Goal: Task Accomplishment & Management: Manage account settings

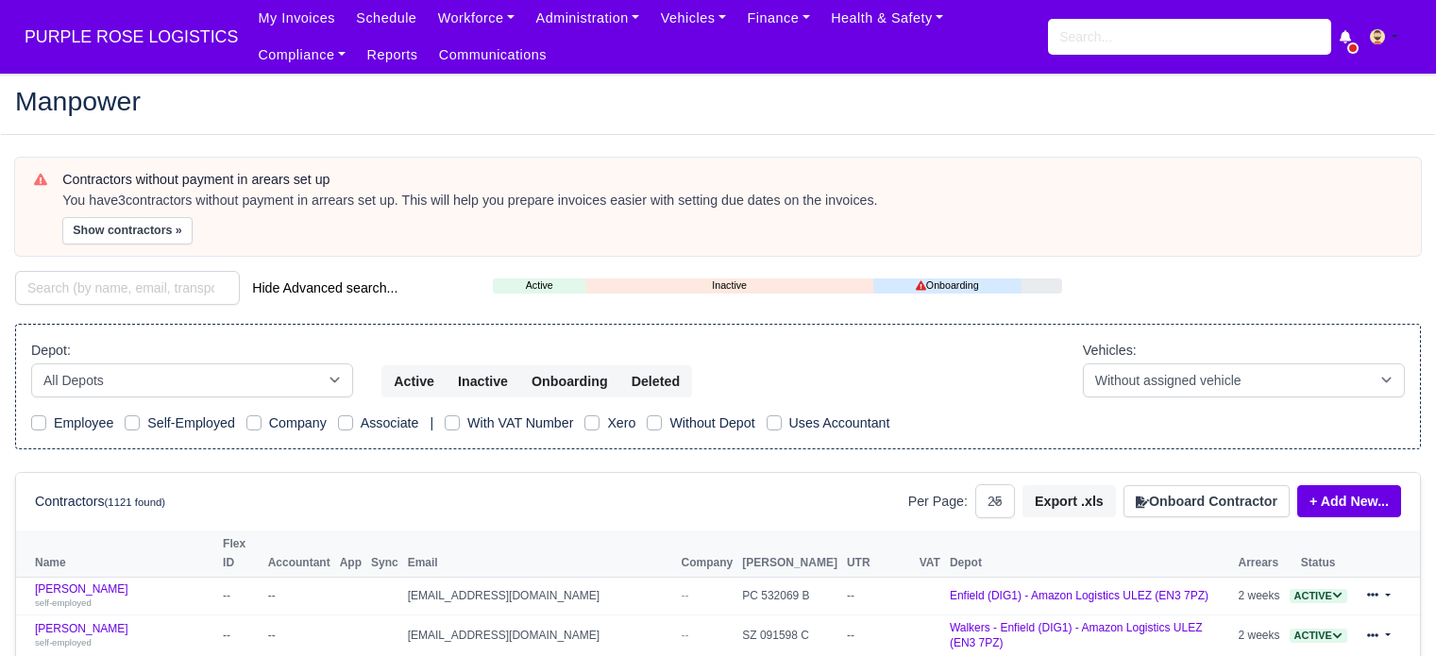
select select "25"
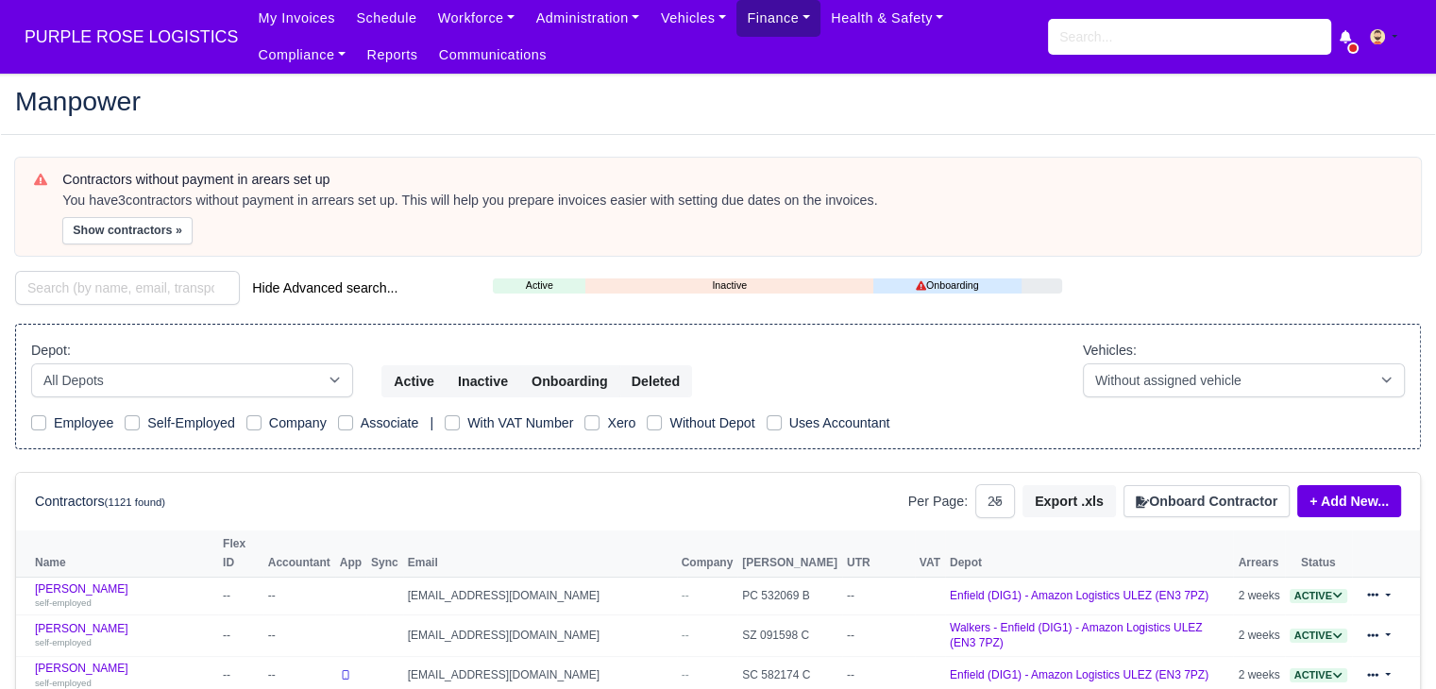
click at [737, 24] on link "Finance" at bounding box center [779, 18] width 84 height 37
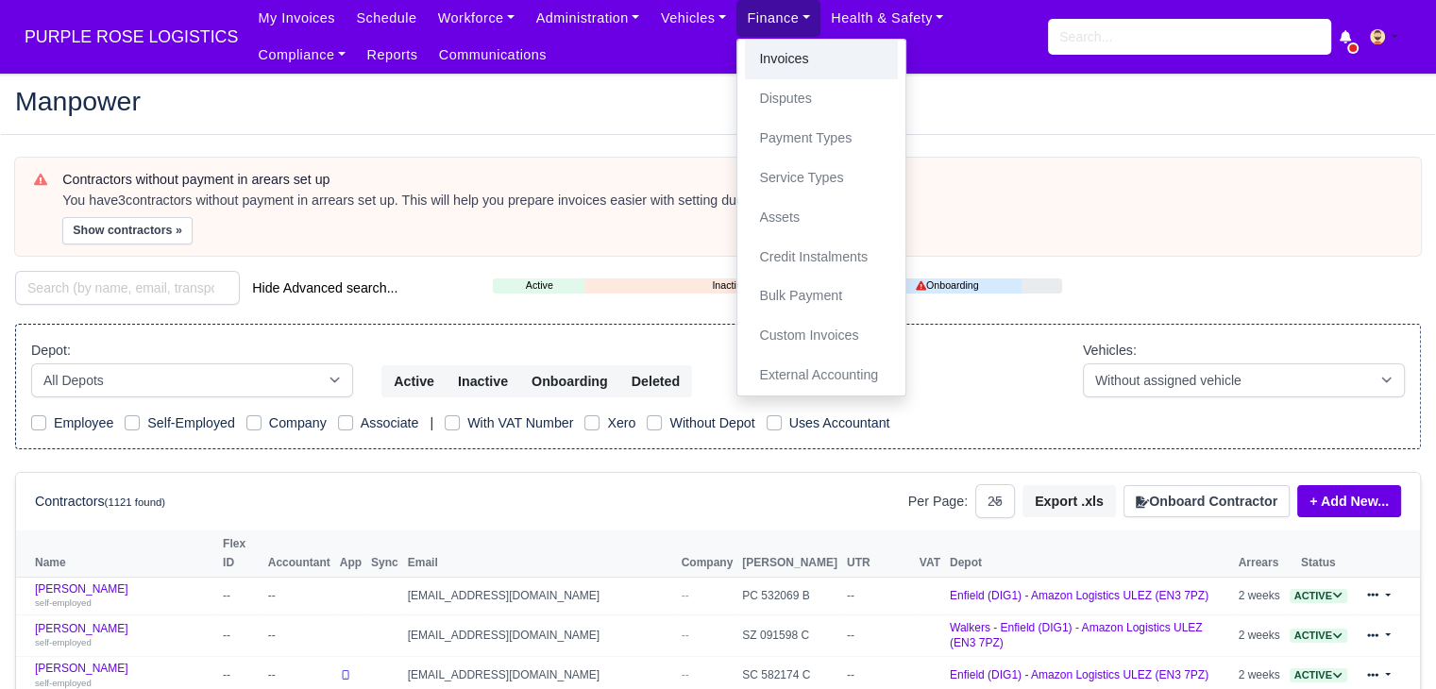
click at [745, 46] on link "Invoices" at bounding box center [821, 60] width 153 height 40
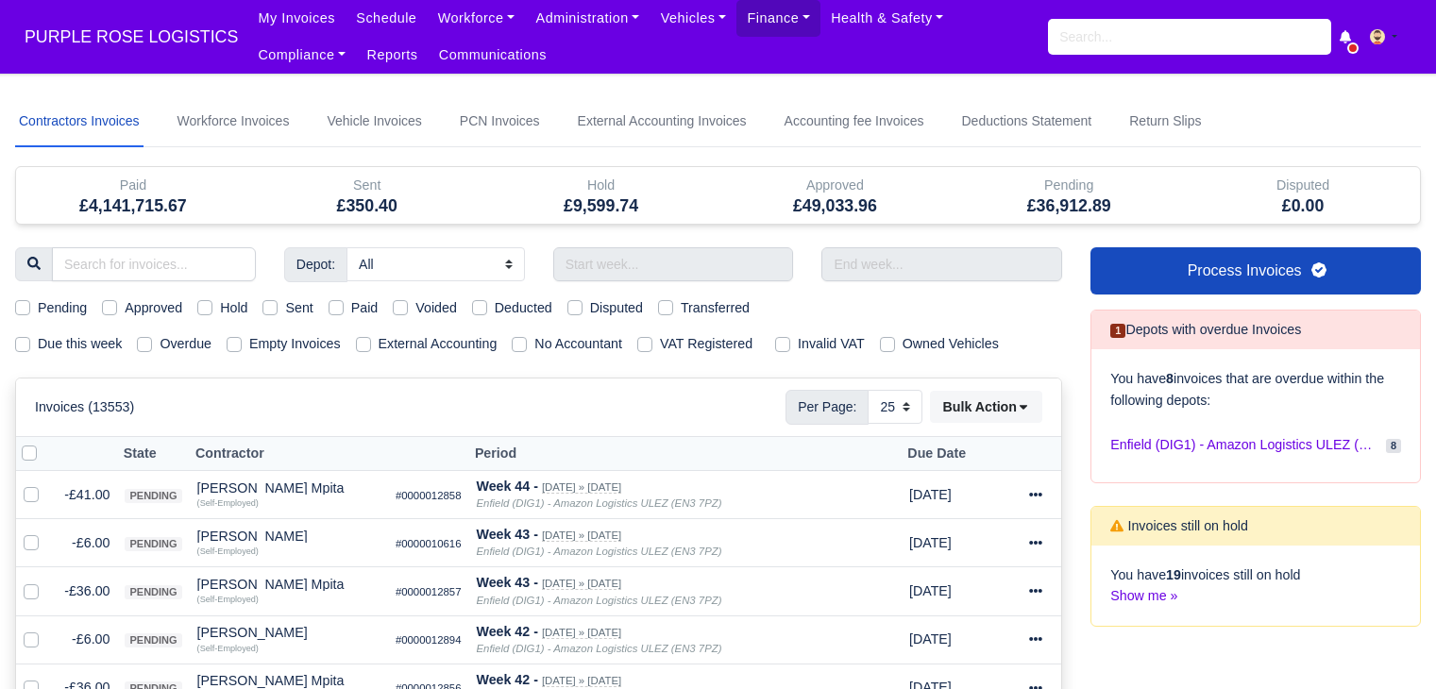
select select "25"
click at [433, 13] on link "Workforce" at bounding box center [477, 18] width 98 height 37
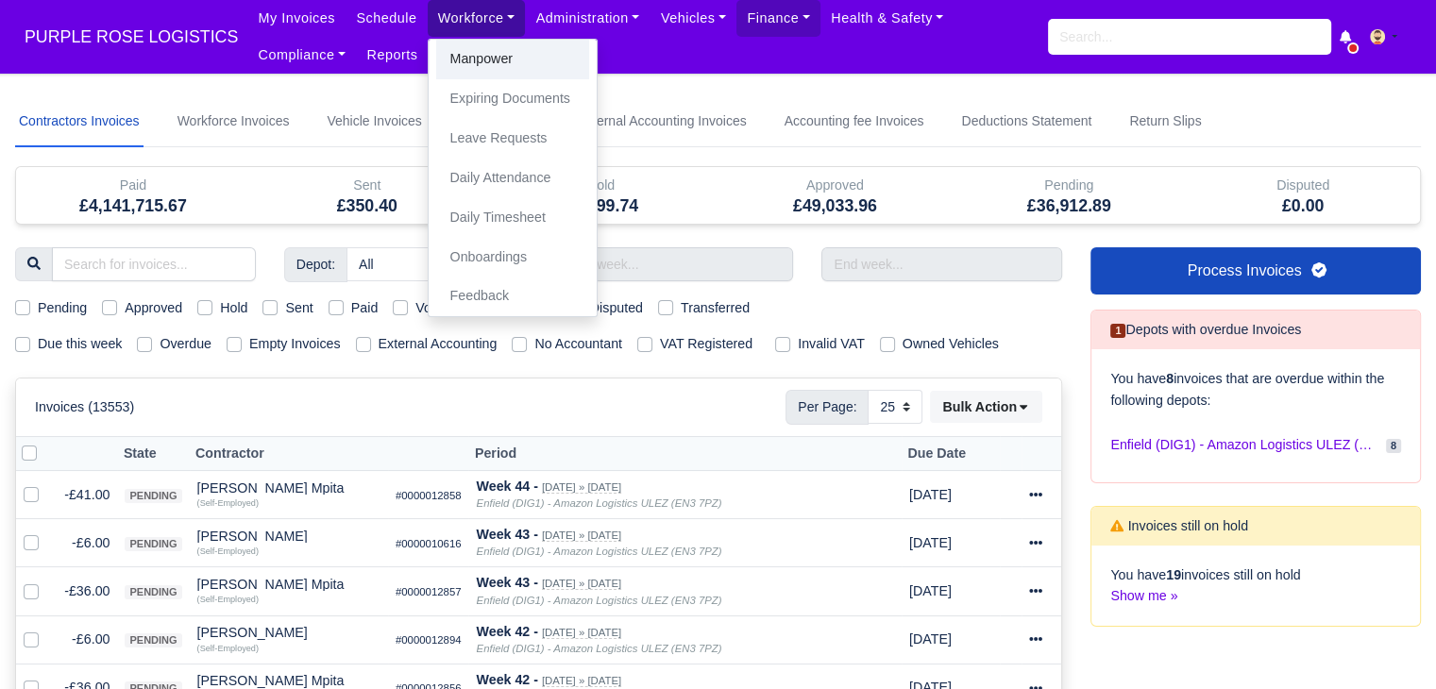
click at [443, 51] on link "Manpower" at bounding box center [512, 60] width 153 height 40
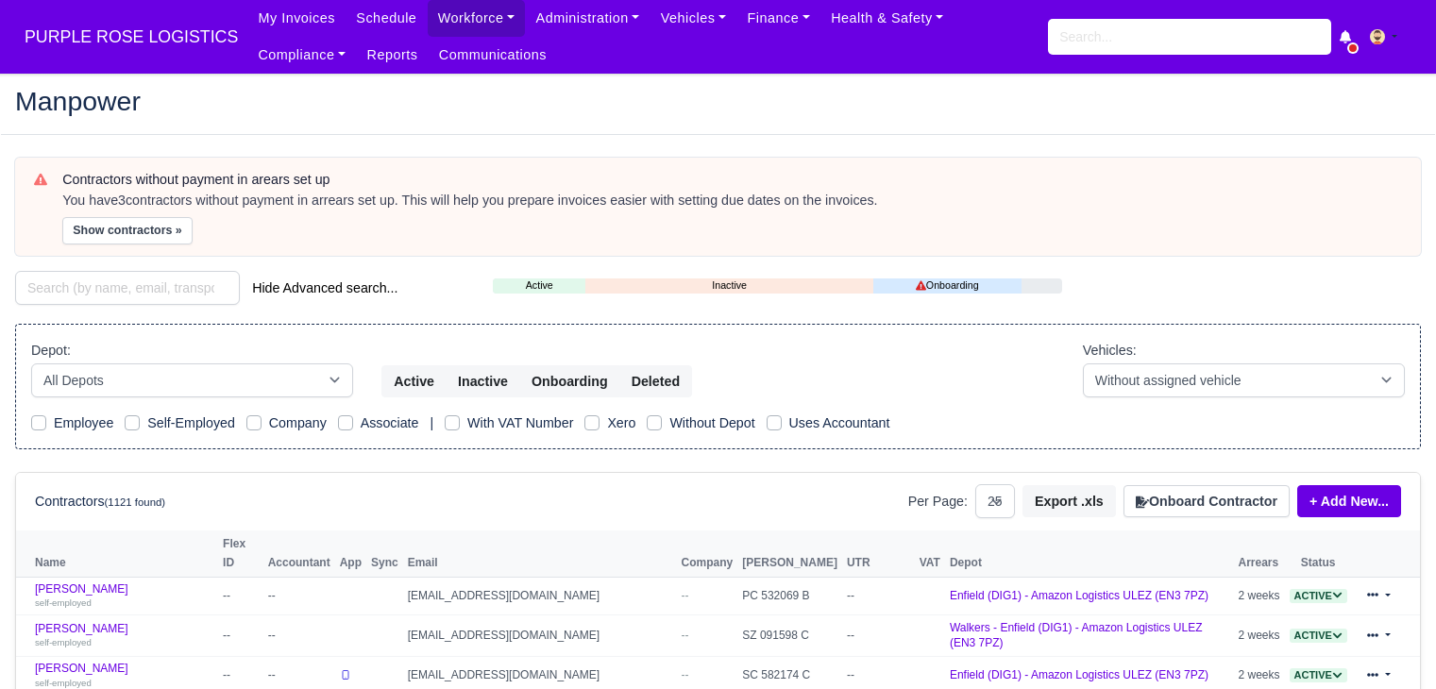
select select "25"
click at [127, 271] on input "search" at bounding box center [127, 288] width 225 height 34
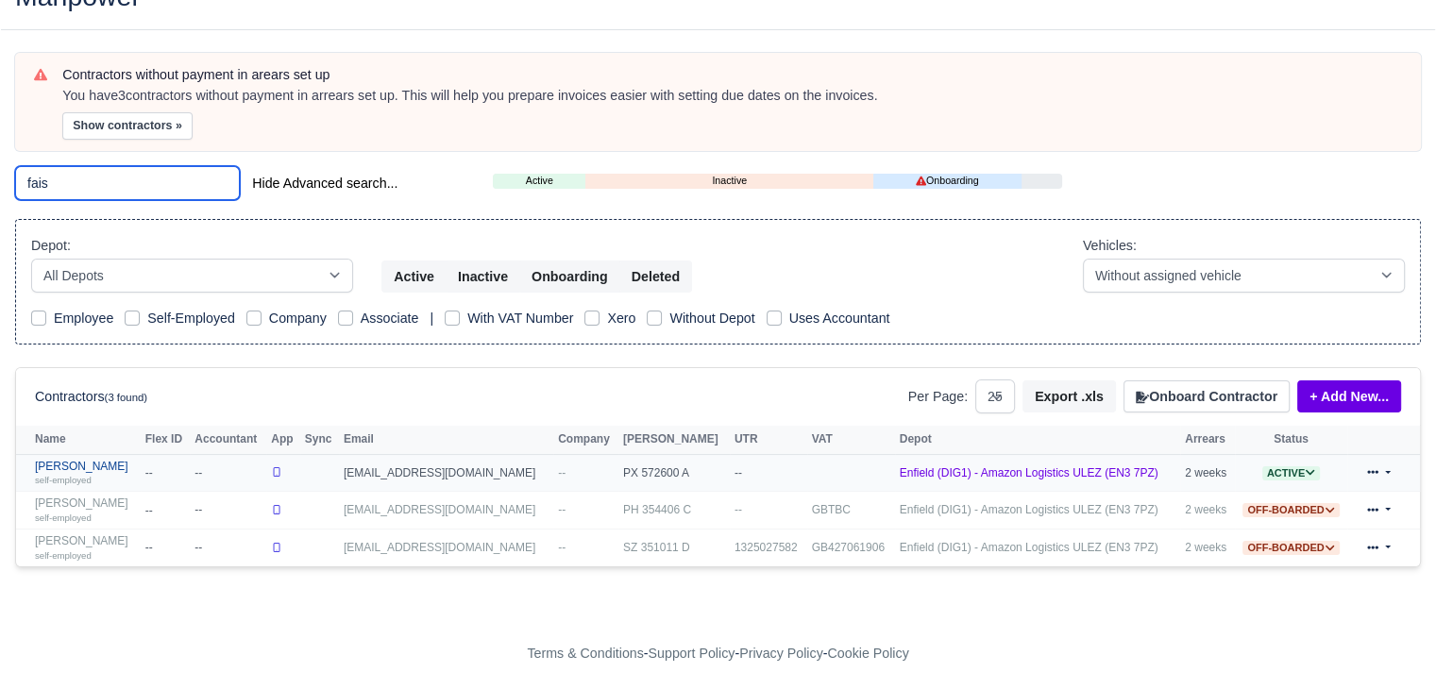
scroll to position [108, 0]
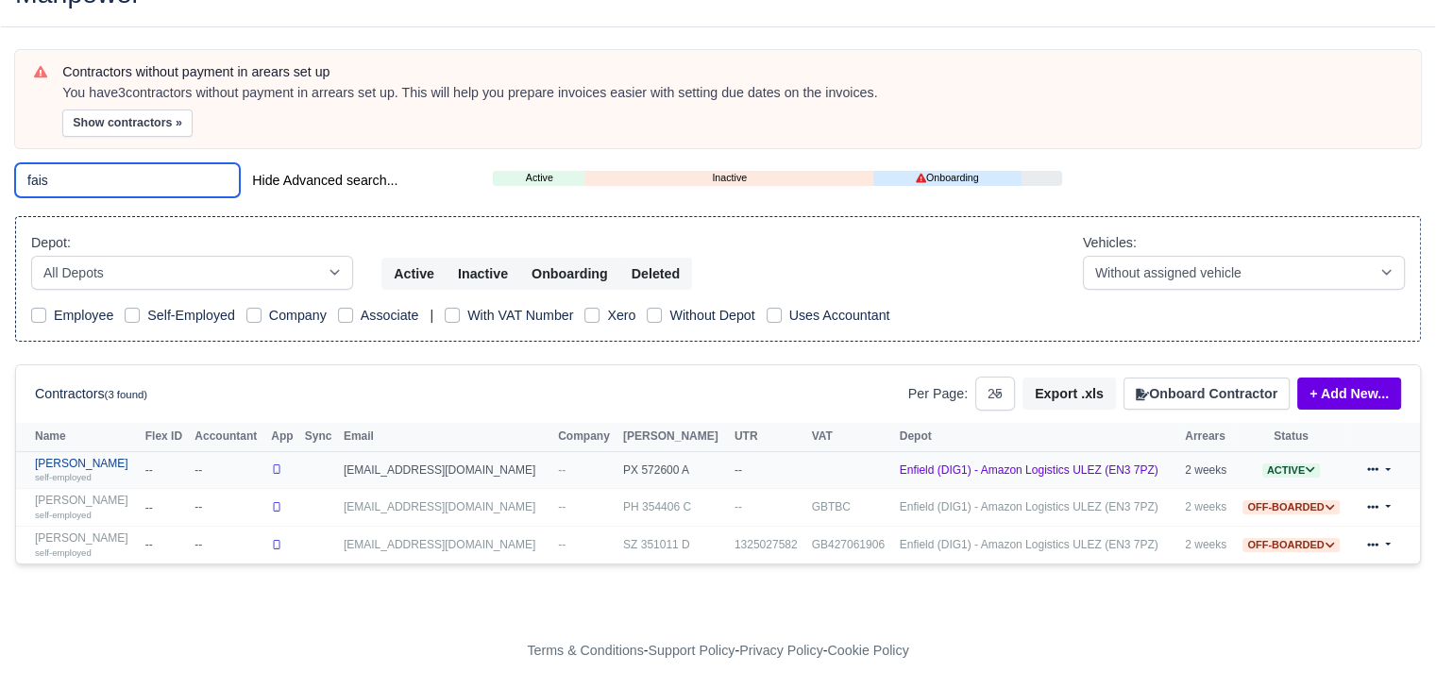
type input "fais"
click at [73, 458] on link "Faisal Aziz self-employed" at bounding box center [85, 470] width 101 height 27
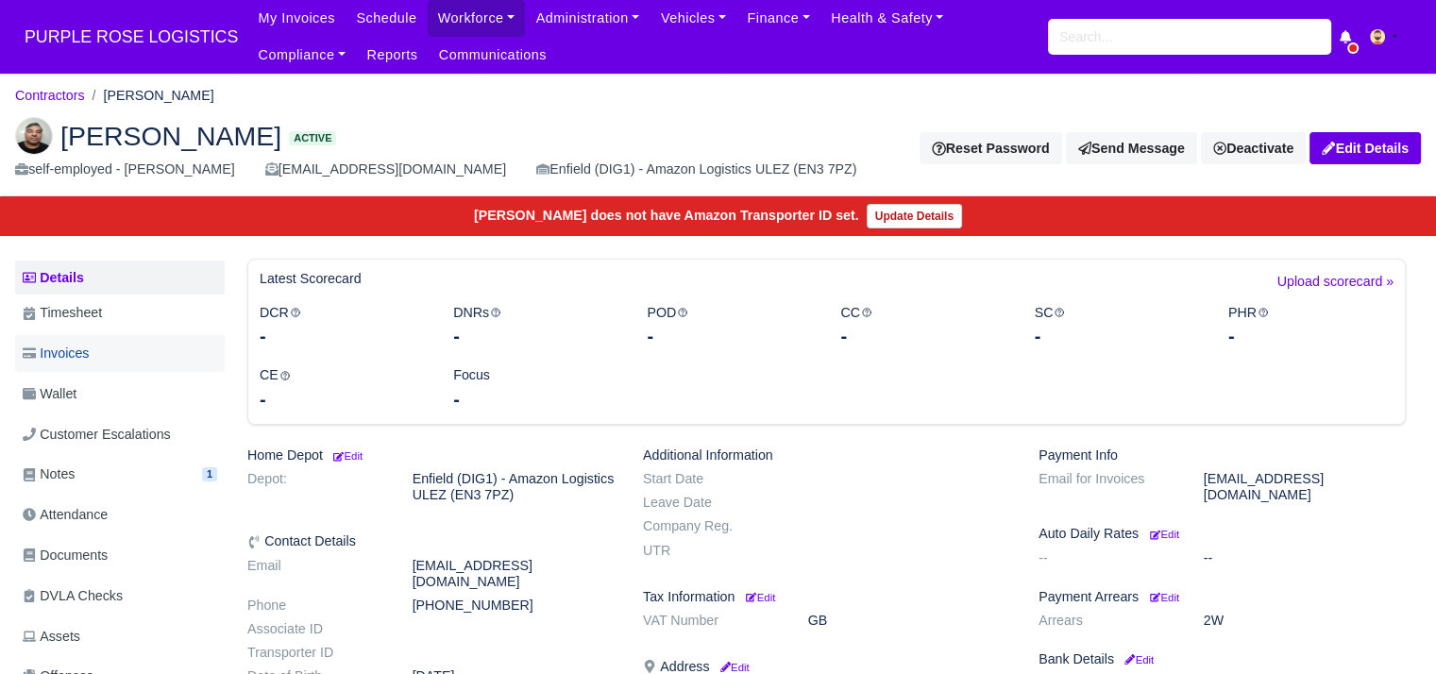
click at [127, 345] on link "Invoices" at bounding box center [120, 353] width 210 height 37
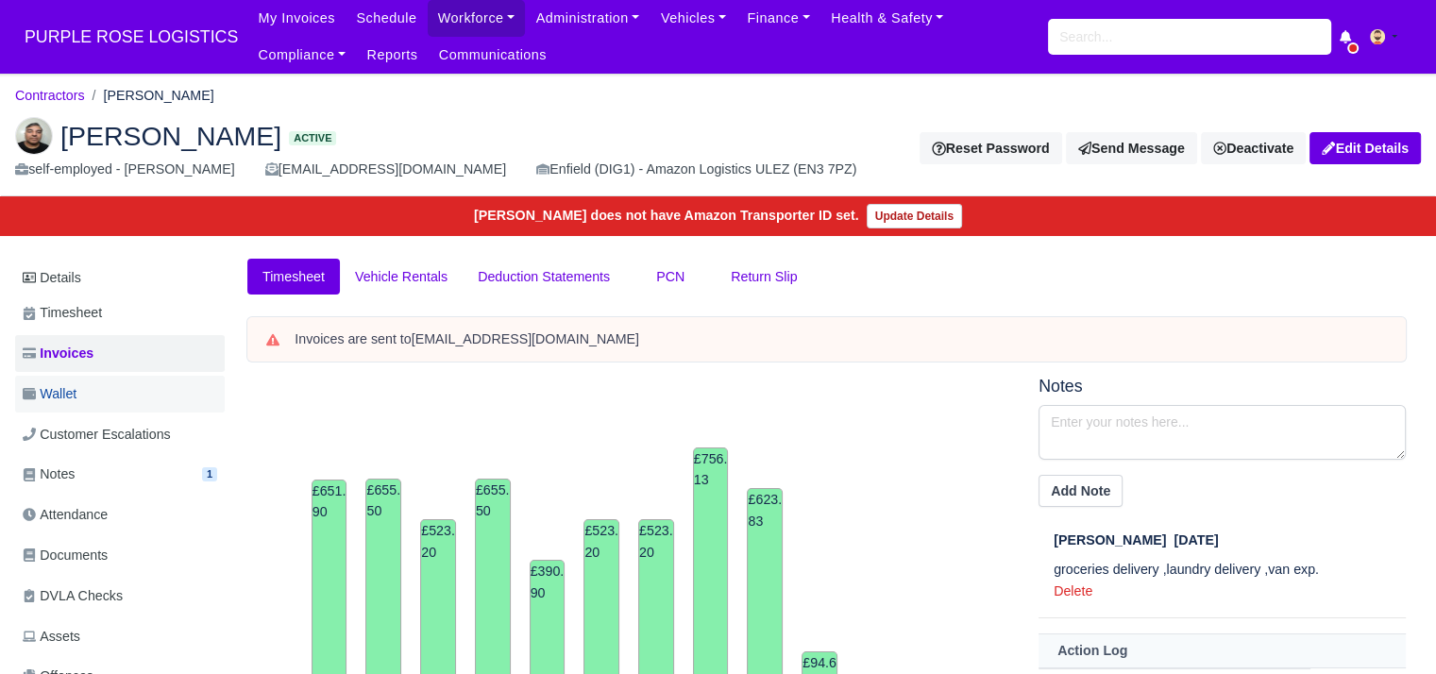
click at [125, 382] on link "Wallet" at bounding box center [120, 394] width 210 height 37
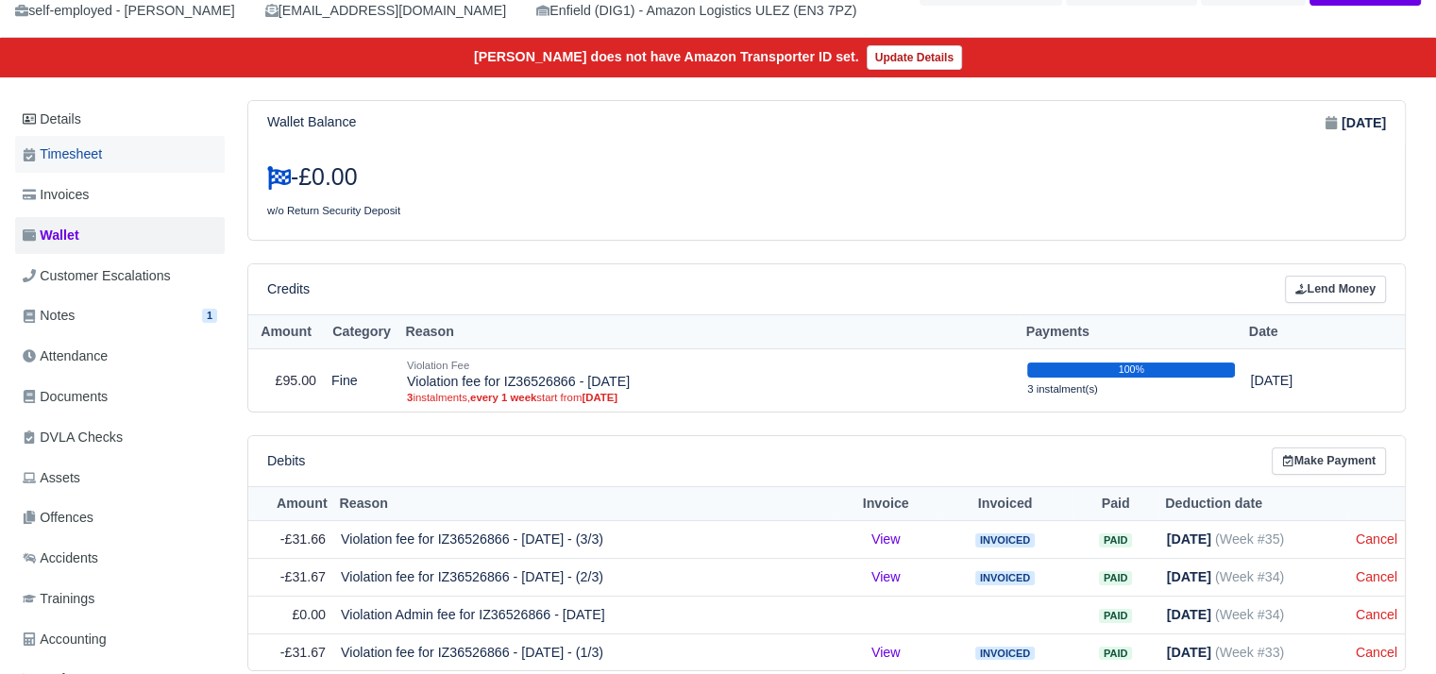
scroll to position [152, 0]
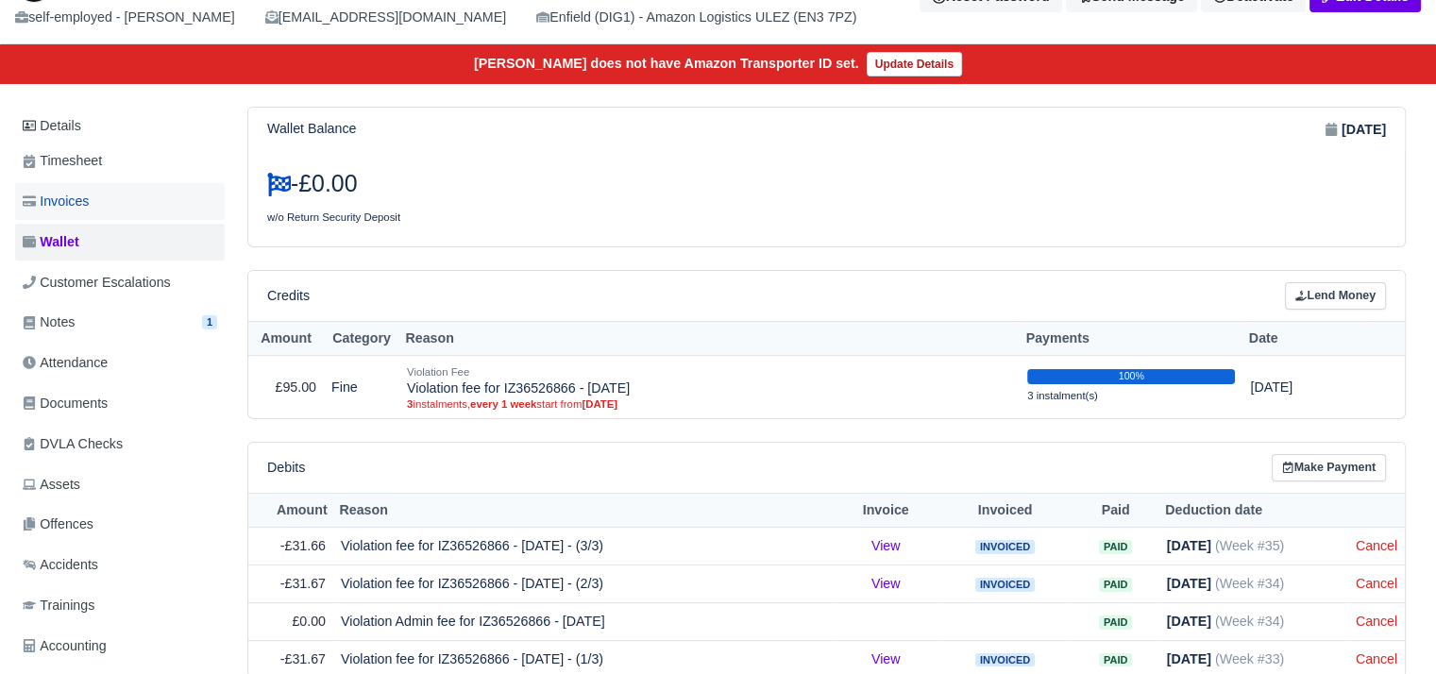
click at [84, 187] on link "Invoices" at bounding box center [120, 201] width 210 height 37
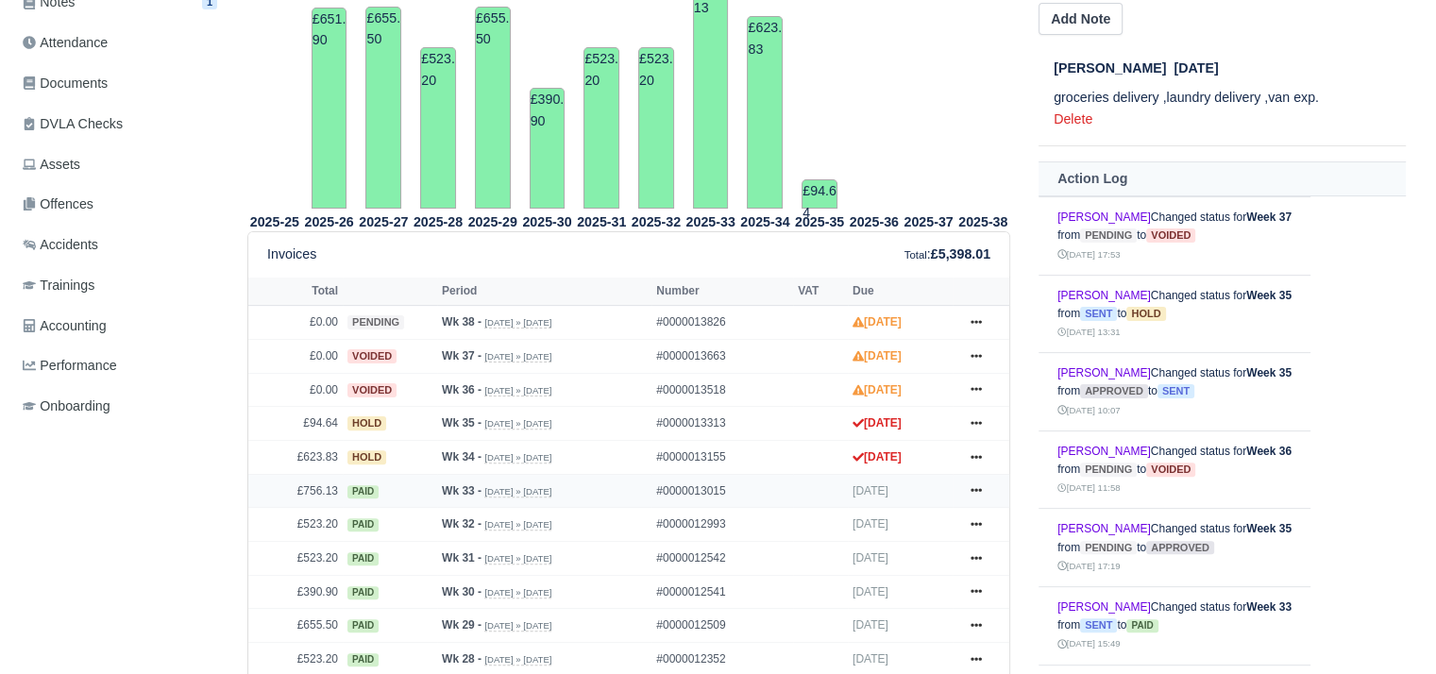
scroll to position [567, 0]
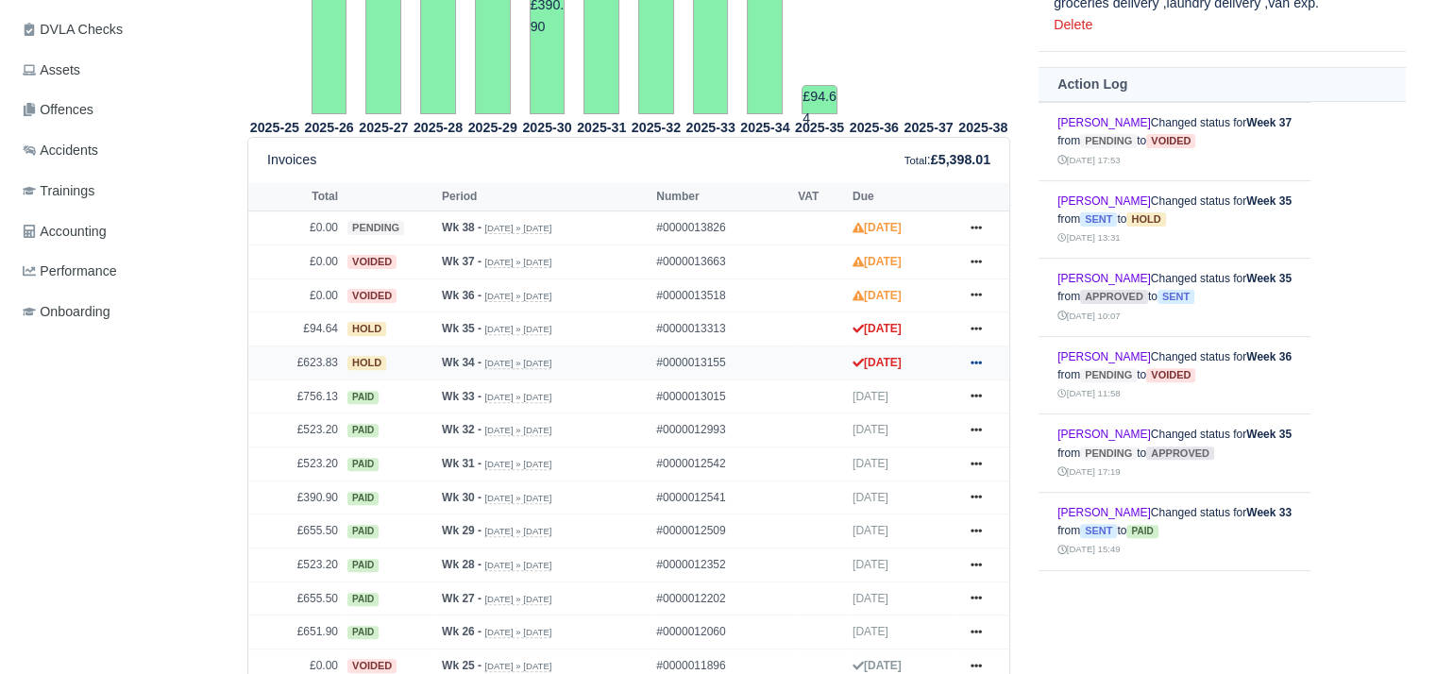
click at [970, 363] on link at bounding box center [976, 363] width 28 height 24
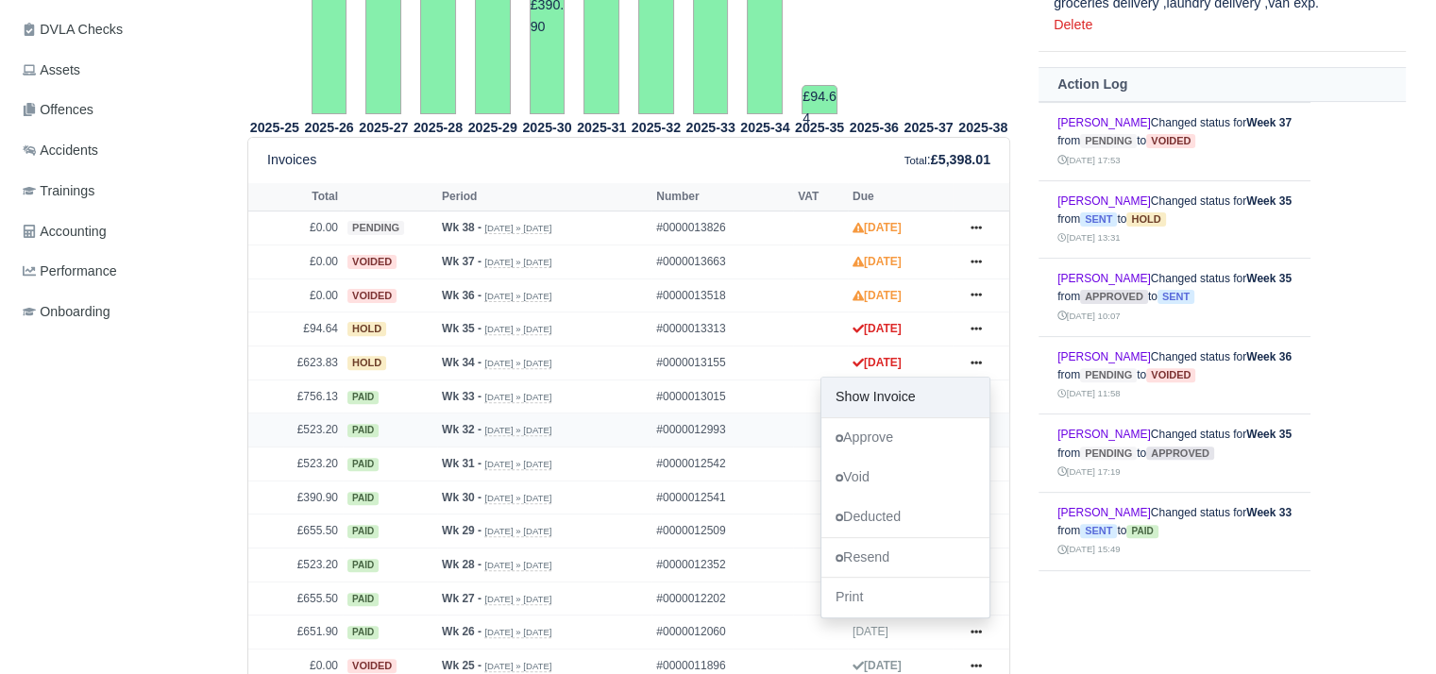
click at [955, 409] on link "Show Invoice" at bounding box center [906, 398] width 168 height 40
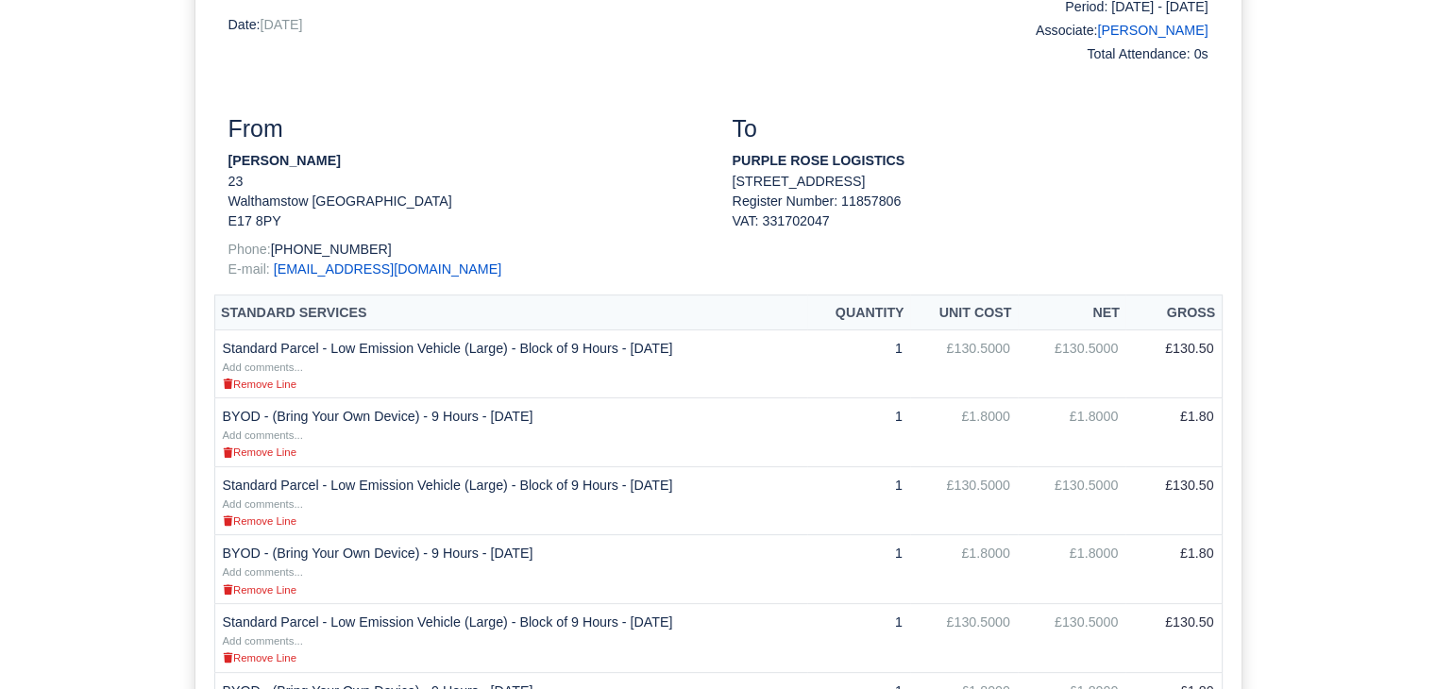
scroll to position [283, 0]
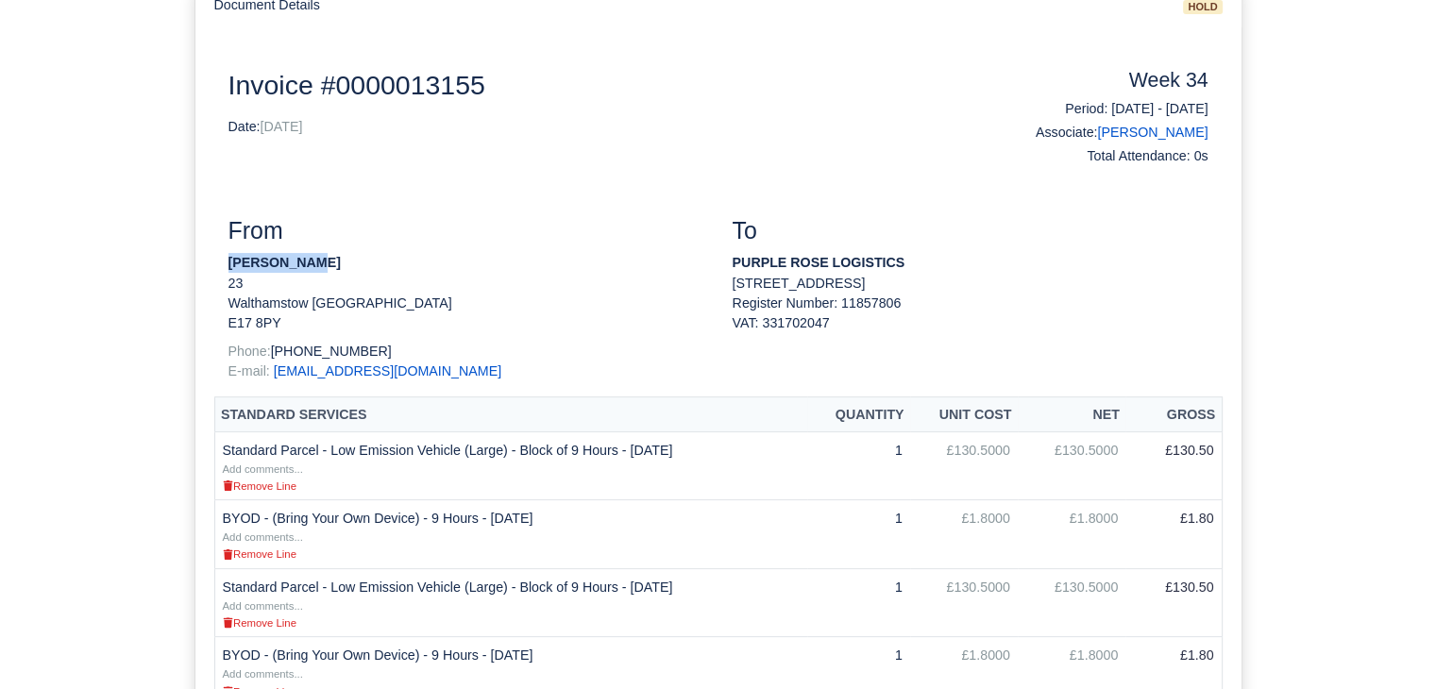
drag, startPoint x: 271, startPoint y: 263, endPoint x: 228, endPoint y: 266, distance: 43.6
click at [229, 265] on p "Faisal Aziz" at bounding box center [467, 263] width 476 height 20
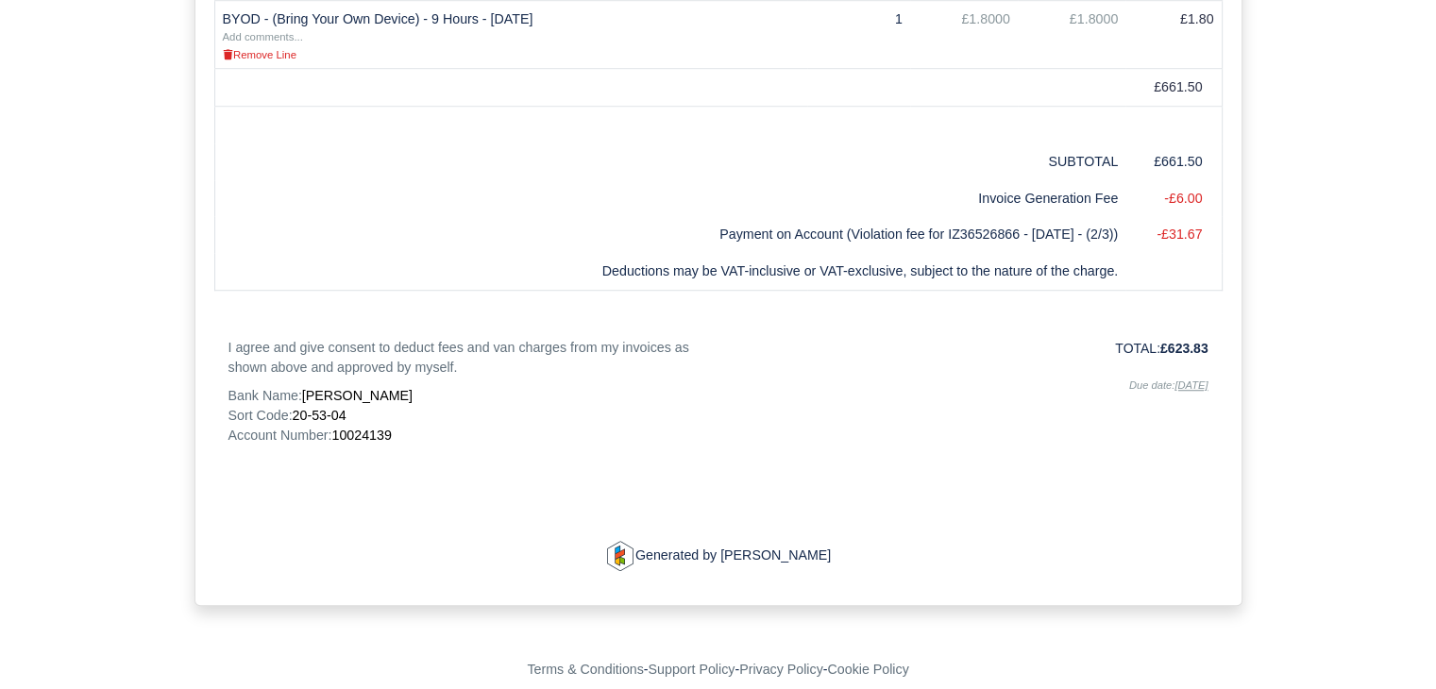
scroll to position [1354, 0]
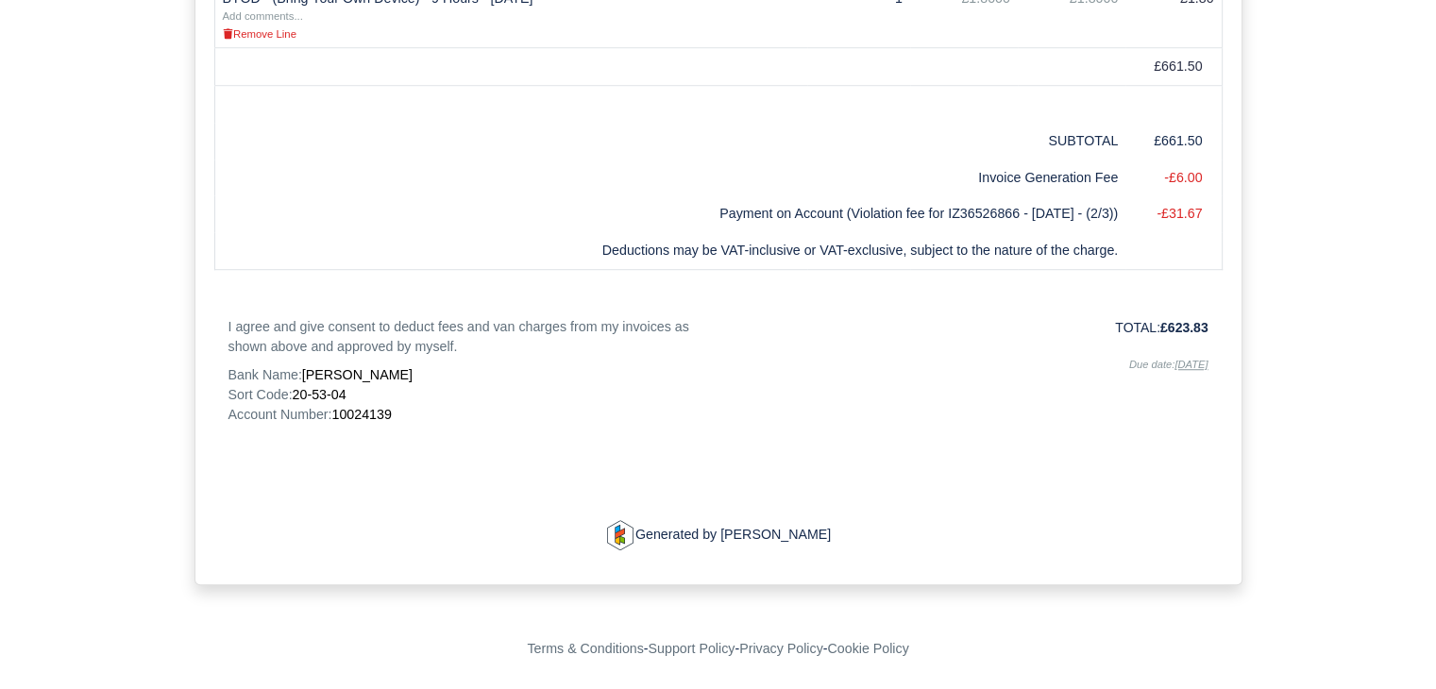
click at [369, 415] on span "10024139" at bounding box center [360, 414] width 59 height 15
copy span "10024139"
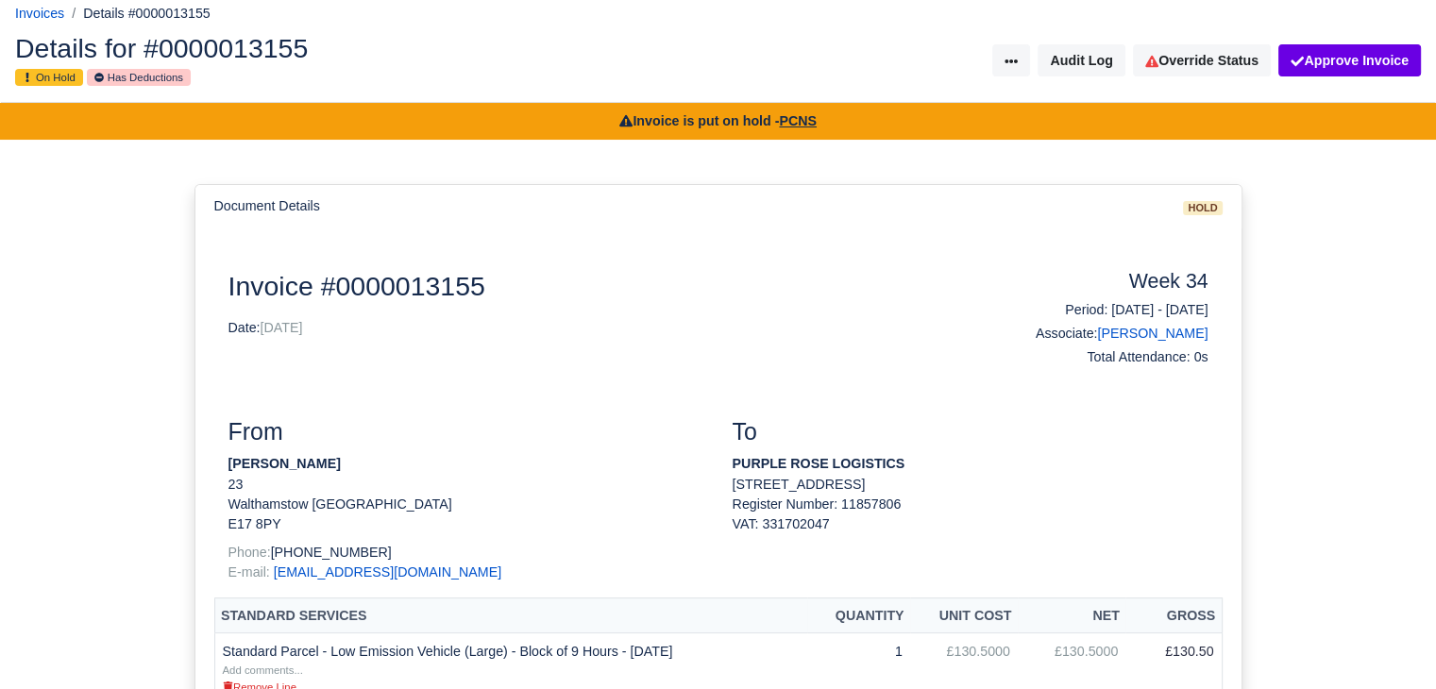
scroll to position [0, 0]
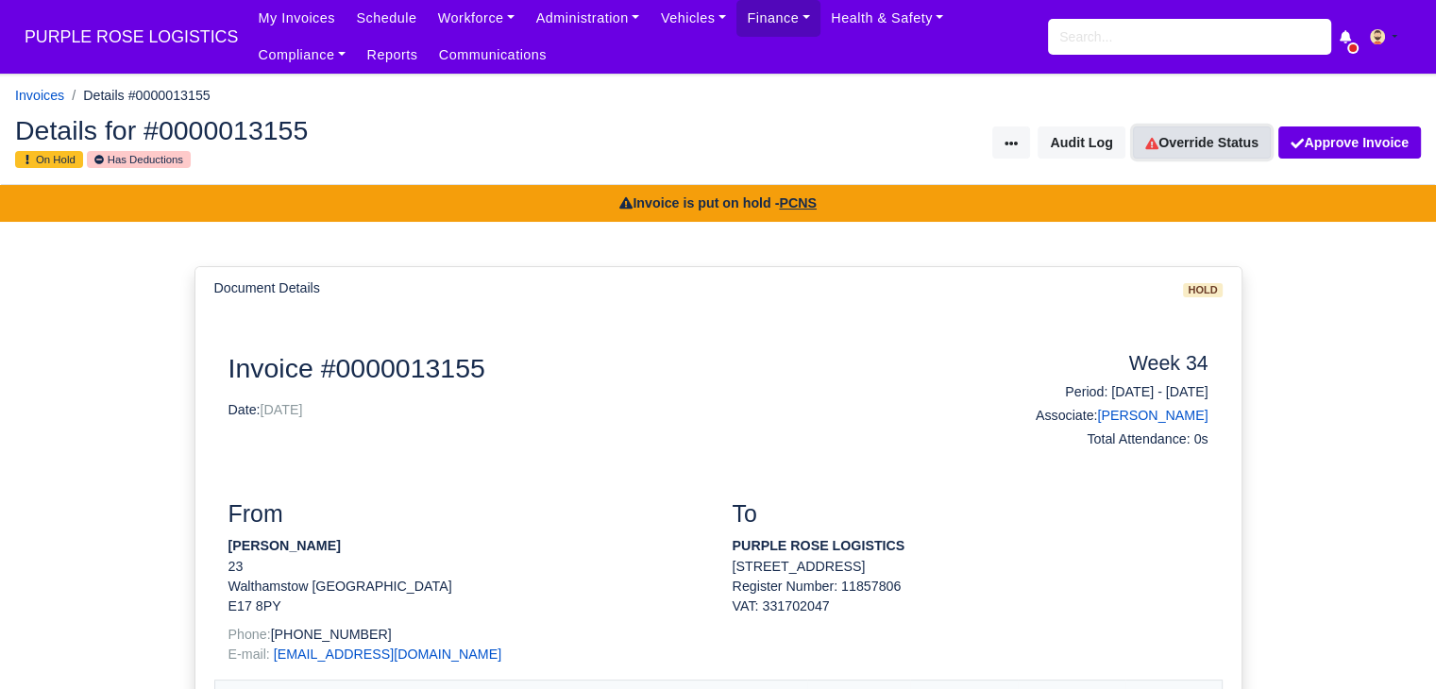
click at [1182, 155] on link "Override Status" at bounding box center [1202, 143] width 138 height 32
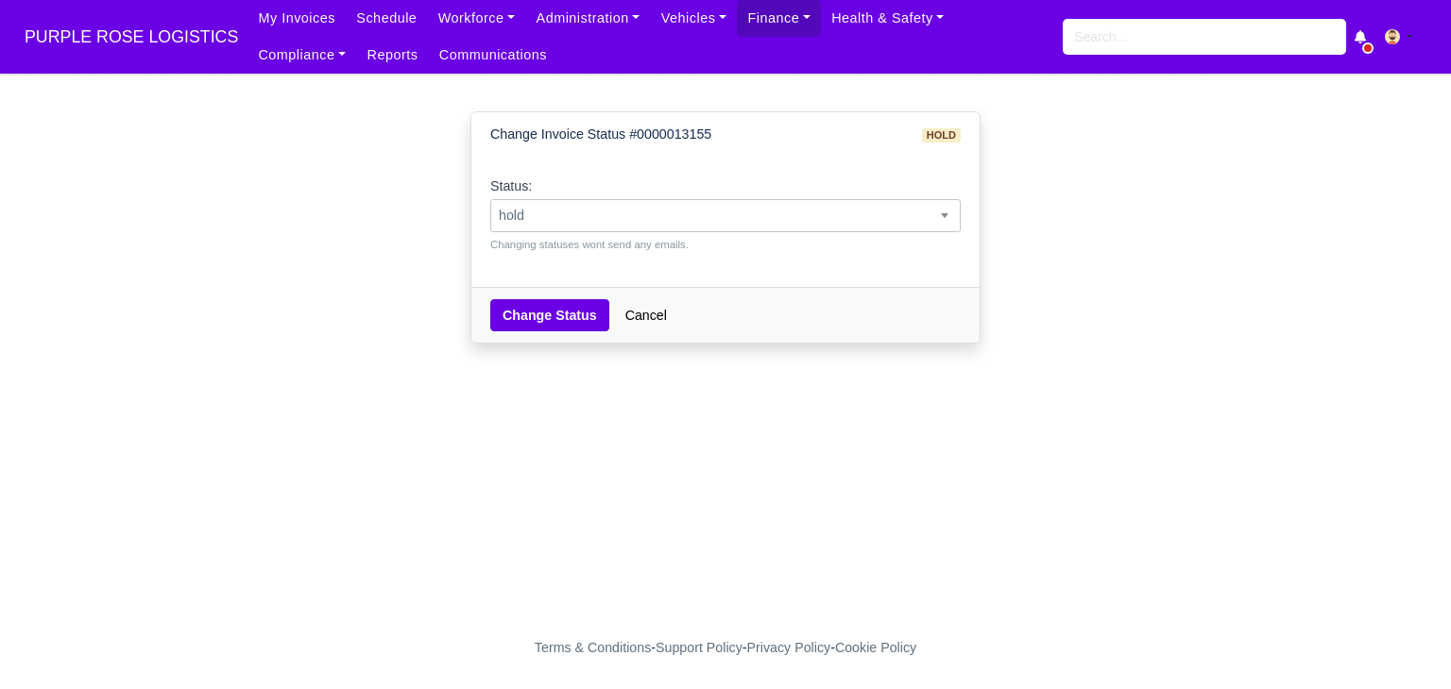
click at [587, 212] on span "hold" at bounding box center [725, 216] width 468 height 24
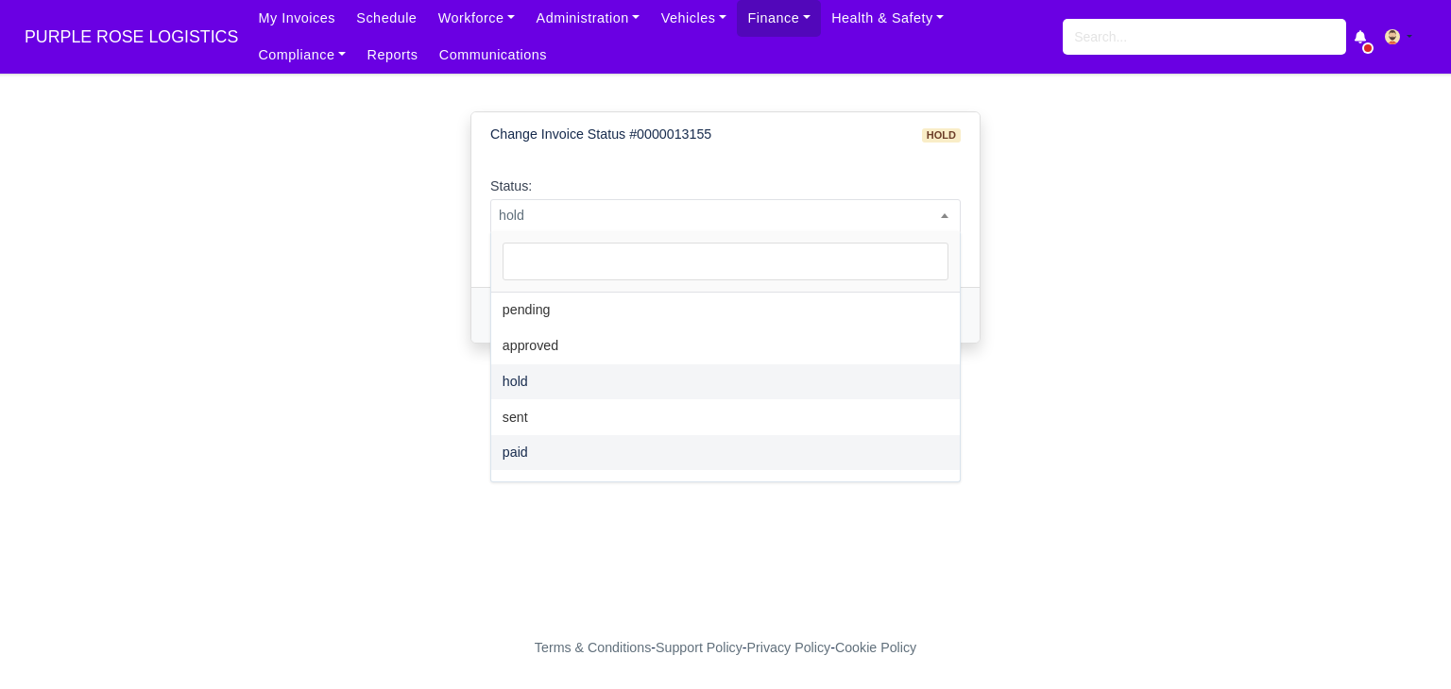
select select "paid"
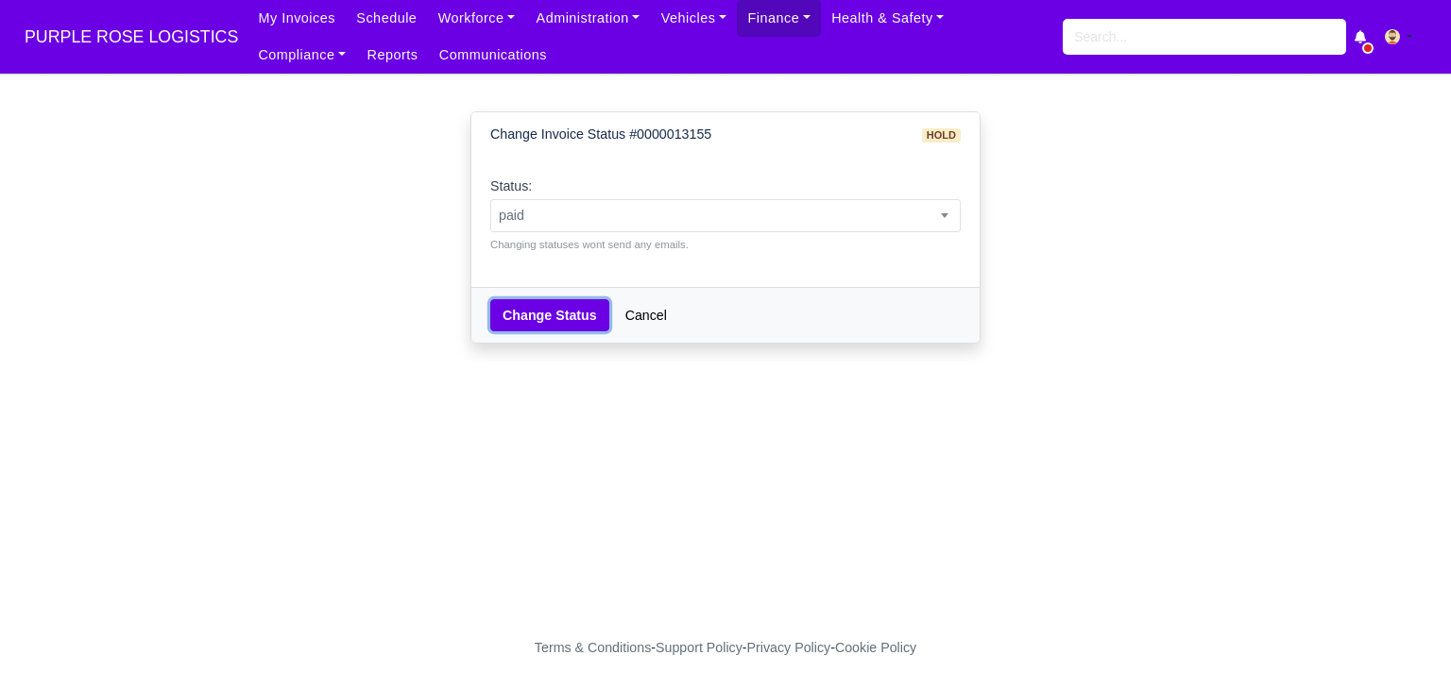
click at [524, 322] on button "Change Status" at bounding box center [549, 315] width 119 height 32
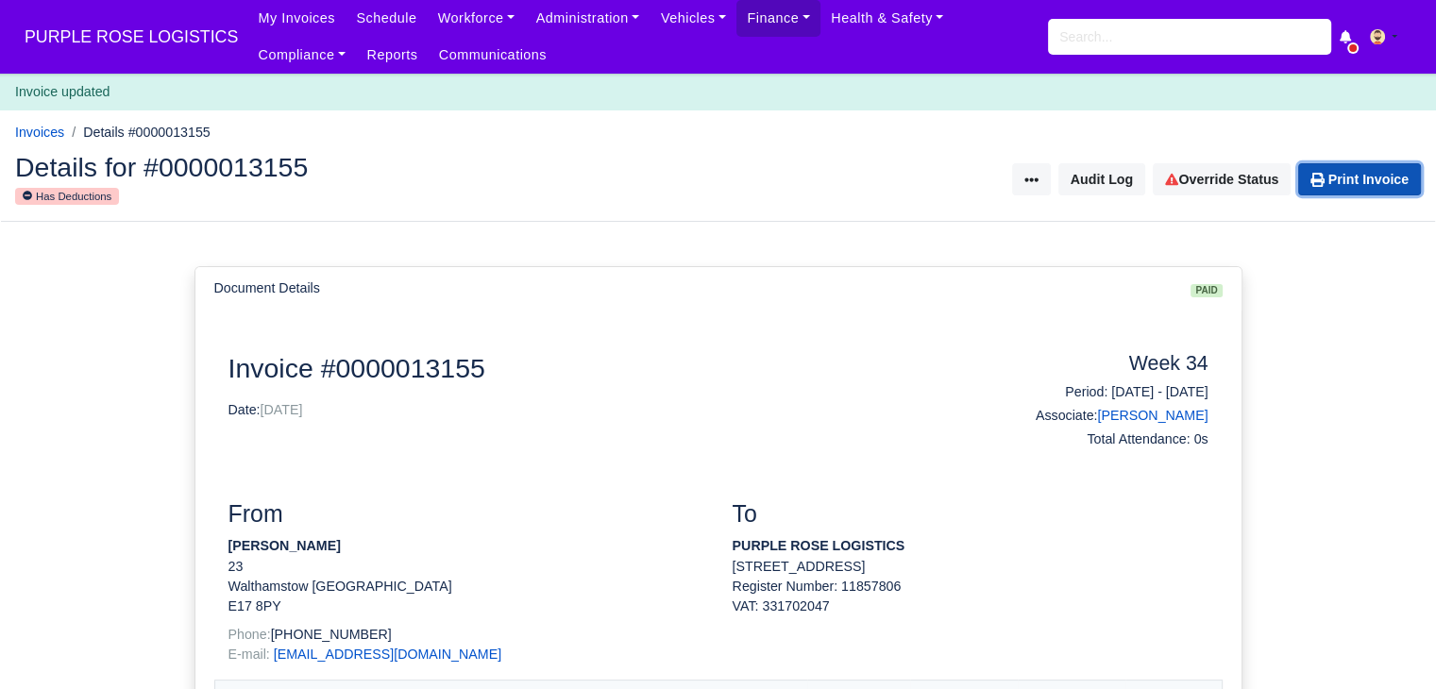
click at [1325, 186] on link "Print Invoice" at bounding box center [1360, 179] width 123 height 32
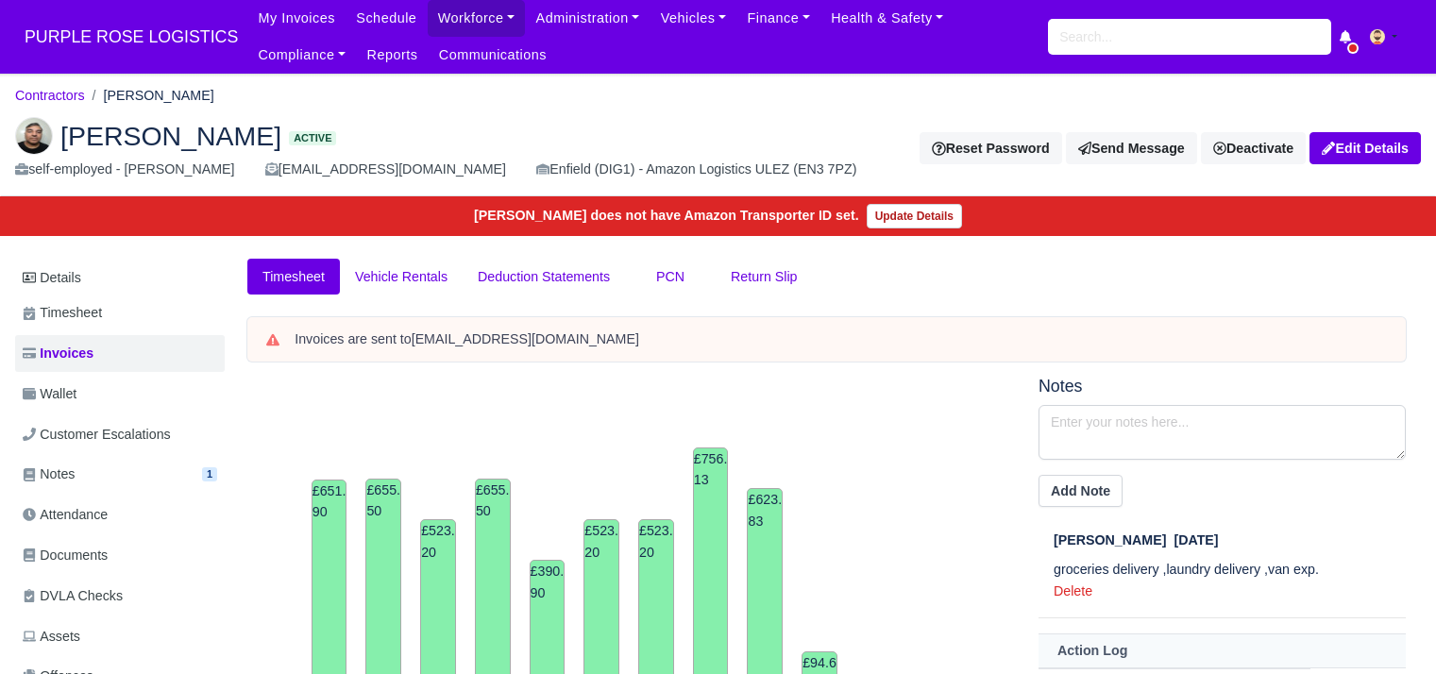
scroll to position [726, 0]
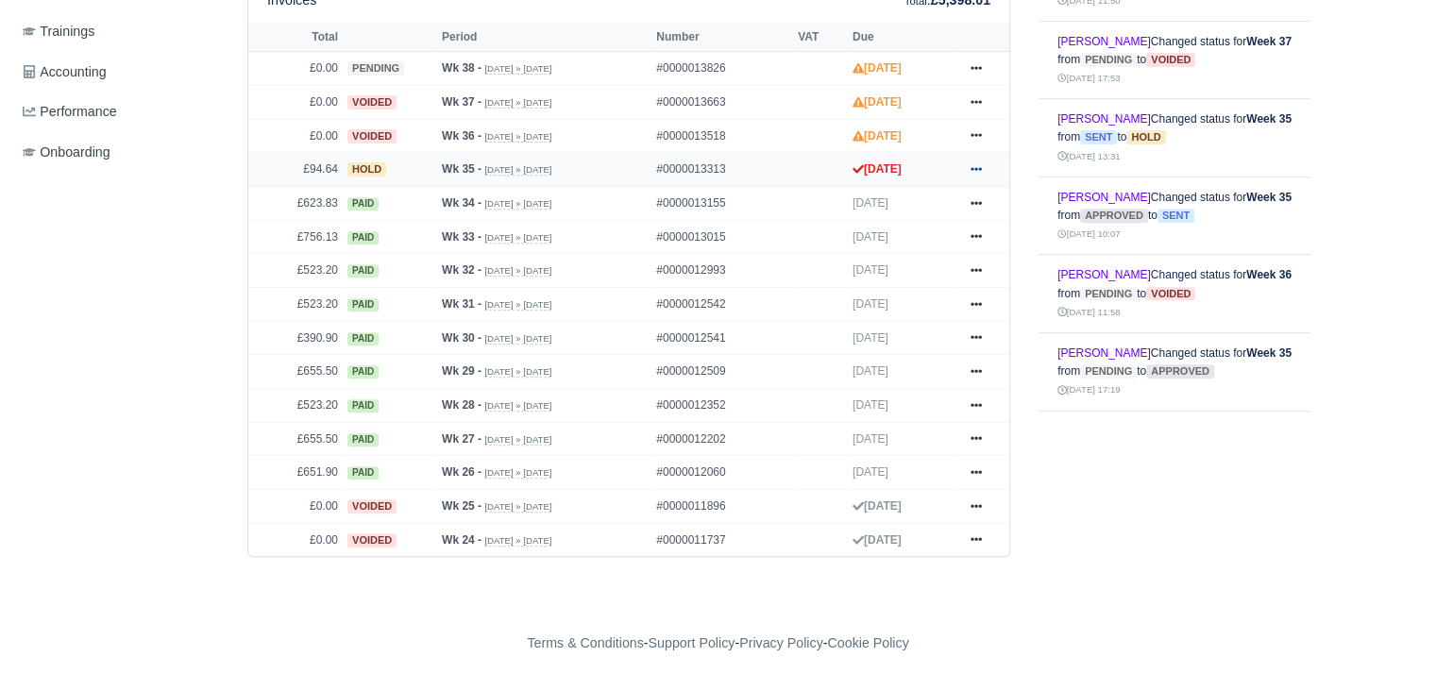
click at [976, 172] on icon at bounding box center [976, 168] width 11 height 11
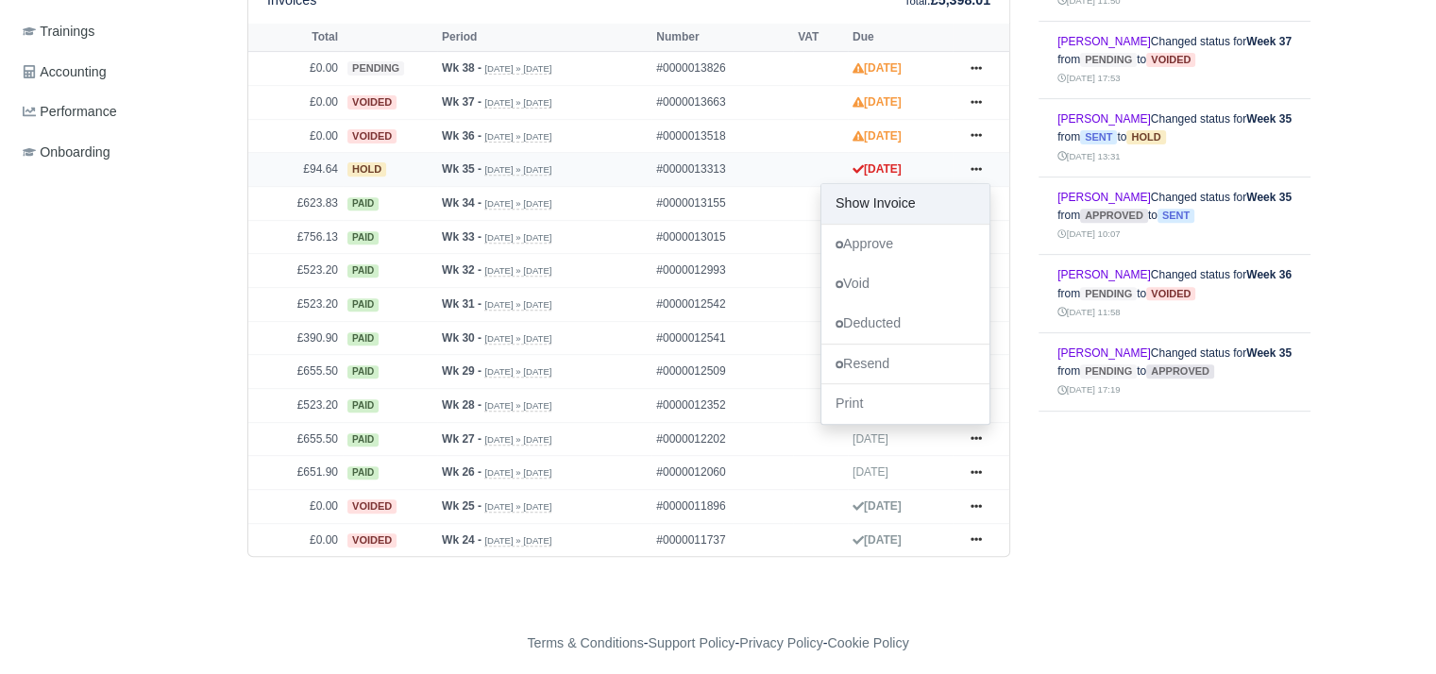
click at [930, 210] on link "Show Invoice" at bounding box center [906, 204] width 168 height 40
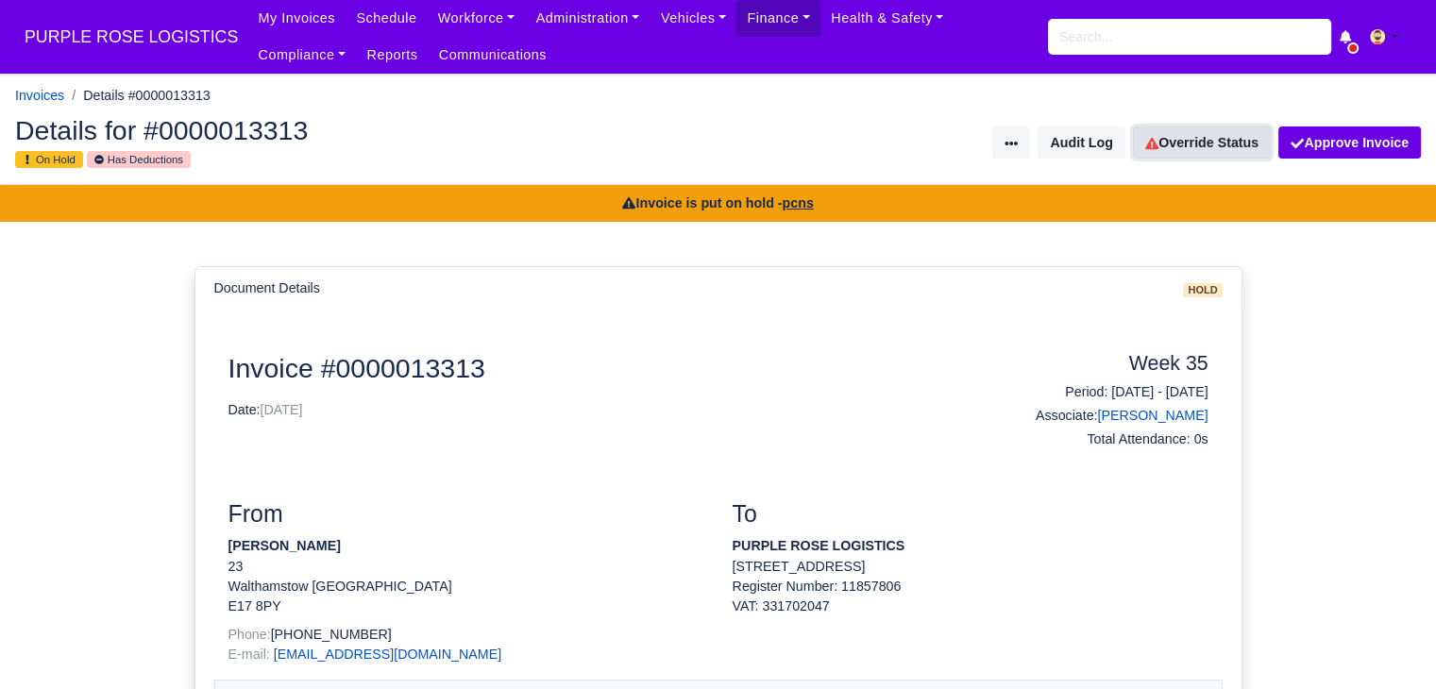
click at [1212, 143] on link "Override Status" at bounding box center [1202, 143] width 138 height 32
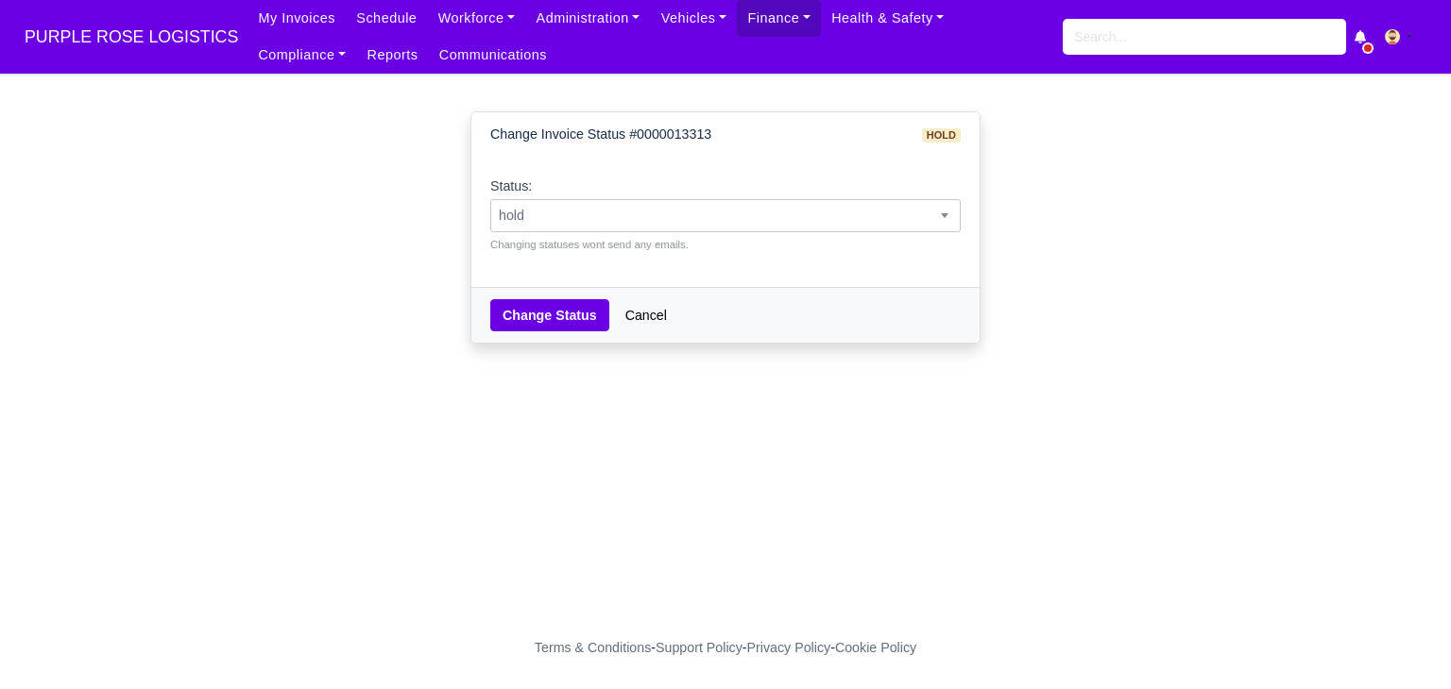
click at [599, 219] on span "hold" at bounding box center [725, 216] width 468 height 24
click at [568, 228] on span "sent" at bounding box center [725, 215] width 470 height 33
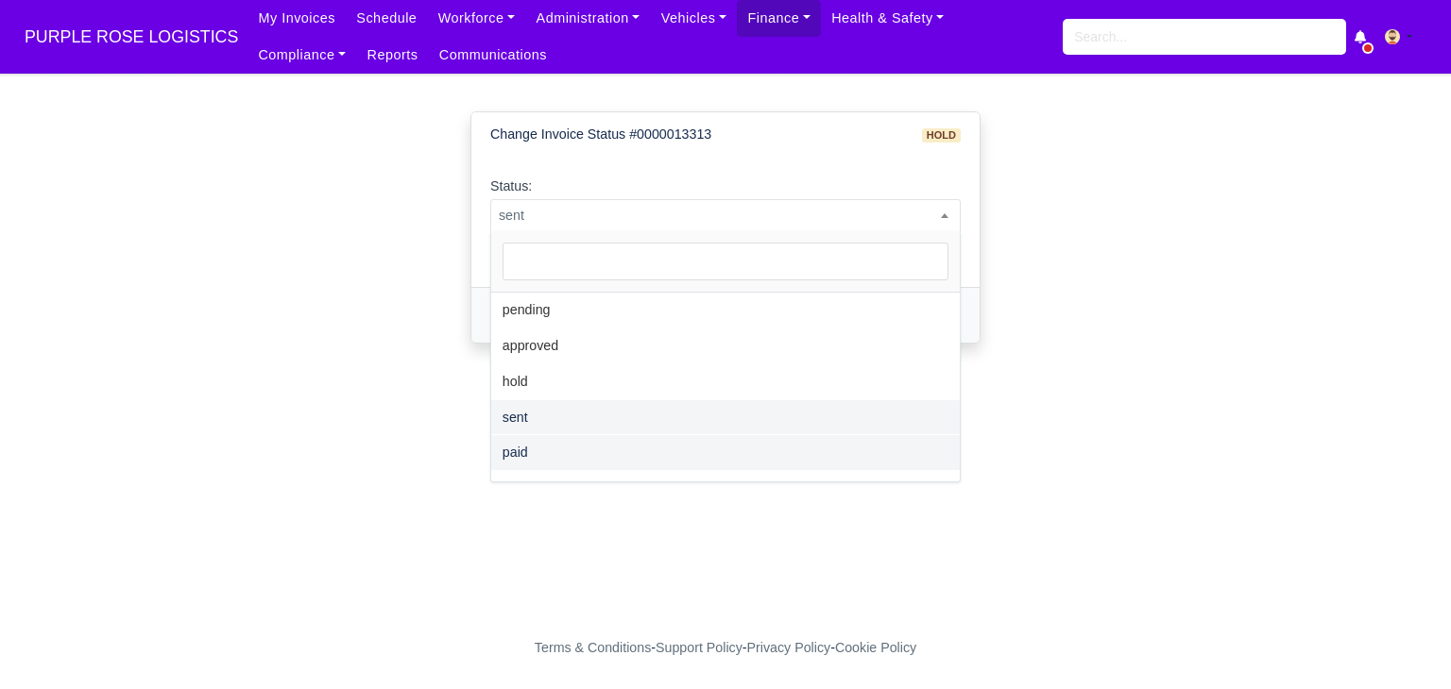
select select "paid"
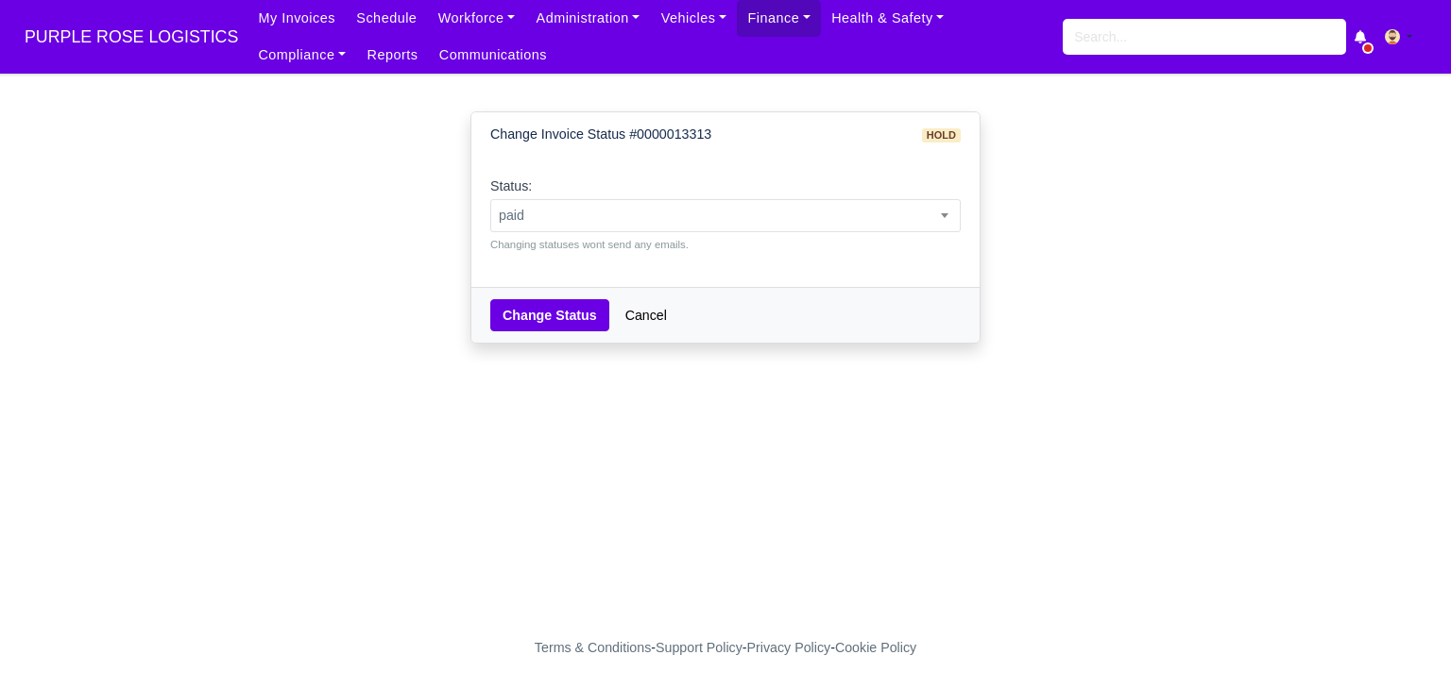
click at [540, 340] on div "Change Status Cancel" at bounding box center [725, 315] width 508 height 56
click at [538, 322] on button "Change Status" at bounding box center [549, 315] width 119 height 32
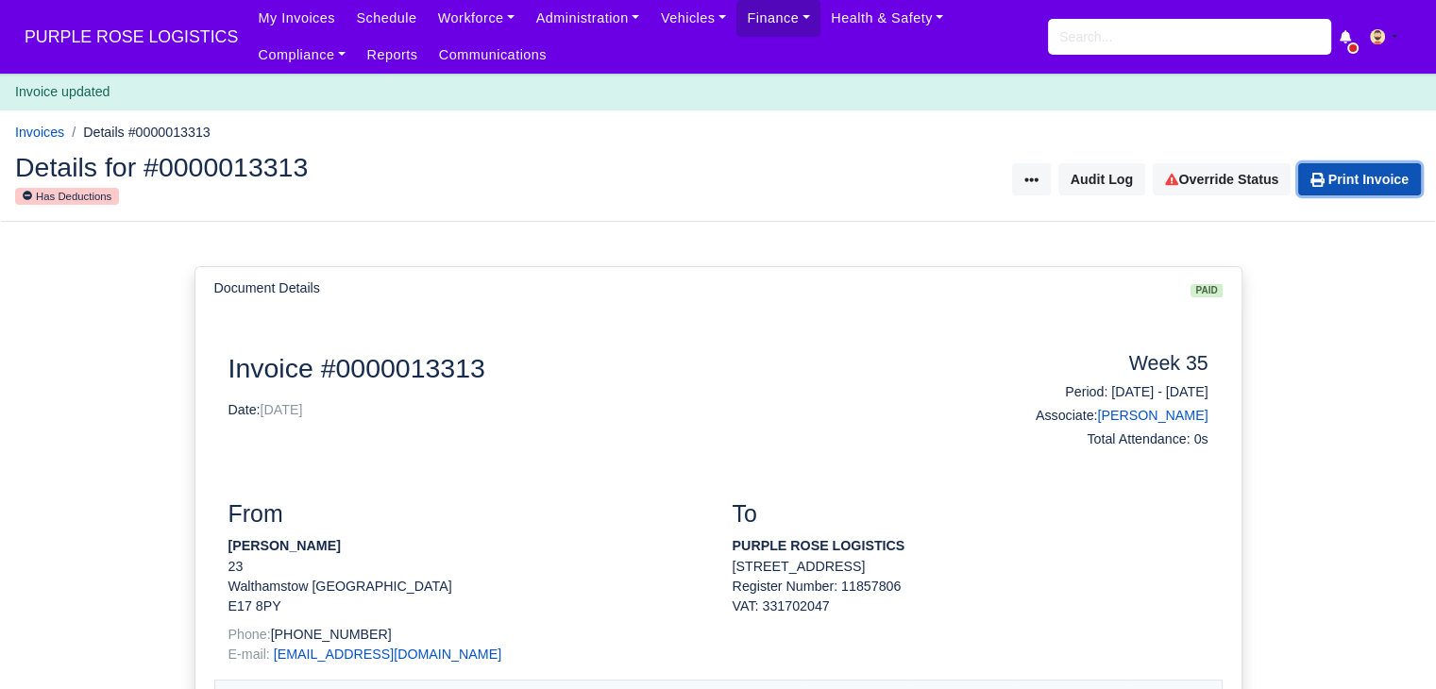
click at [1356, 185] on link "Print Invoice" at bounding box center [1360, 179] width 123 height 32
click at [560, 163] on h2 "Details for #0000013313" at bounding box center [359, 167] width 689 height 26
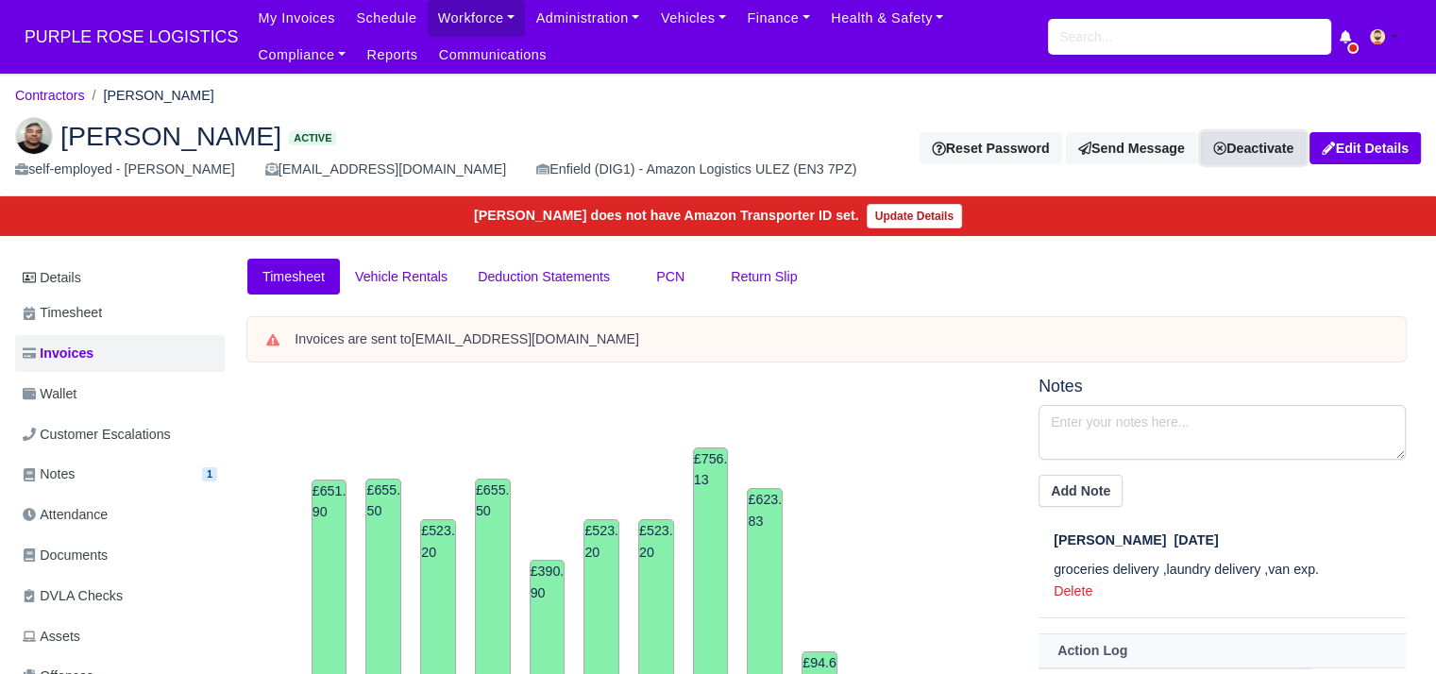
drag, startPoint x: 1269, startPoint y: 144, endPoint x: 1257, endPoint y: 150, distance: 13.5
click at [1268, 145] on link "Deactivate" at bounding box center [1253, 148] width 105 height 32
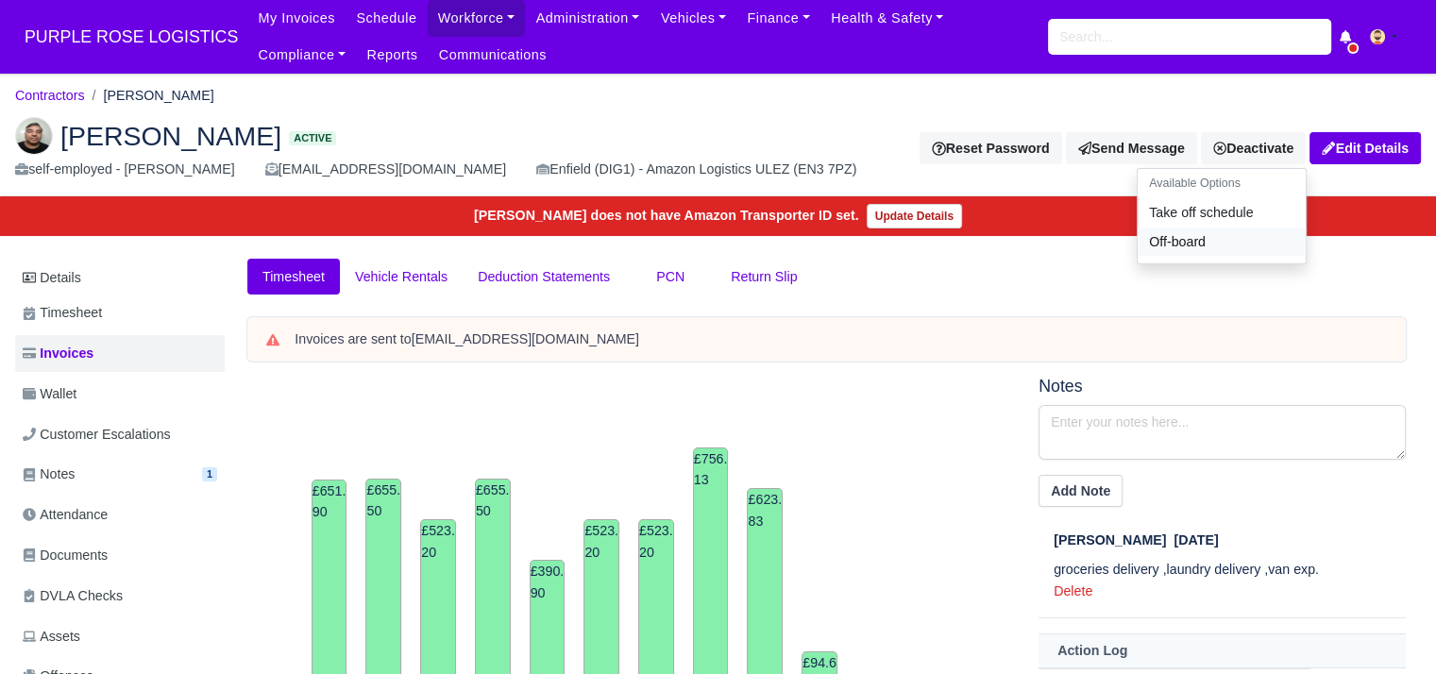
click at [1214, 239] on link "Off-board" at bounding box center [1222, 242] width 168 height 29
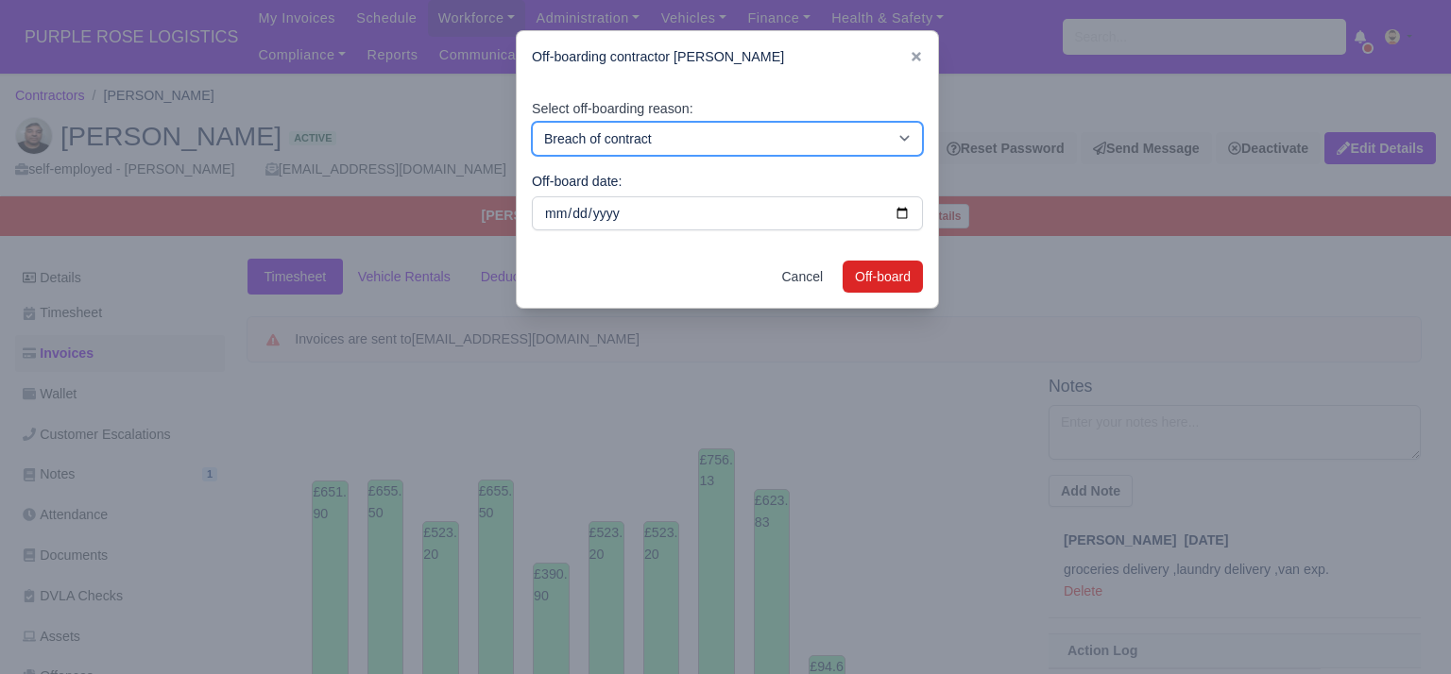
click at [612, 148] on select "Breach of contract Personal decision Too many parcels Heavy routes Another comp…" at bounding box center [727, 139] width 391 height 34
select select "personal-decision"
click at [532, 122] on select "Breach of contract Personal decision Too many parcels Heavy routes Another comp…" at bounding box center [727, 139] width 391 height 34
click at [918, 284] on div "Cancel Off-board" at bounding box center [727, 277] width 421 height 62
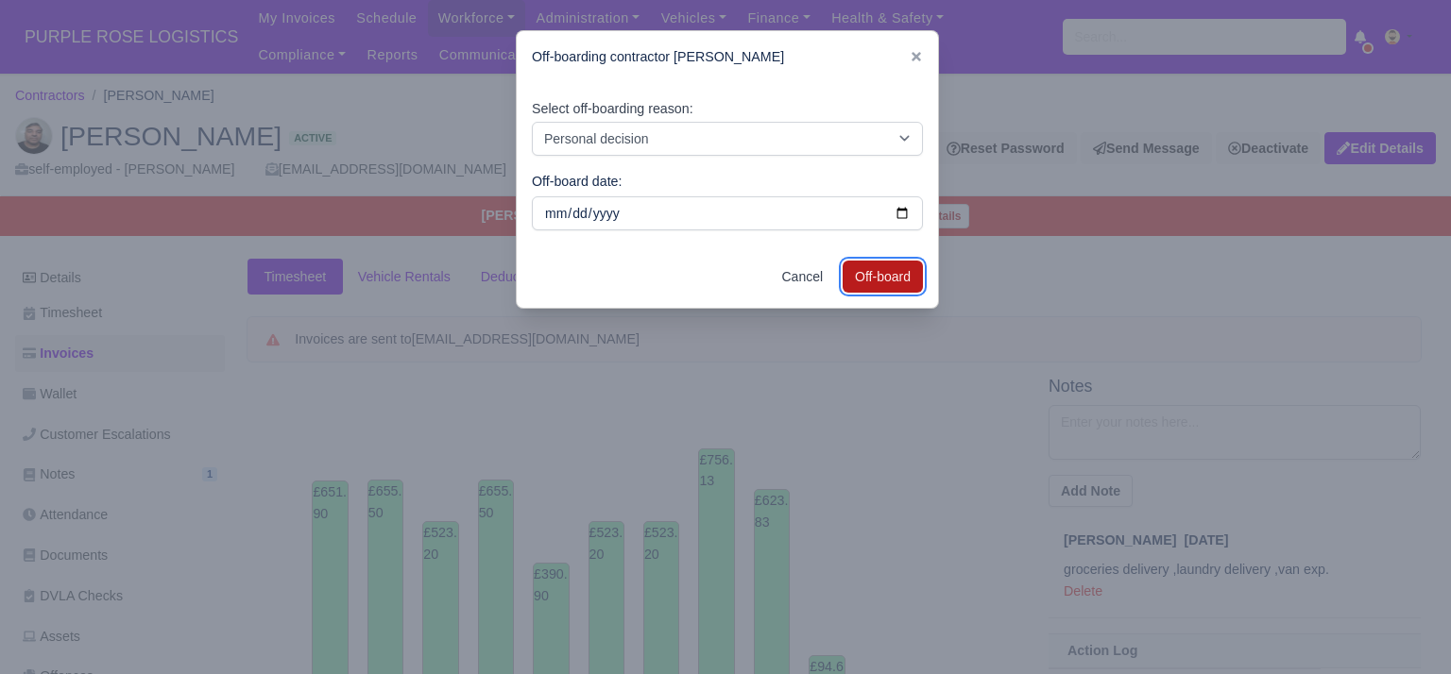
click at [888, 279] on button "Off-board" at bounding box center [882, 277] width 80 height 32
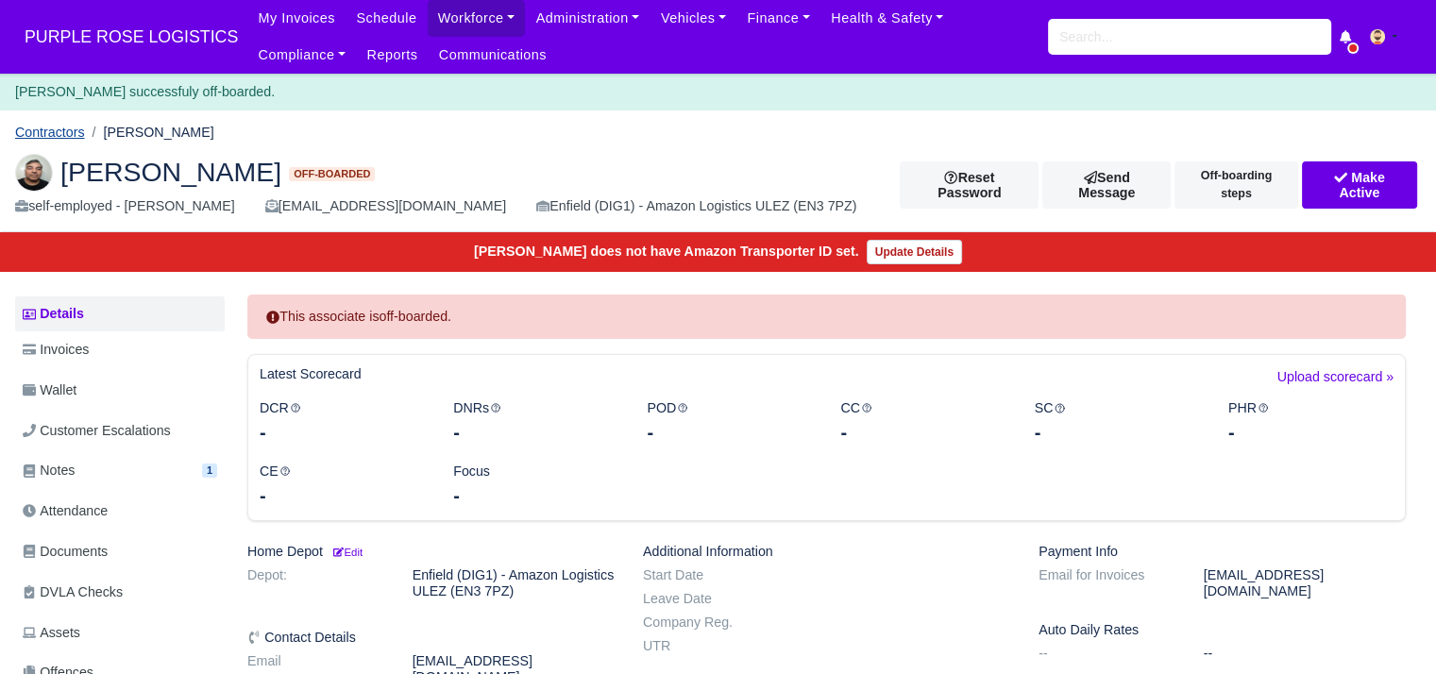
click at [65, 137] on link "Contractors" at bounding box center [50, 132] width 70 height 15
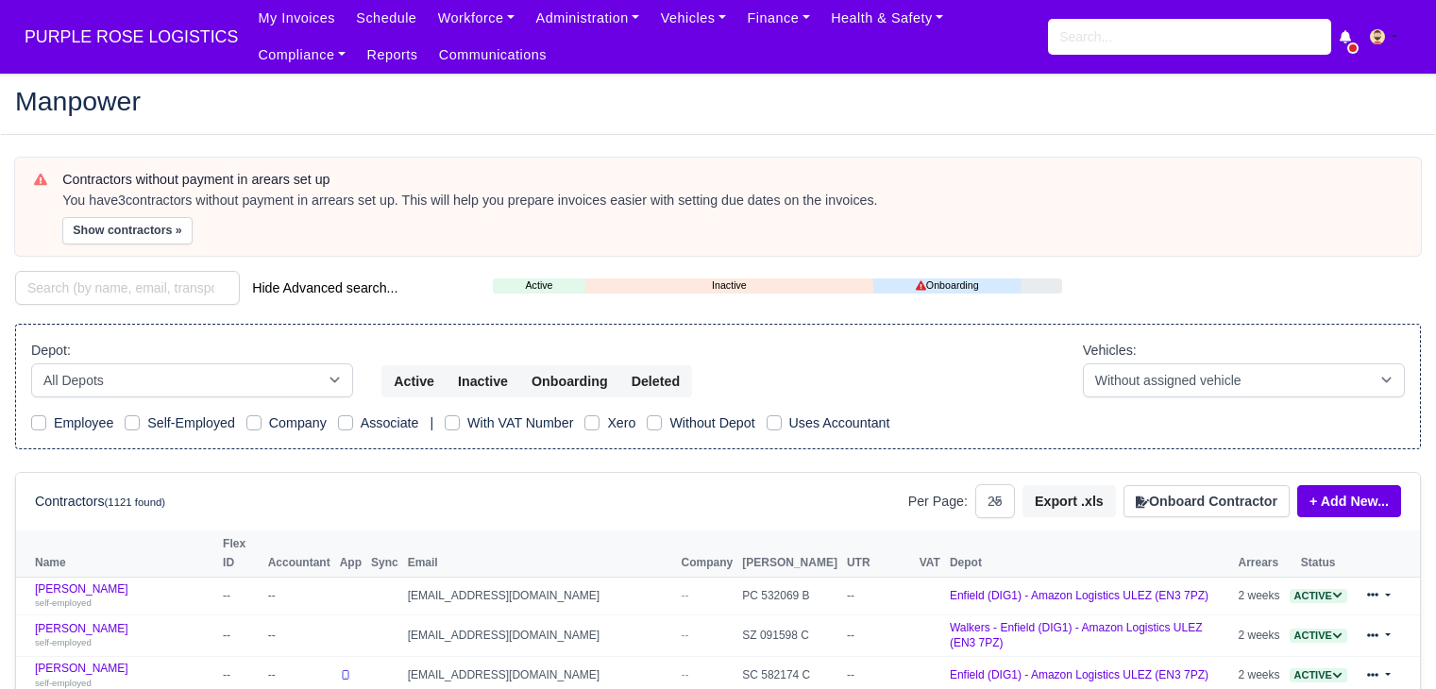
select select "25"
click at [88, 284] on input "search" at bounding box center [127, 288] width 225 height 34
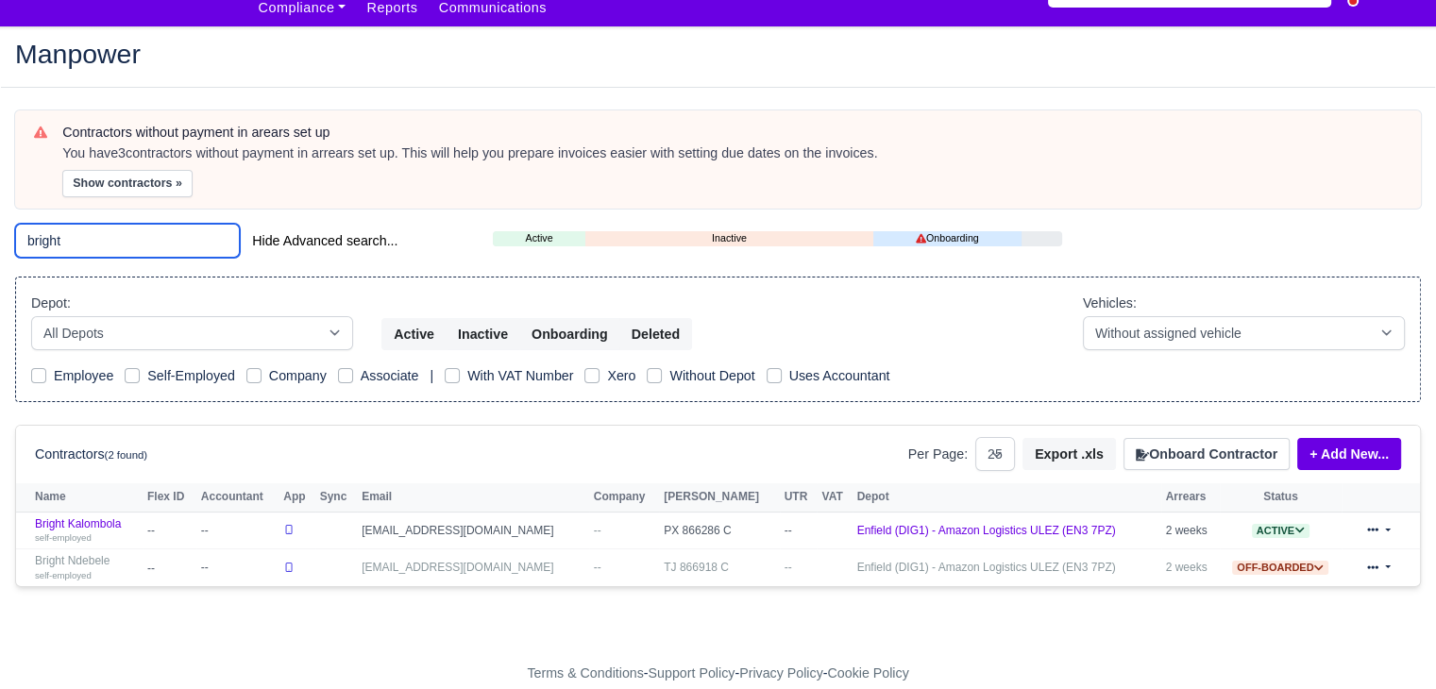
scroll to position [71, 0]
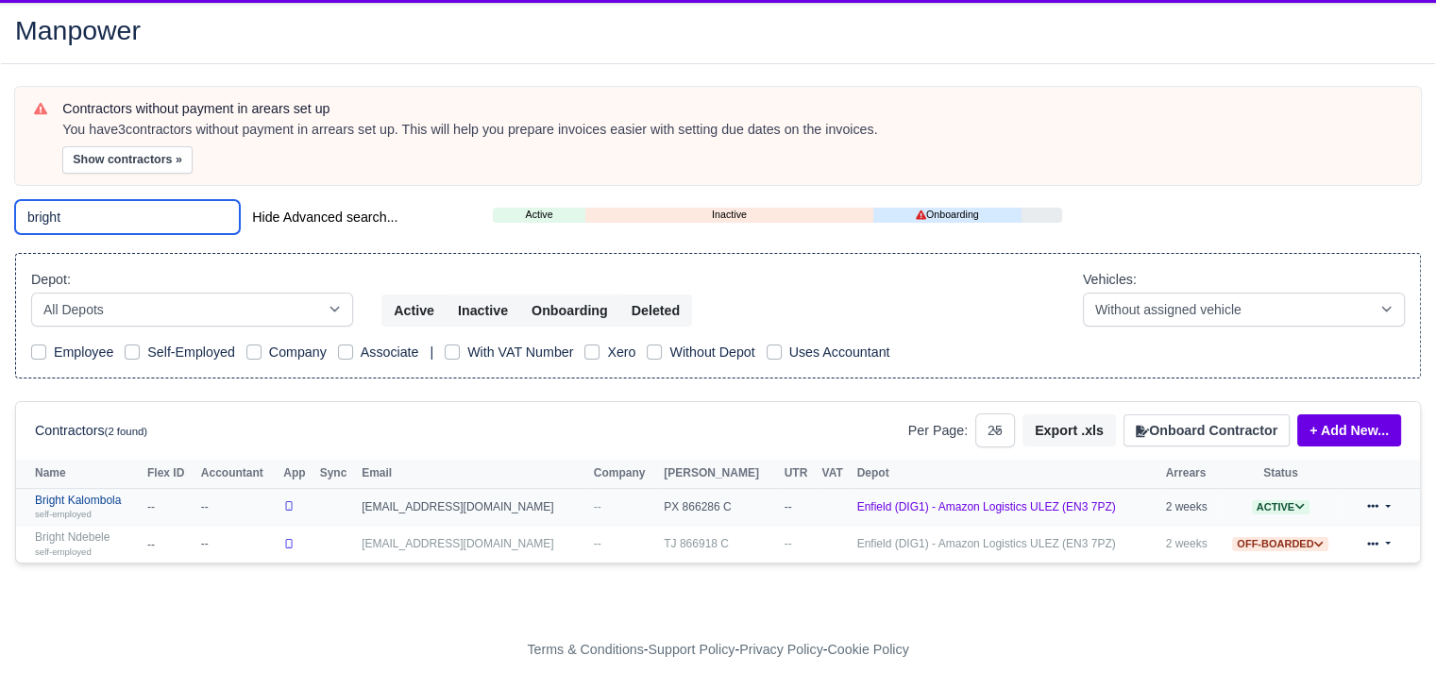
type input "bright"
click at [83, 499] on link "Bright Kalombola self-employed" at bounding box center [86, 507] width 103 height 27
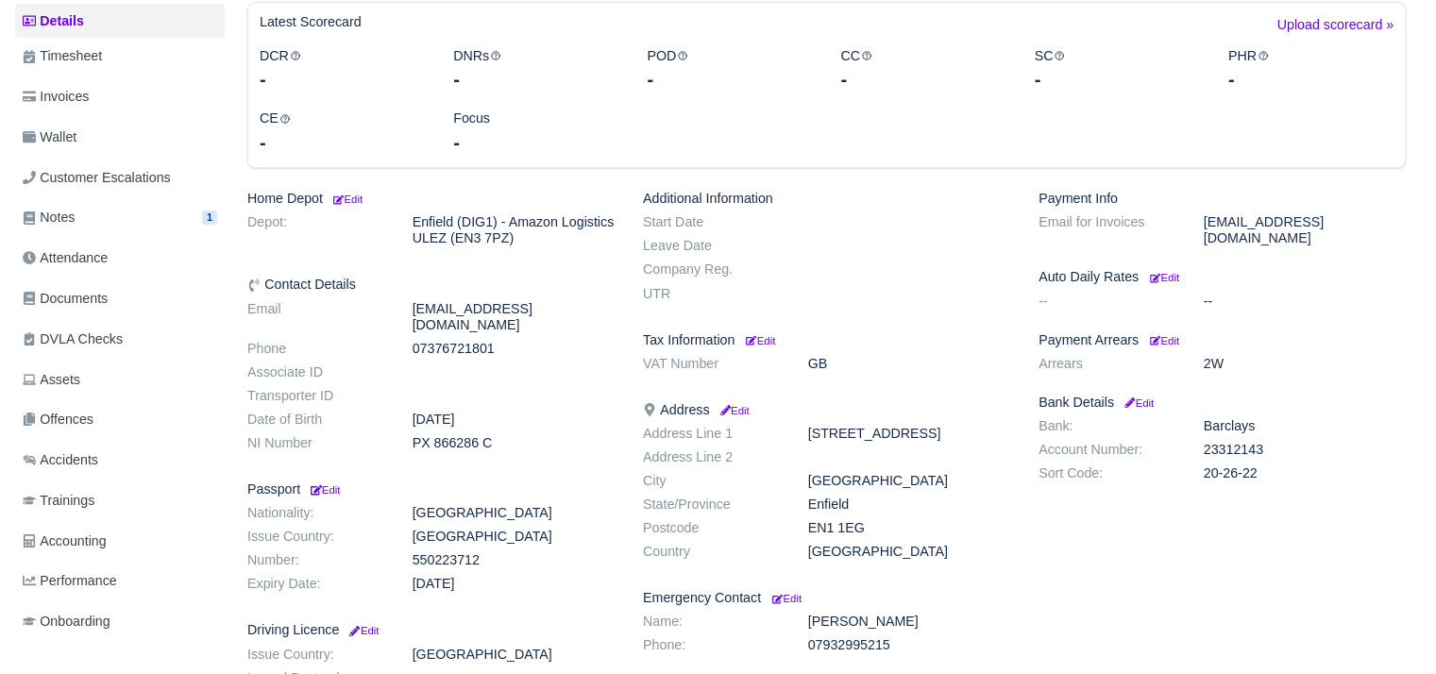
scroll to position [189, 0]
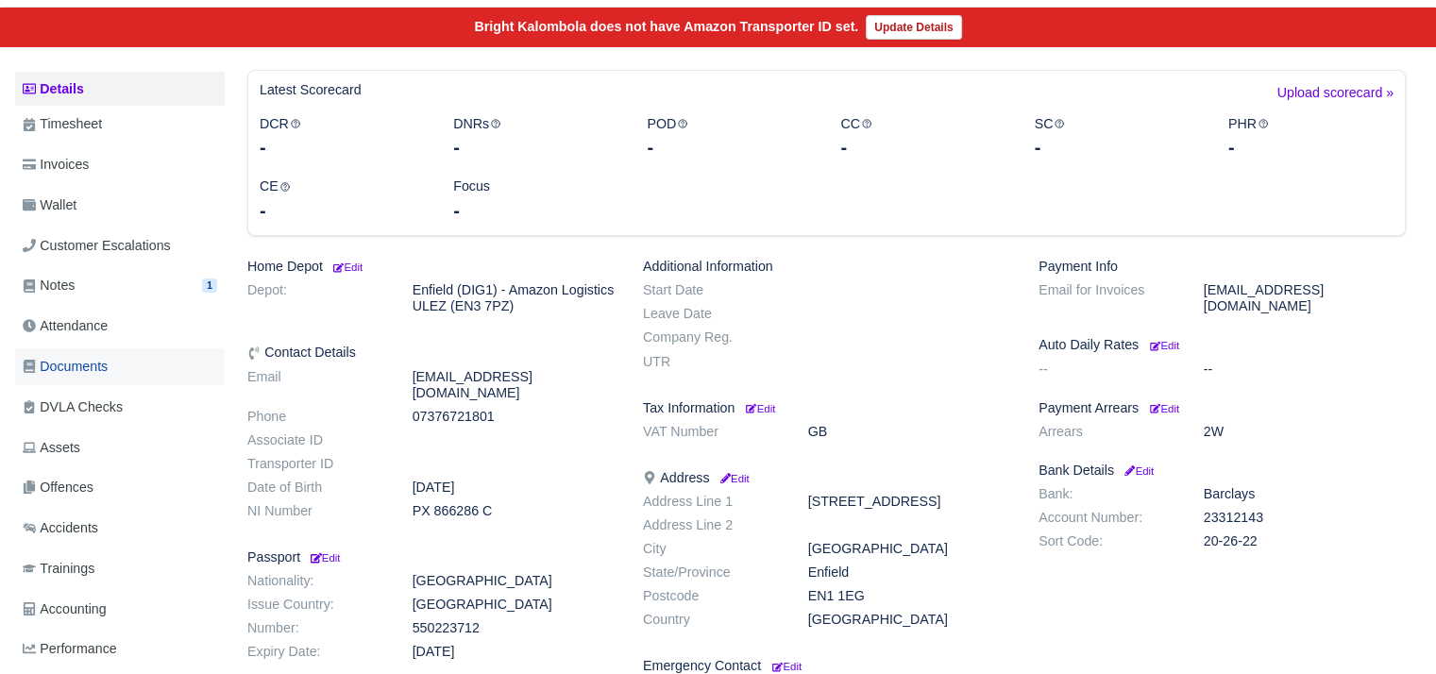
click at [76, 379] on link "Documents" at bounding box center [120, 366] width 210 height 37
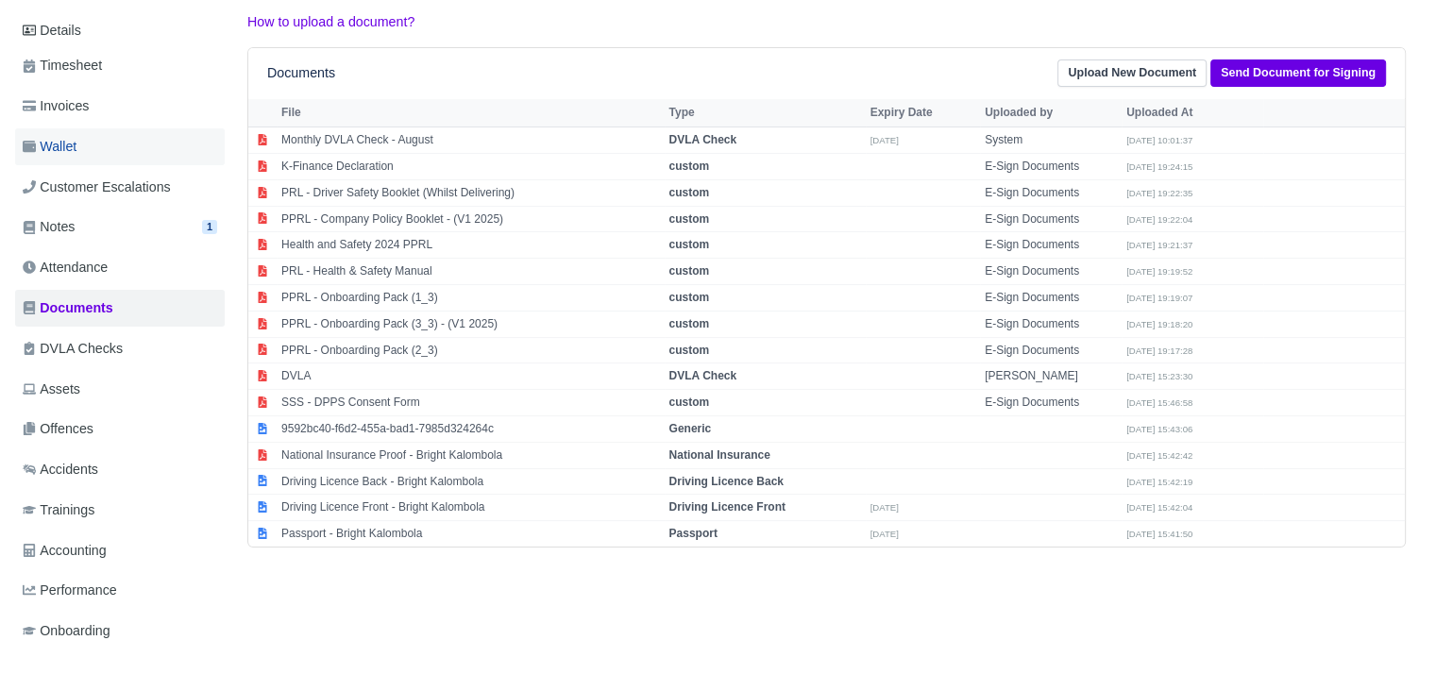
scroll to position [152, 0]
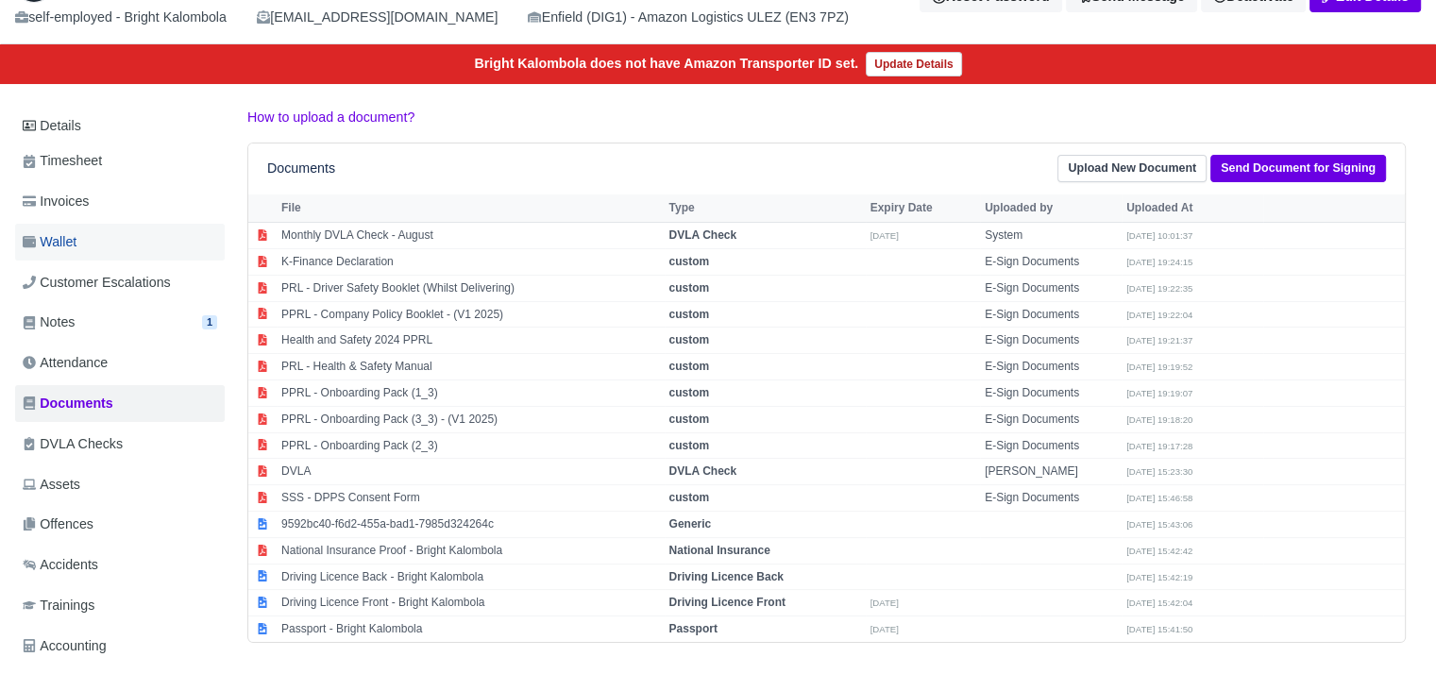
click at [94, 225] on link "Wallet" at bounding box center [120, 242] width 210 height 37
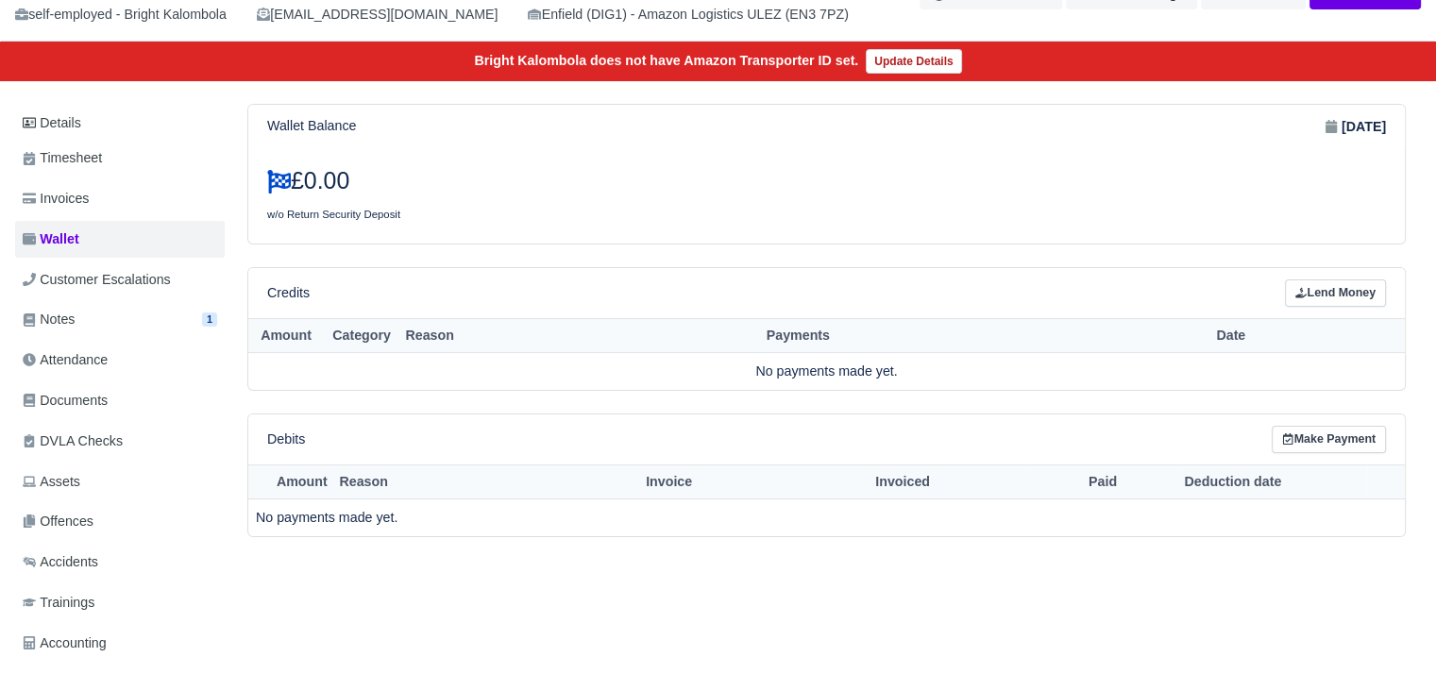
scroll to position [189, 0]
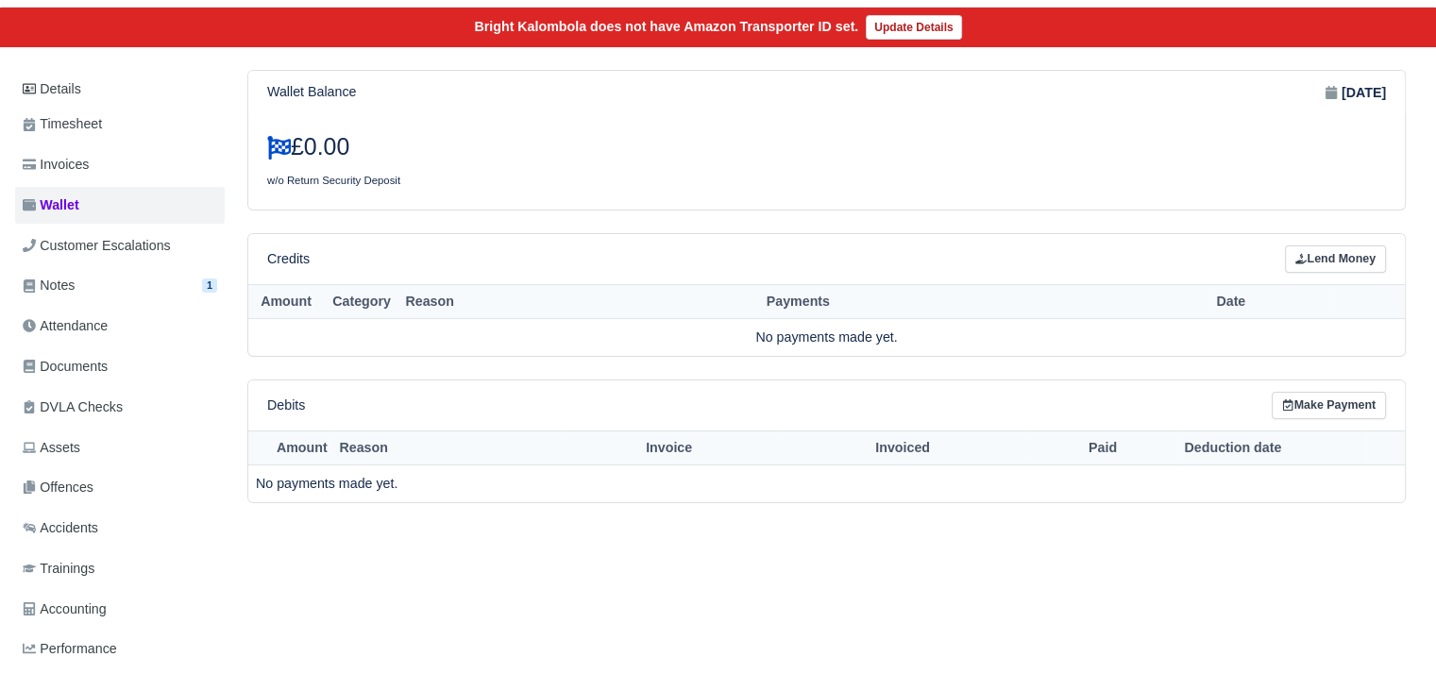
click at [116, 183] on ul "Details Timesheet Invoices Wallet Customer Escalations Notes 1 Attendance" at bounding box center [120, 392] width 210 height 640
click at [116, 178] on link "Invoices" at bounding box center [120, 164] width 210 height 37
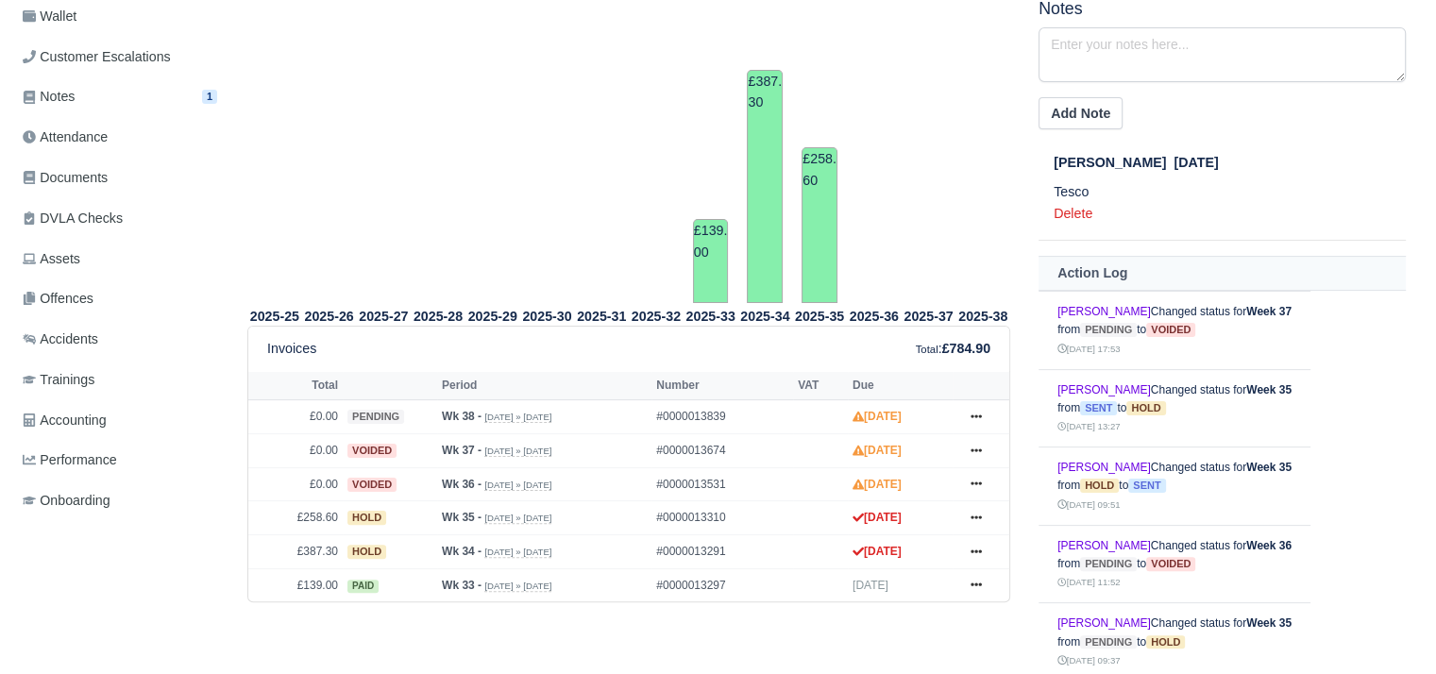
scroll to position [472, 0]
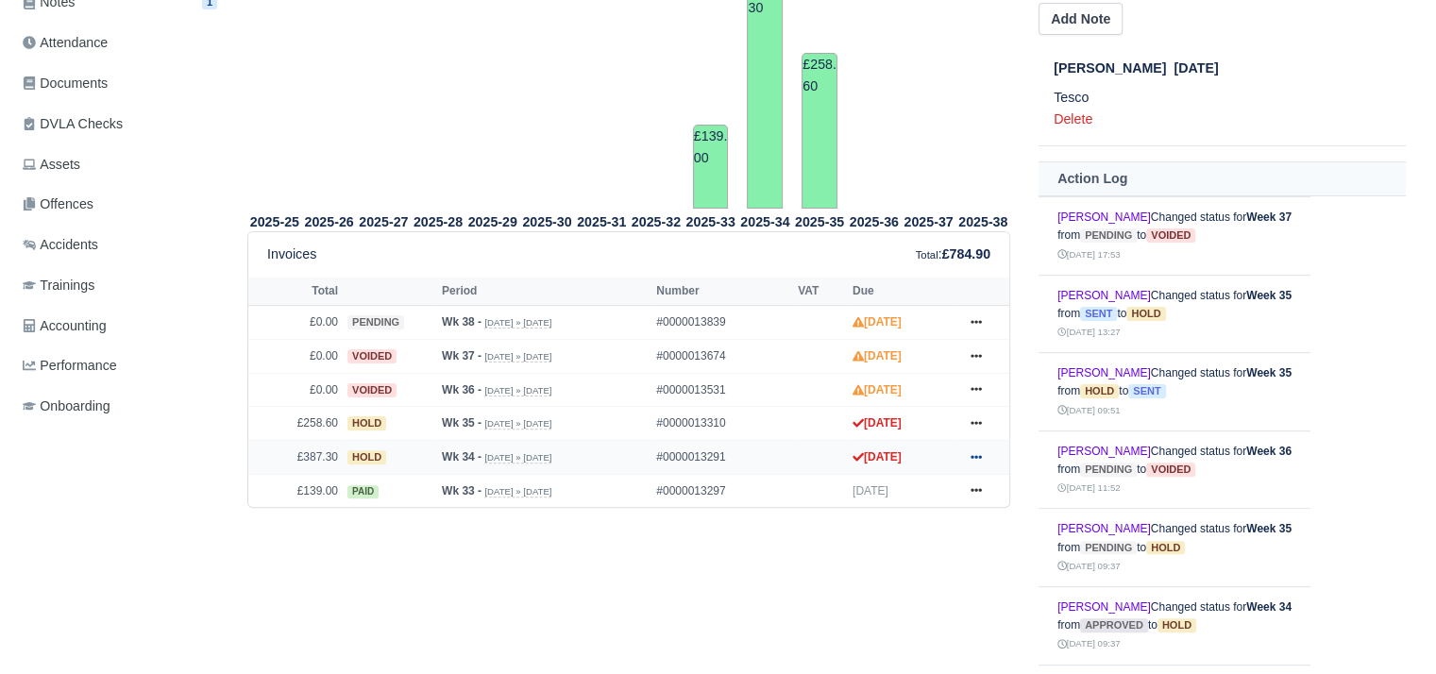
click at [992, 451] on td "Show Invoice Approve Void Deducted [GEOGRAPHIC_DATA] Print" at bounding box center [981, 458] width 57 height 34
click at [983, 458] on link at bounding box center [976, 458] width 28 height 24
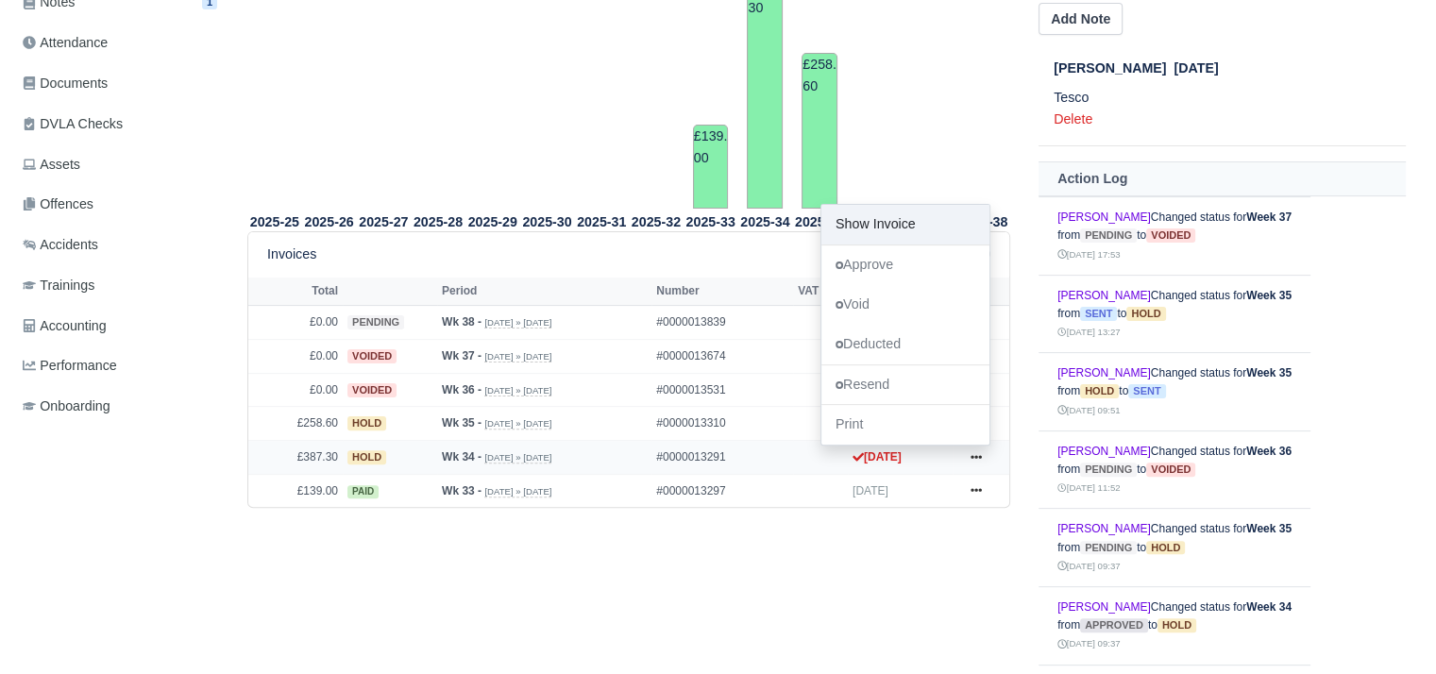
click at [884, 227] on link "Show Invoice" at bounding box center [906, 225] width 168 height 40
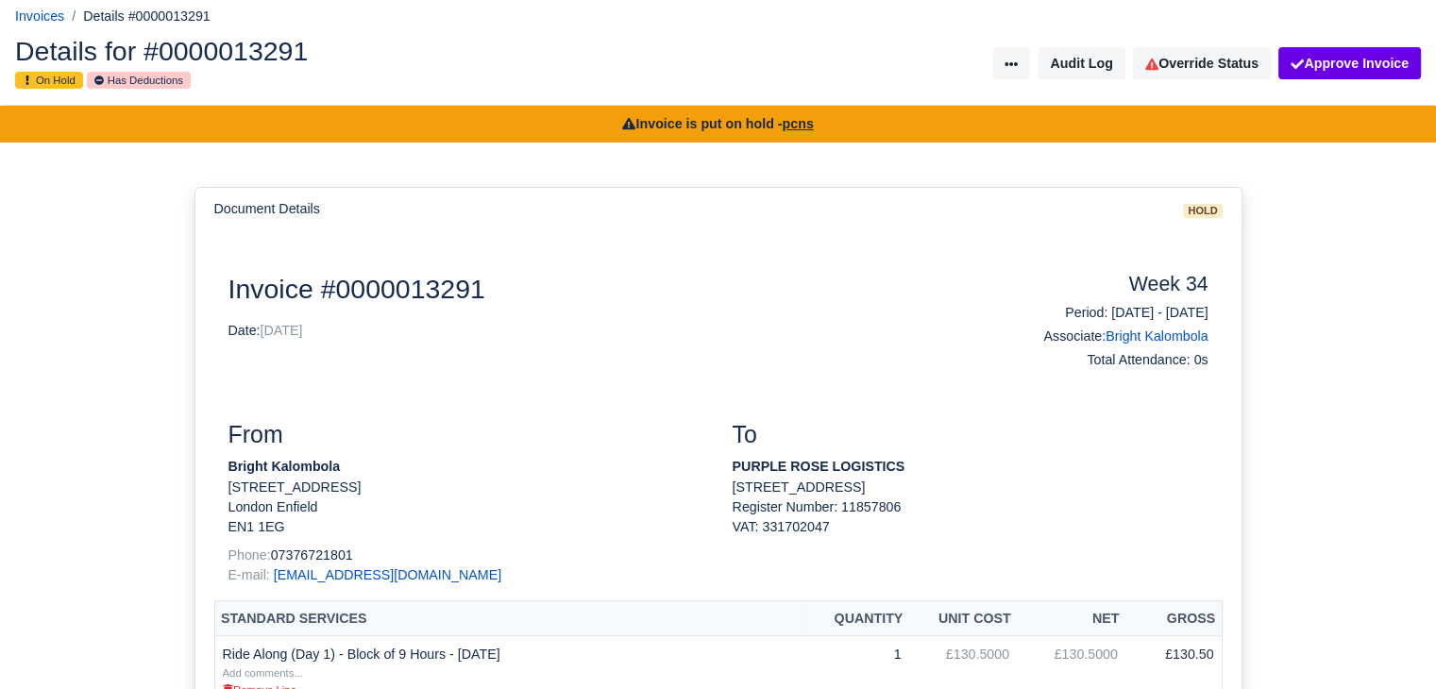
scroll to position [189, 0]
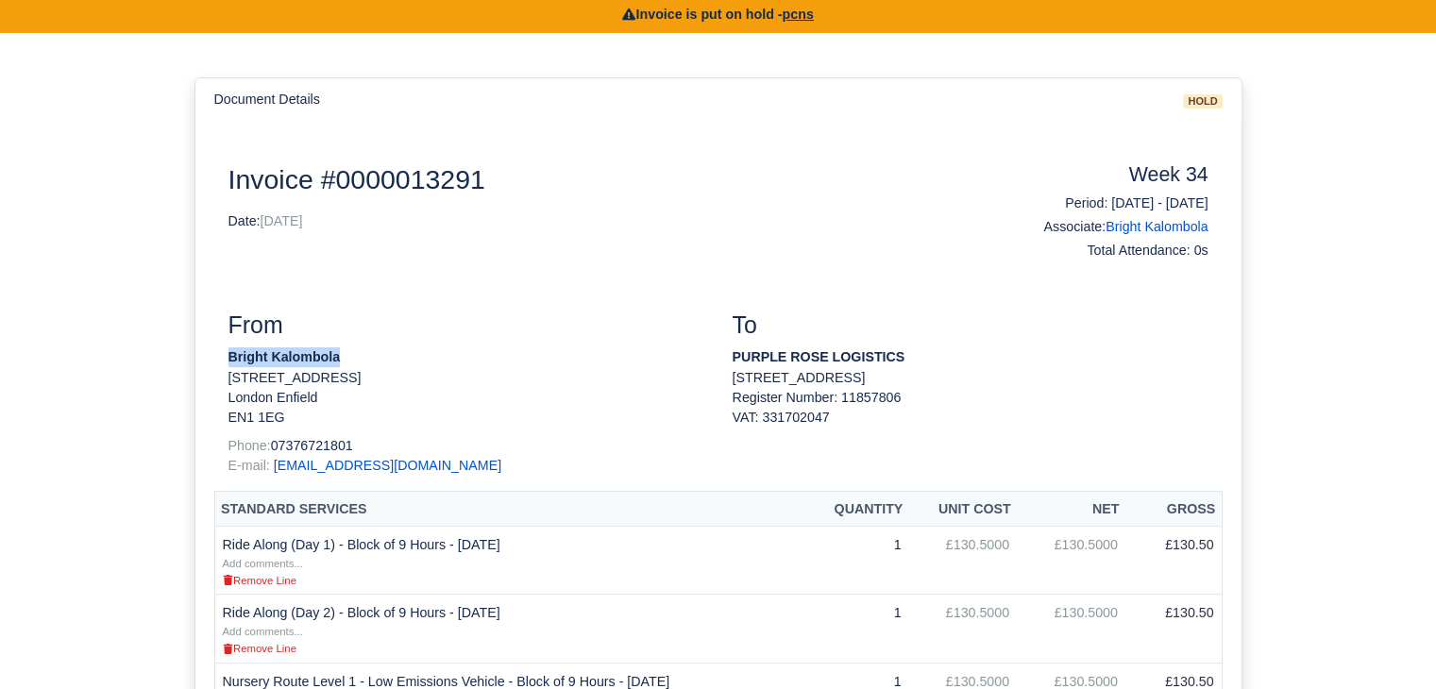
drag, startPoint x: 352, startPoint y: 355, endPoint x: 219, endPoint y: 364, distance: 133.4
click at [219, 364] on div "From Bright Kalombola [STREET_ADDRESS] Phone: [PHONE_NUMBER] E-mail: [EMAIL_ADD…" at bounding box center [466, 401] width 504 height 179
copy strong "Bright Kalombola"
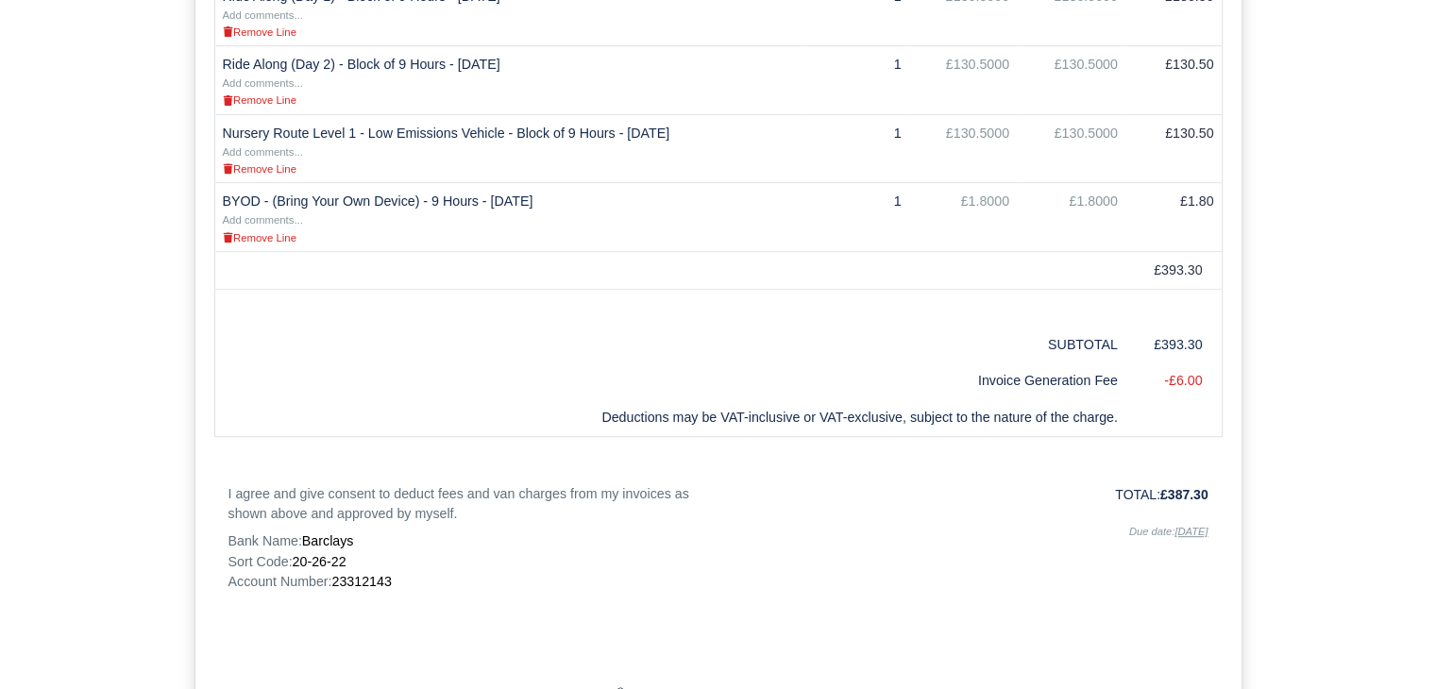
scroll to position [850, 0]
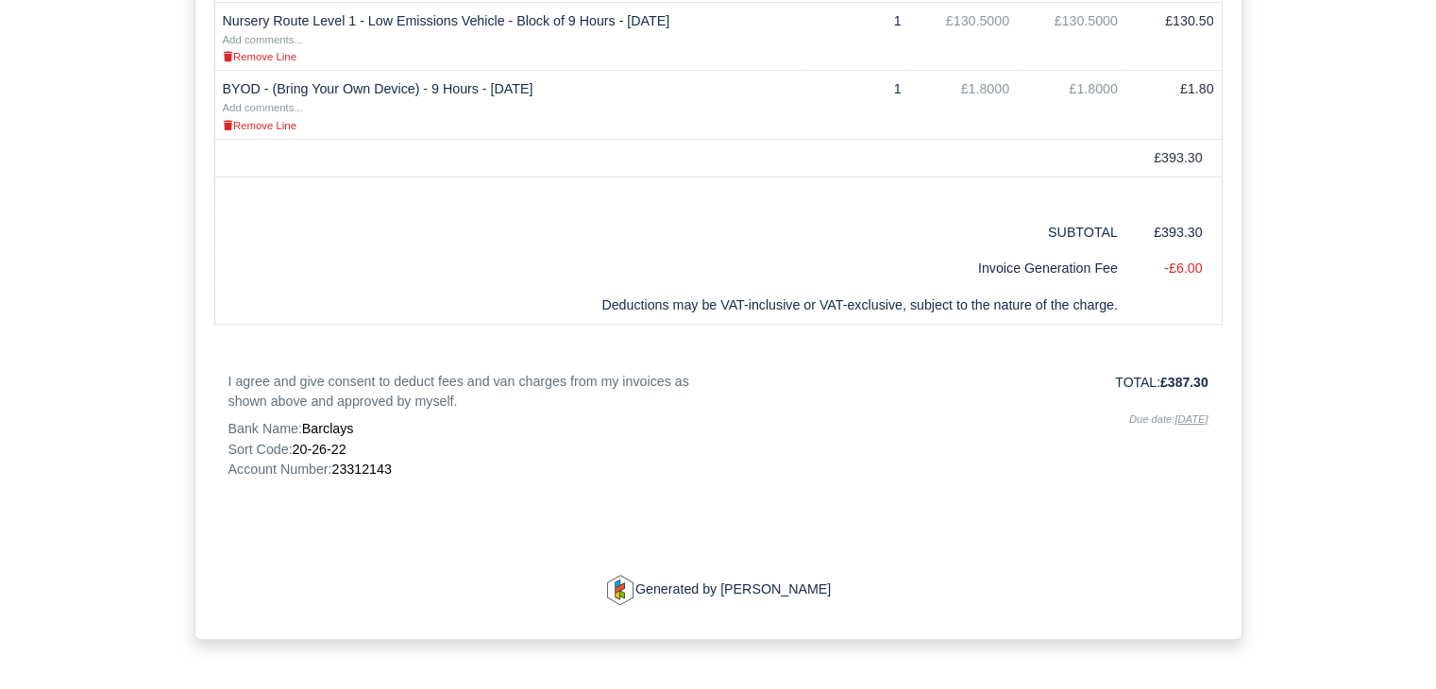
click at [377, 470] on span "23312143" at bounding box center [360, 469] width 59 height 15
copy span "23312143"
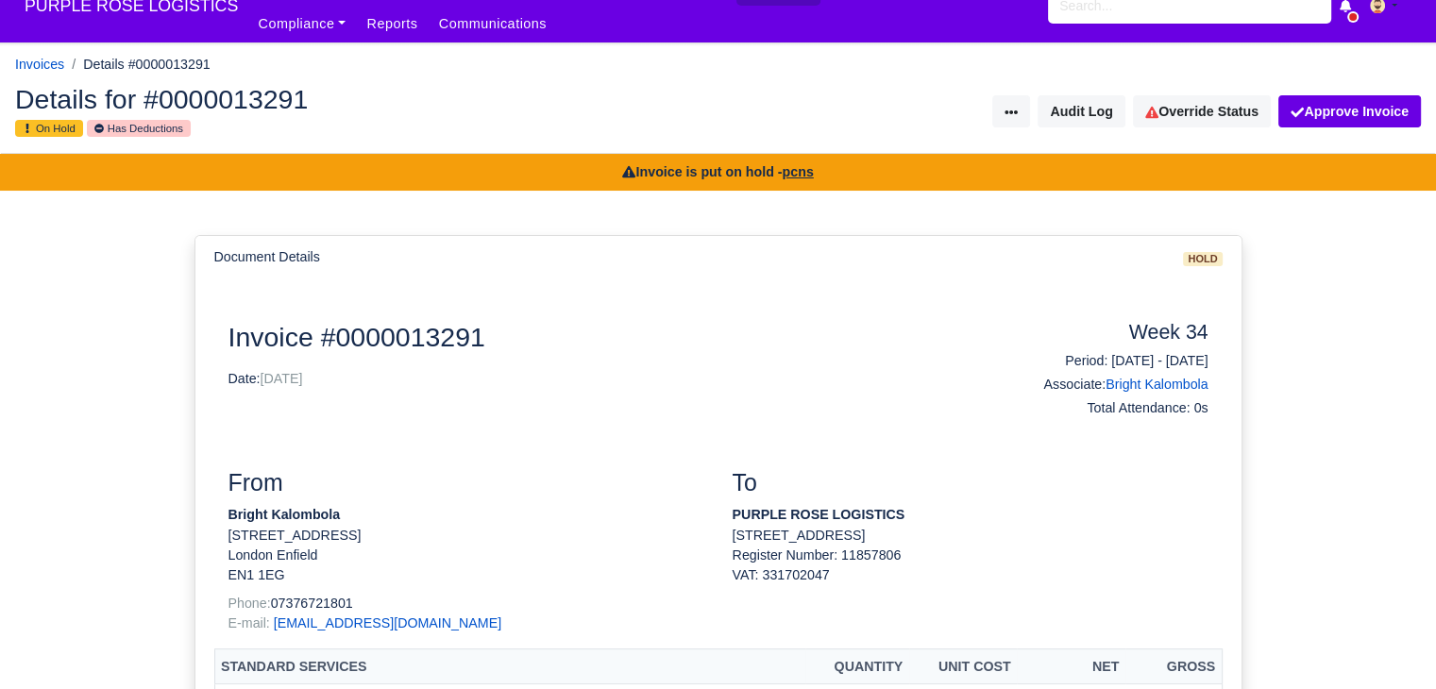
scroll to position [0, 0]
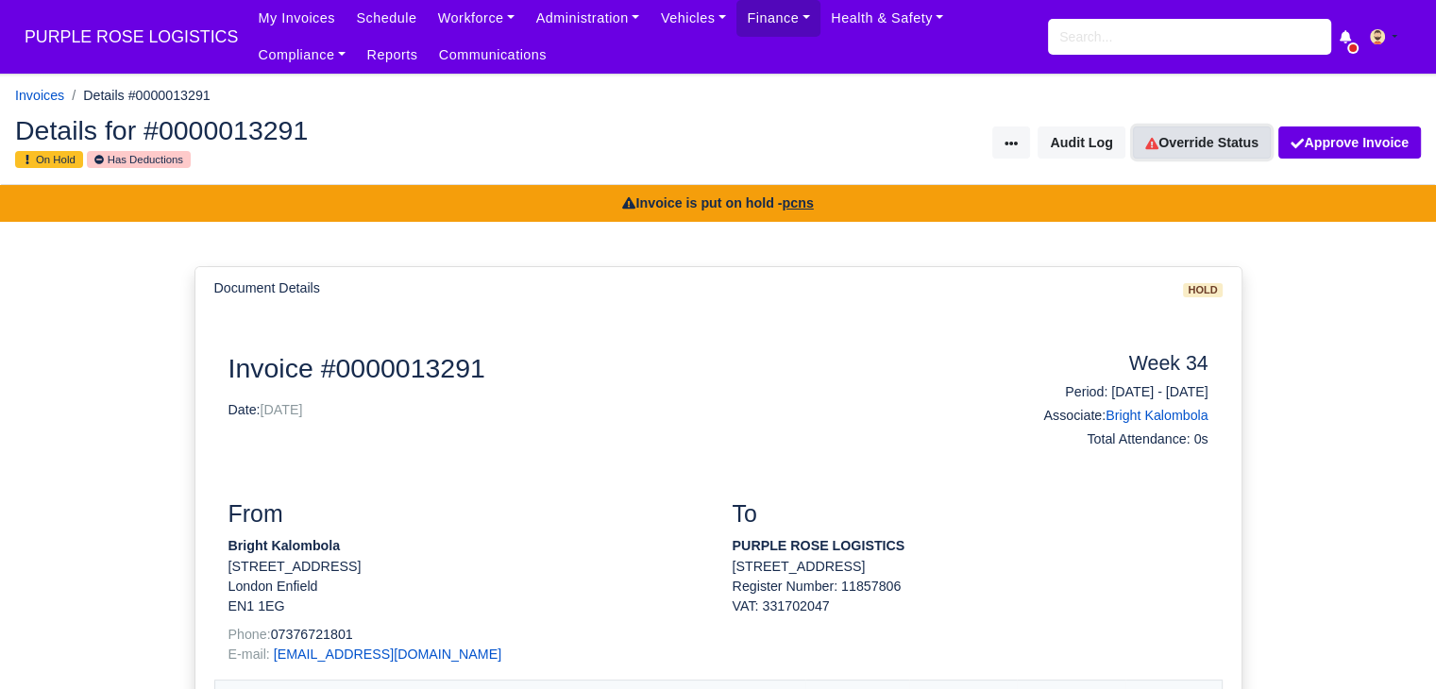
click at [1197, 153] on link "Override Status" at bounding box center [1202, 143] width 138 height 32
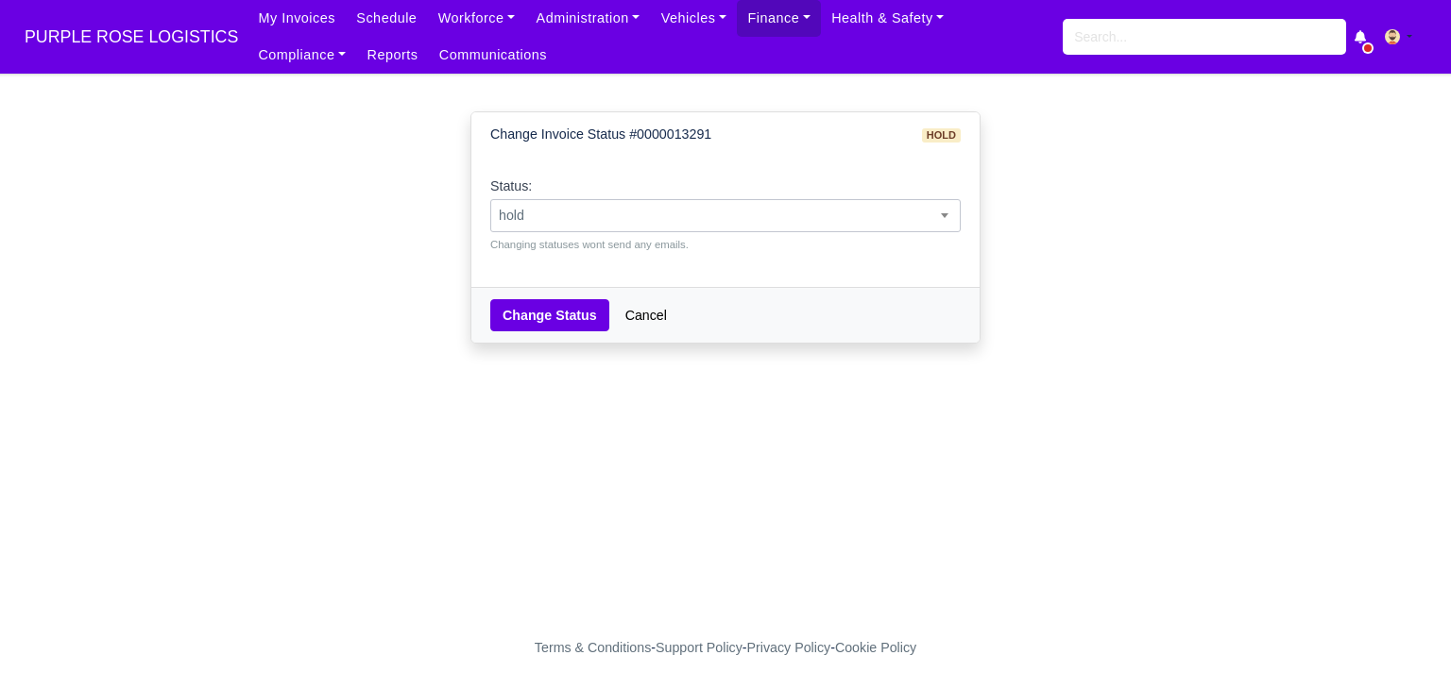
click at [620, 205] on span "hold" at bounding box center [725, 216] width 468 height 24
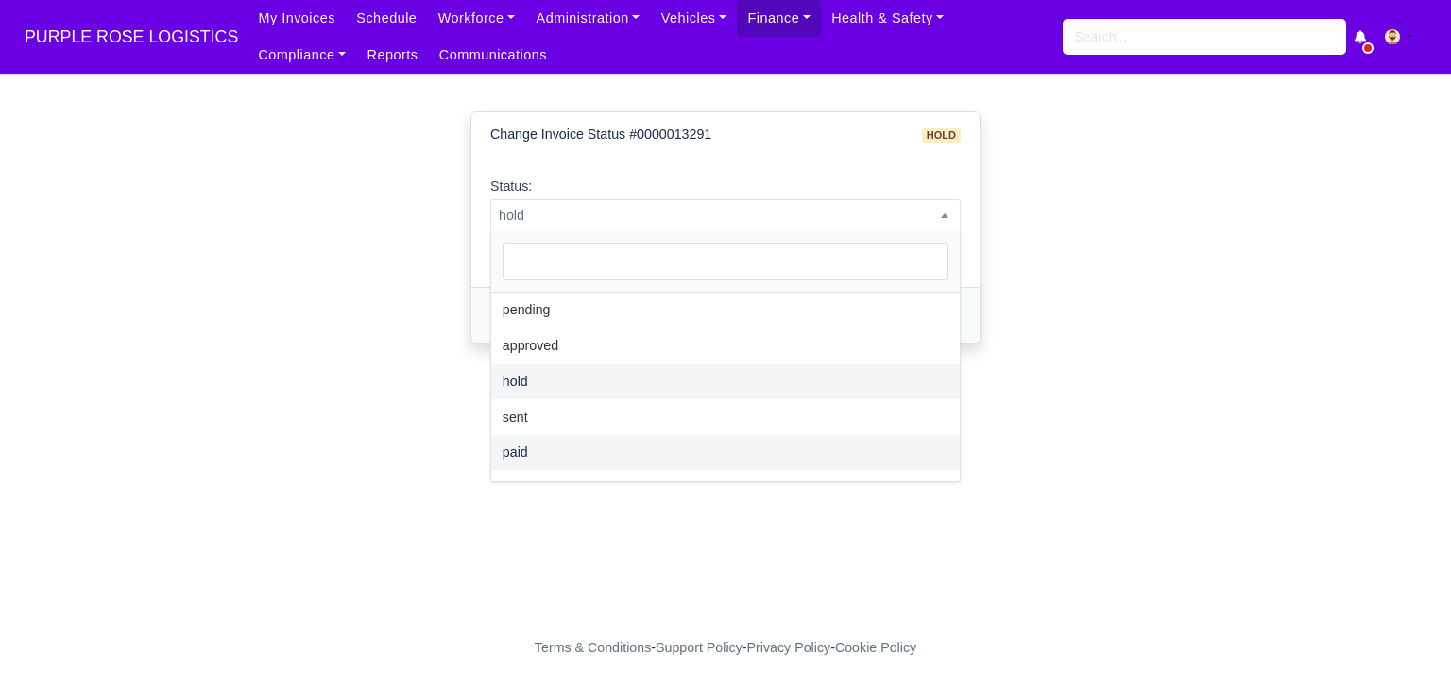
select select "paid"
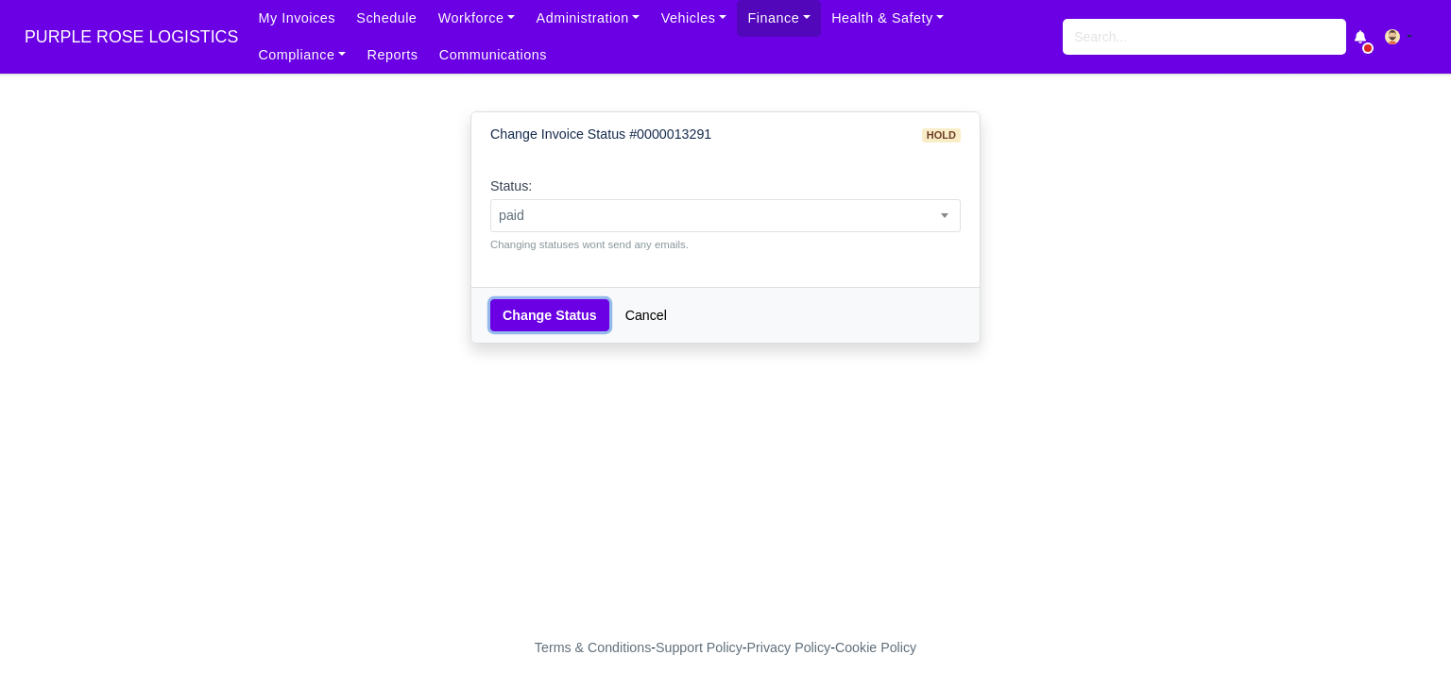
click at [533, 311] on button "Change Status" at bounding box center [549, 315] width 119 height 32
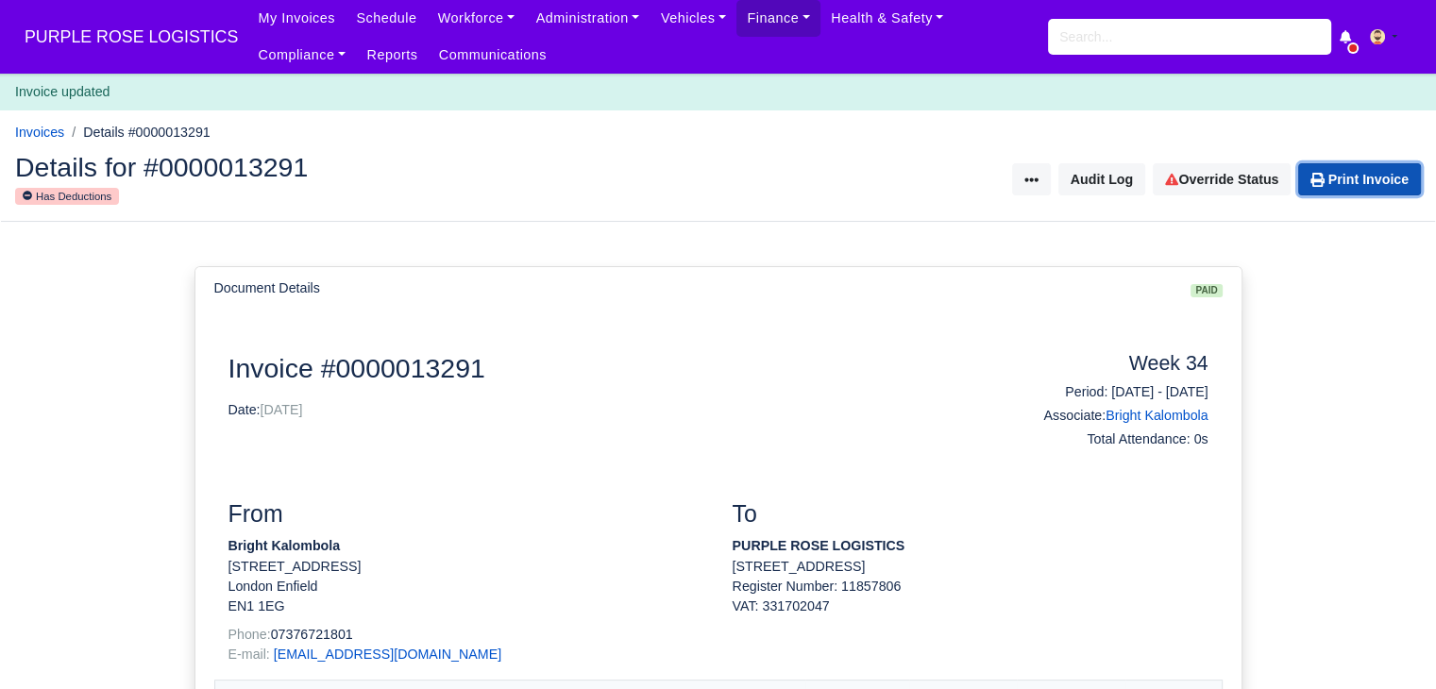
click at [1379, 180] on link "Print Invoice" at bounding box center [1360, 179] width 123 height 32
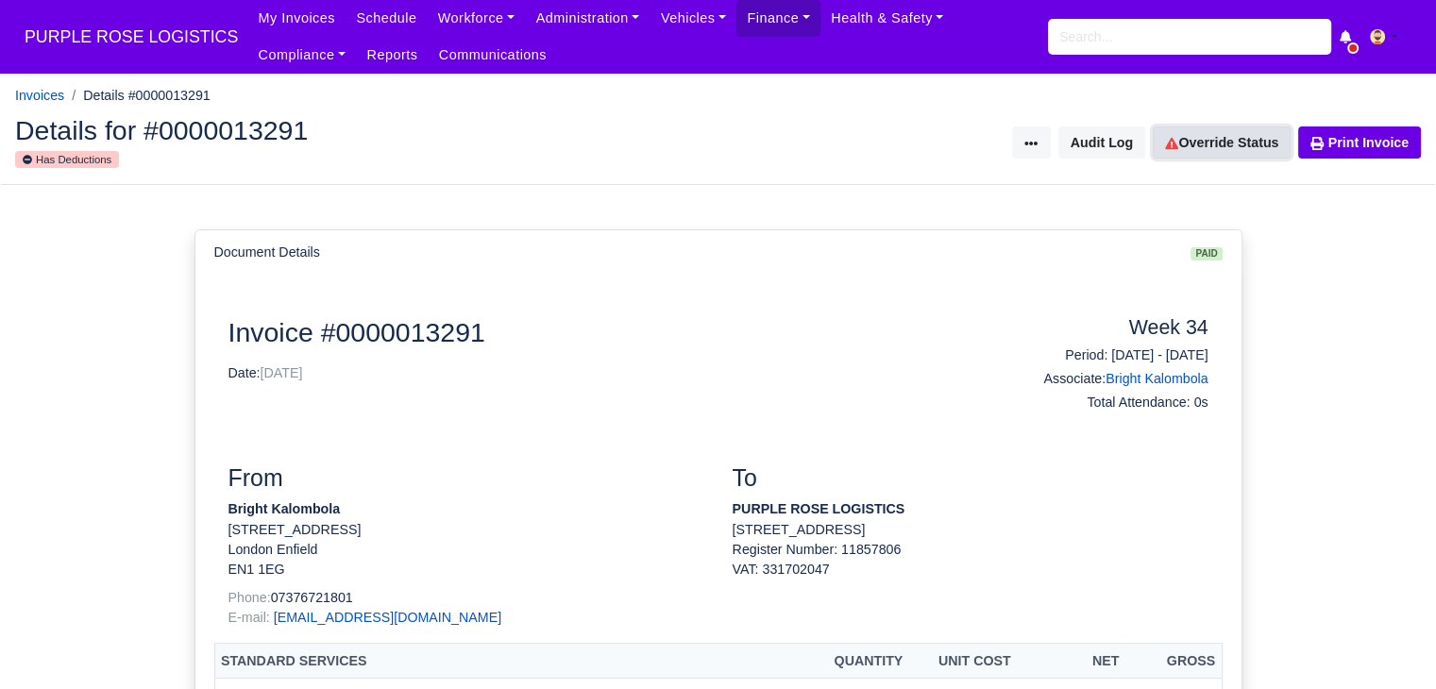
click at [1243, 148] on link "Override Status" at bounding box center [1222, 143] width 138 height 32
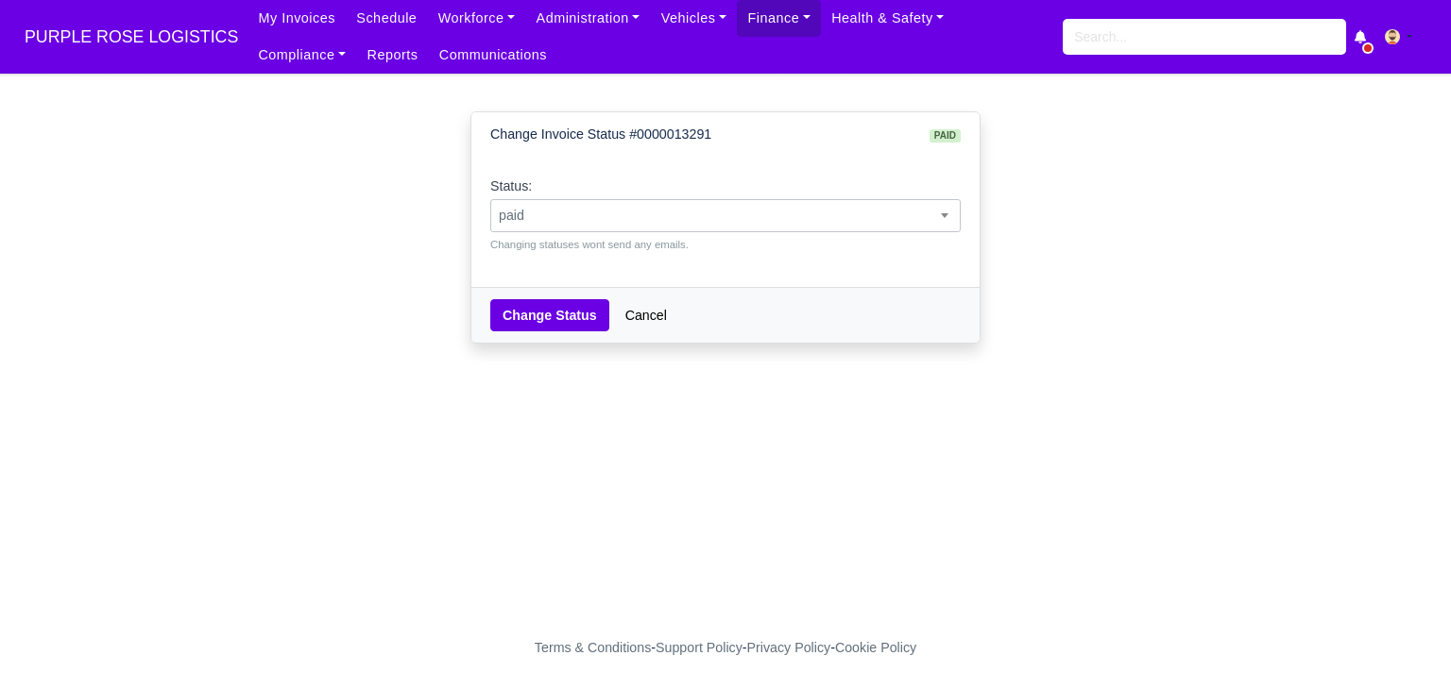
click at [636, 216] on span "paid" at bounding box center [725, 216] width 468 height 24
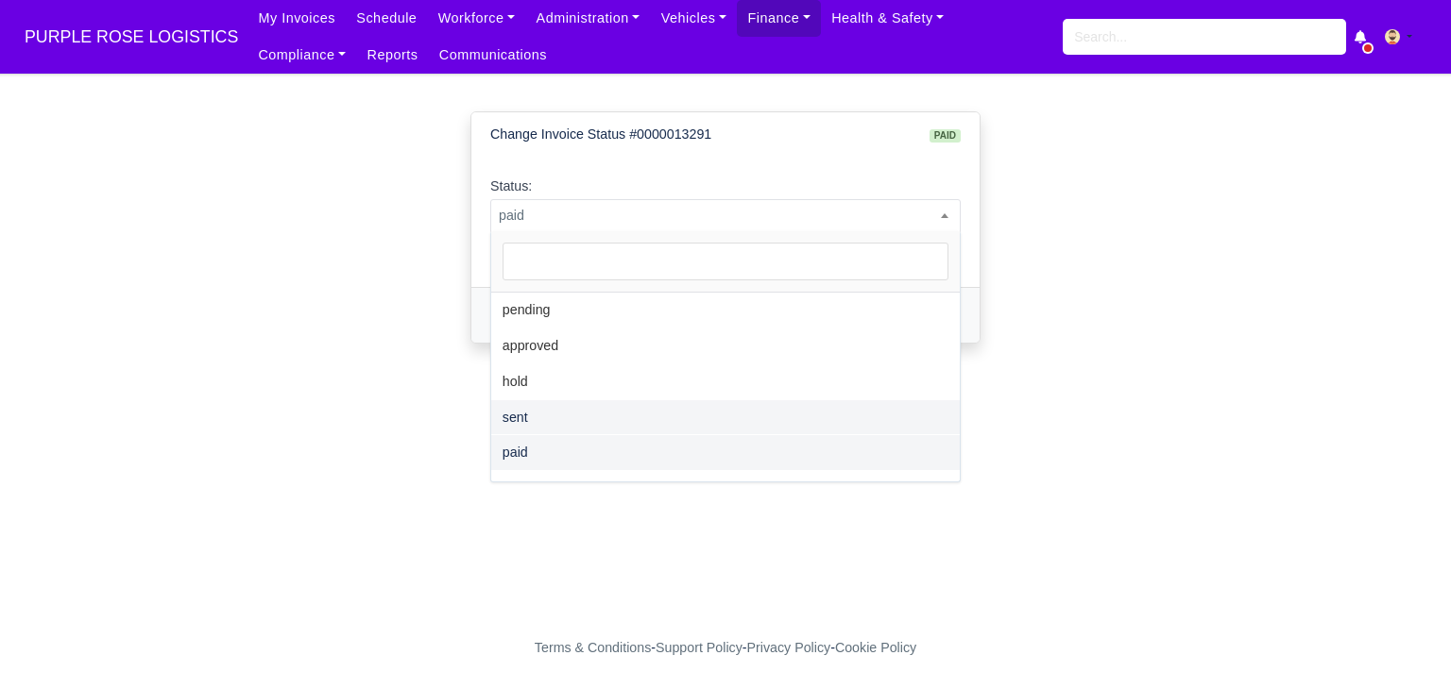
click at [1036, 374] on div "Change Invoice Status #0000013291 paid Status: pending approved hold sent paid …" at bounding box center [725, 242] width 1077 height 293
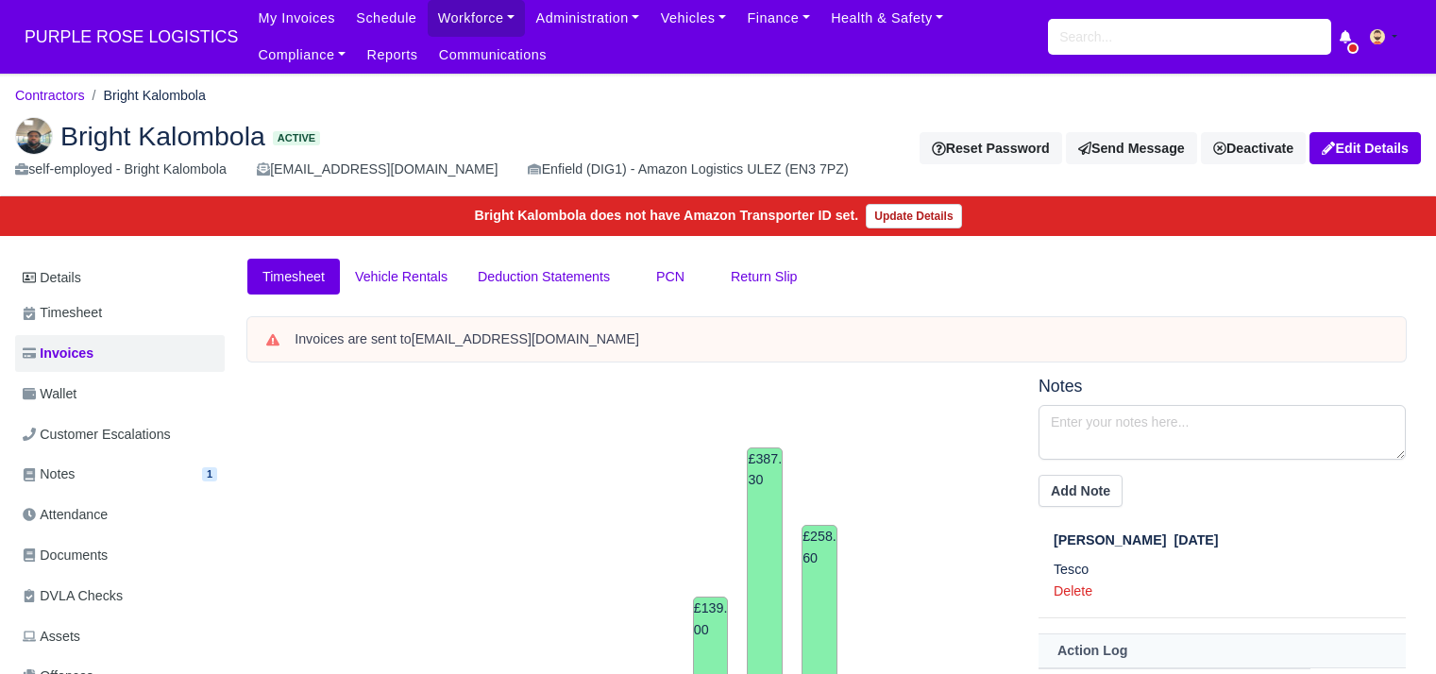
scroll to position [472, 0]
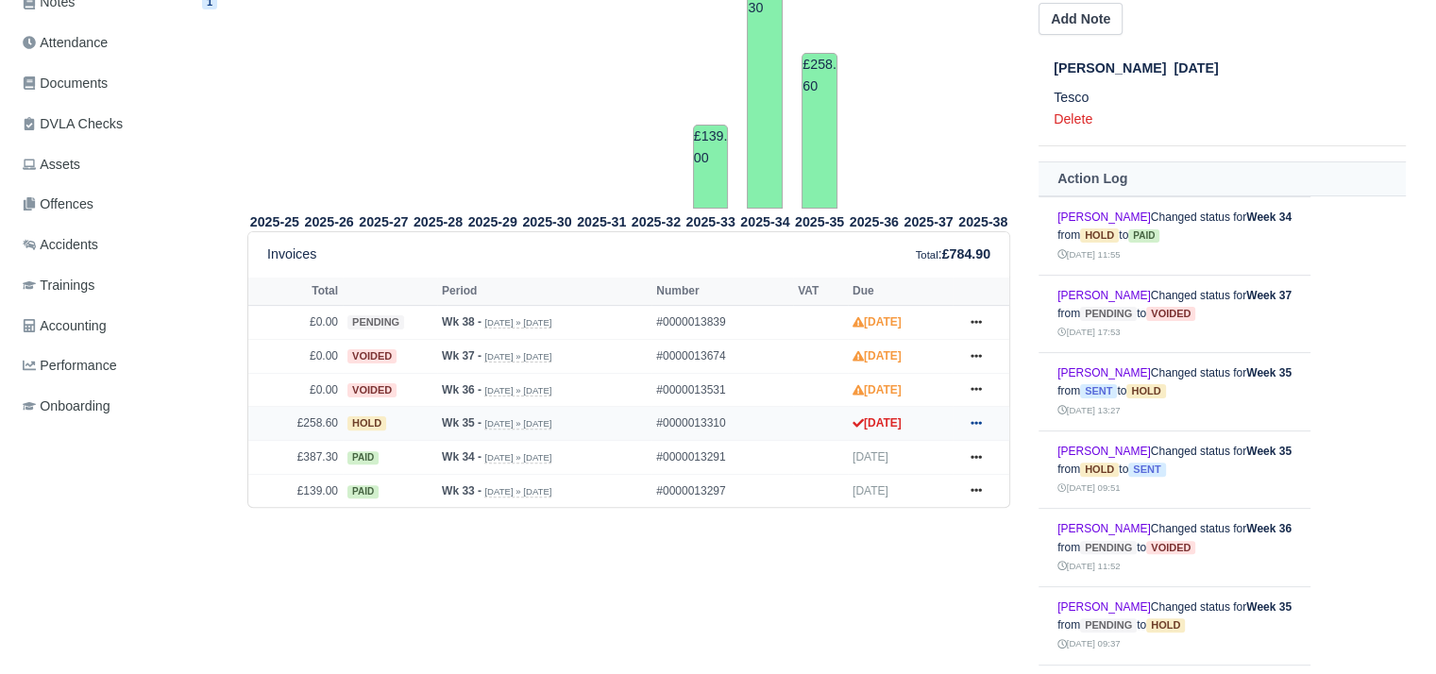
click at [982, 418] on link at bounding box center [976, 424] width 28 height 24
click at [907, 458] on link "Show Invoice" at bounding box center [906, 458] width 168 height 40
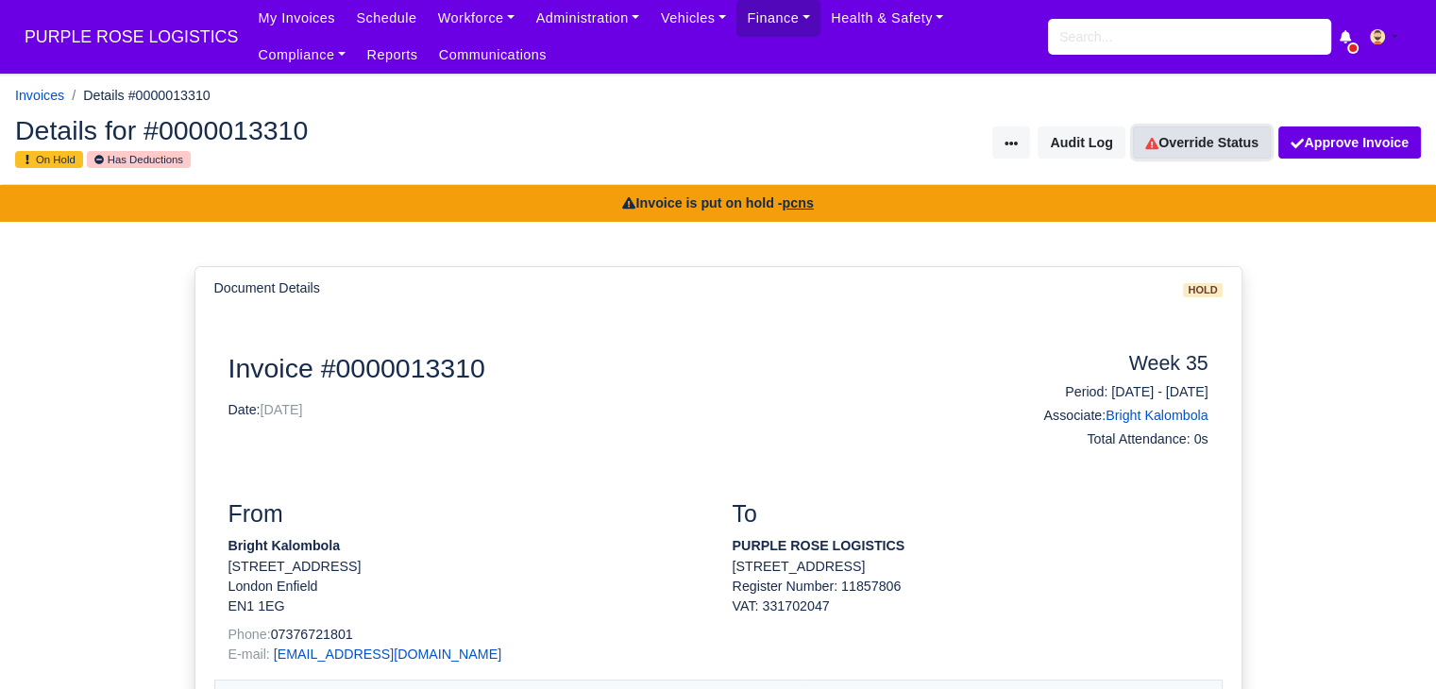
click at [1203, 145] on link "Override Status" at bounding box center [1202, 143] width 138 height 32
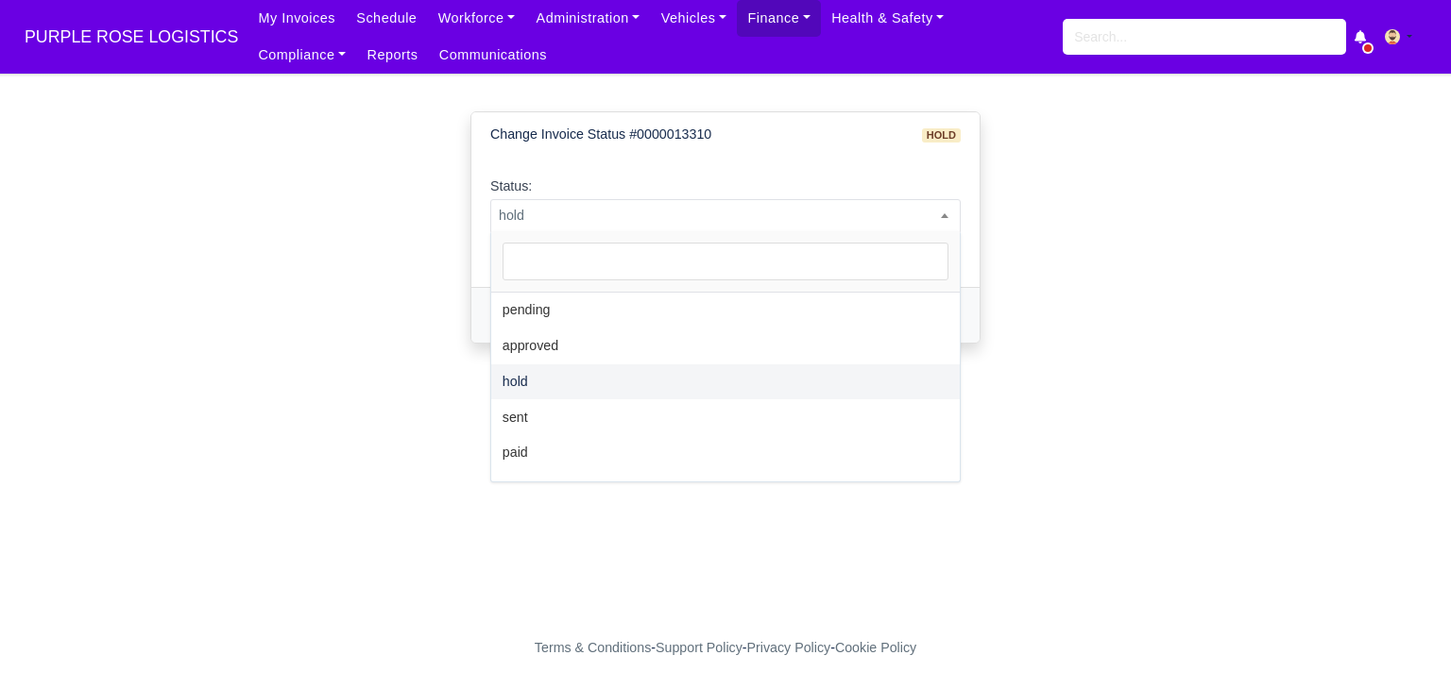
click at [650, 207] on span "hold" at bounding box center [725, 216] width 468 height 24
select select "paid"
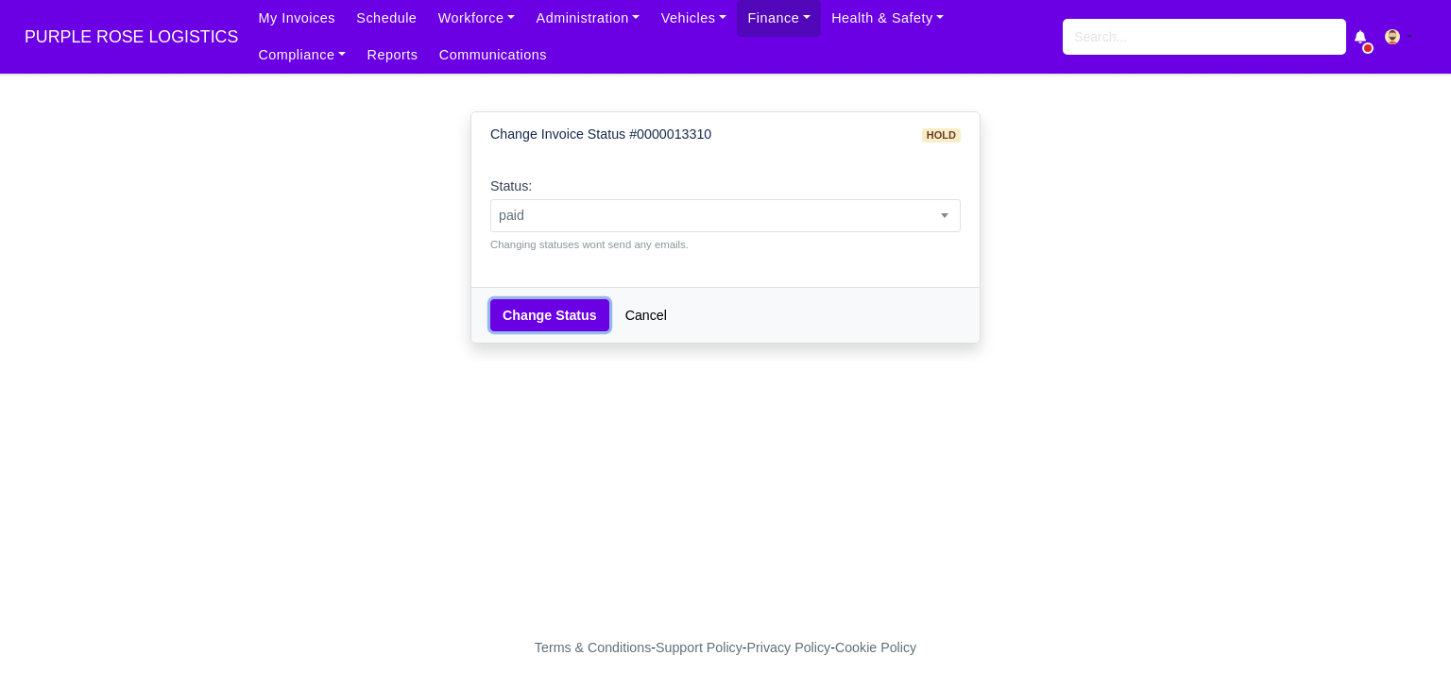
click at [518, 329] on button "Change Status" at bounding box center [549, 315] width 119 height 32
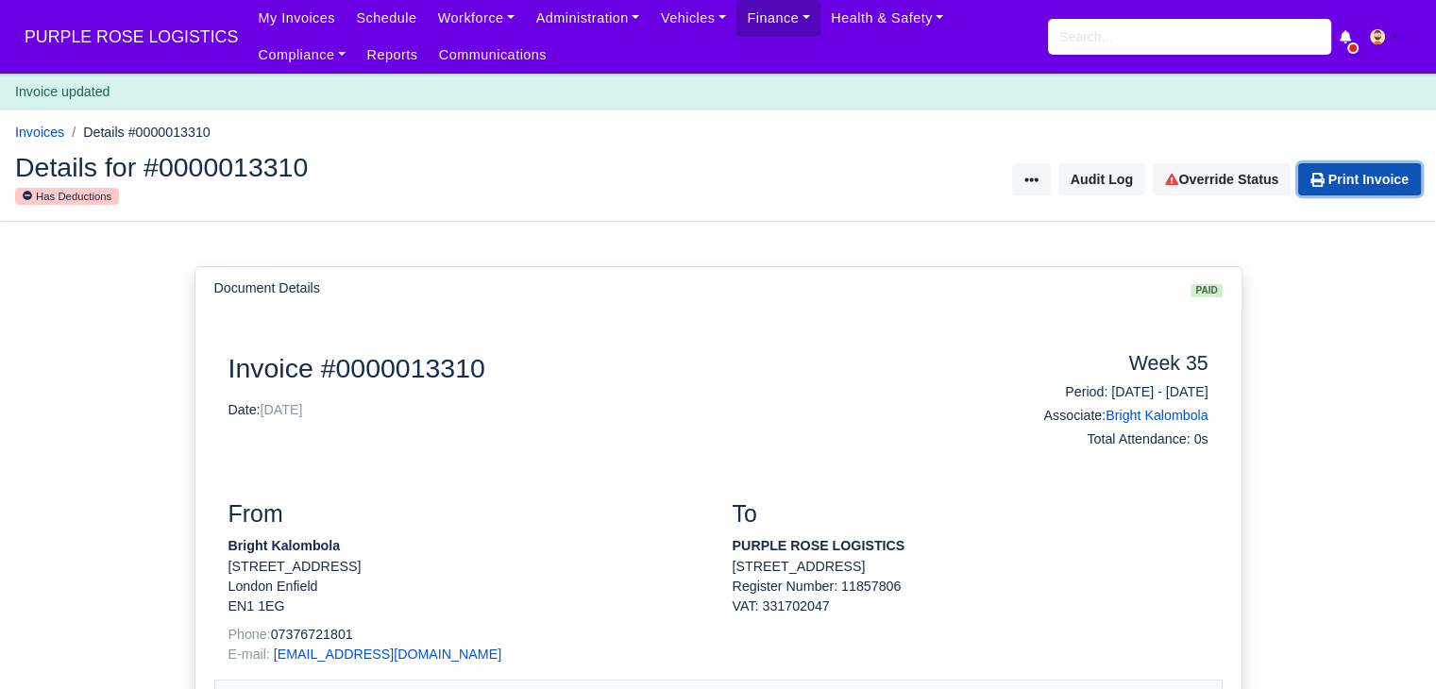
click at [1379, 187] on link "Print Invoice" at bounding box center [1360, 179] width 123 height 32
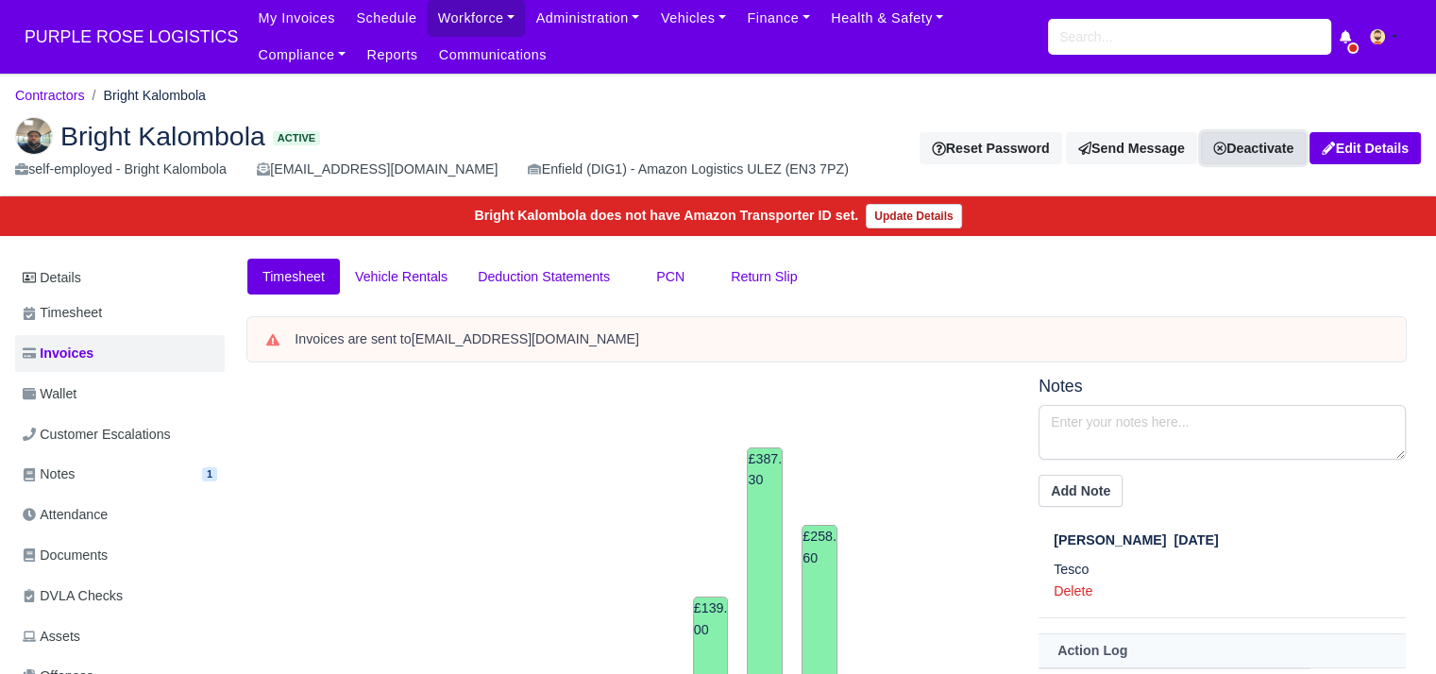
click at [1247, 147] on link "Deactivate" at bounding box center [1253, 148] width 105 height 32
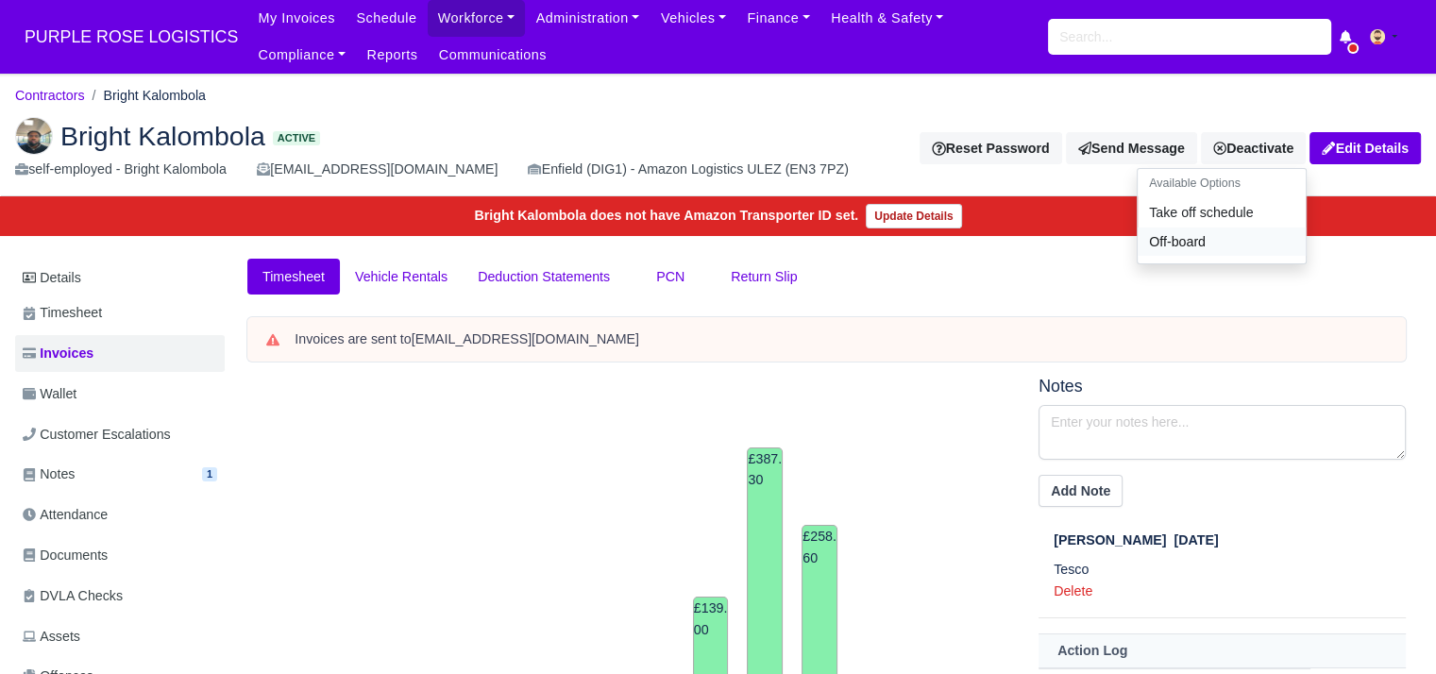
click at [1211, 238] on link "Off-board" at bounding box center [1222, 242] width 168 height 29
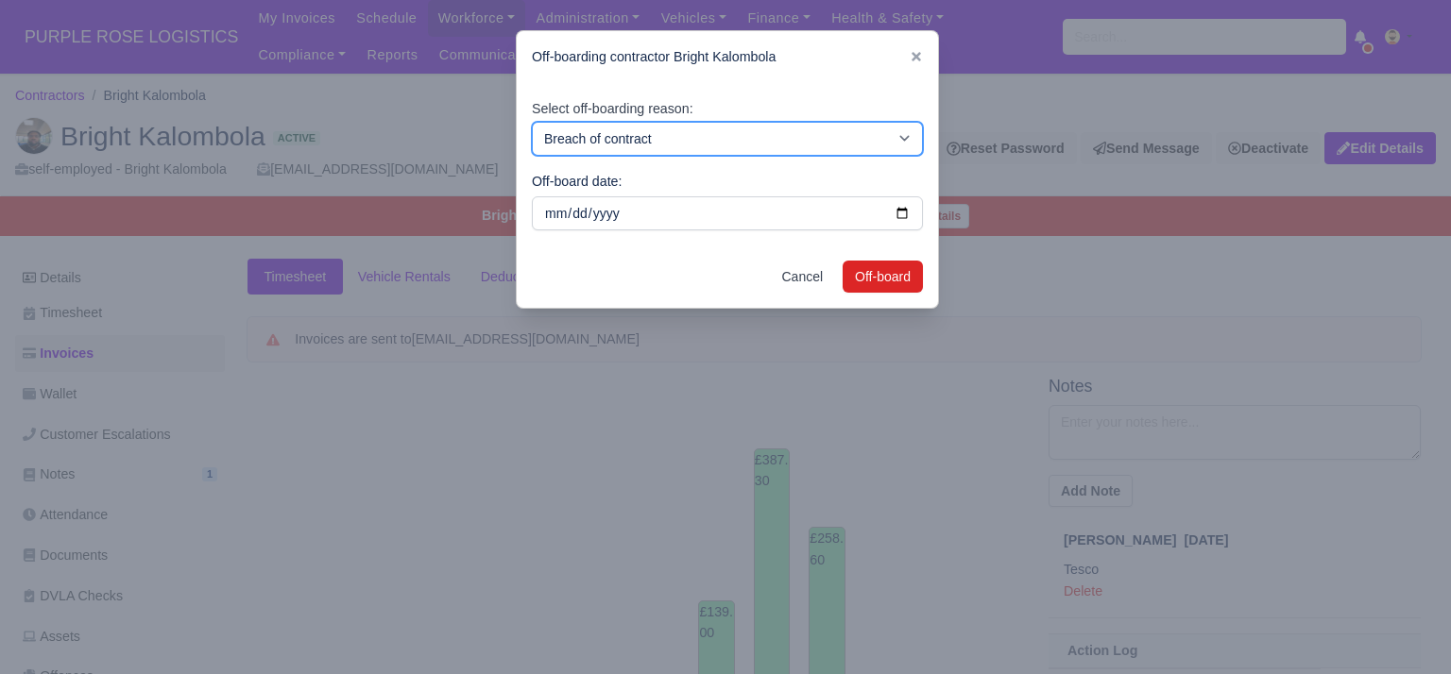
click at [691, 128] on select "Breach of contract Personal decision Too many parcels Heavy routes Another comp…" at bounding box center [727, 139] width 391 height 34
select select "personal-decision"
click at [532, 122] on select "Breach of contract Personal decision Too many parcels Heavy routes Another comp…" at bounding box center [727, 139] width 391 height 34
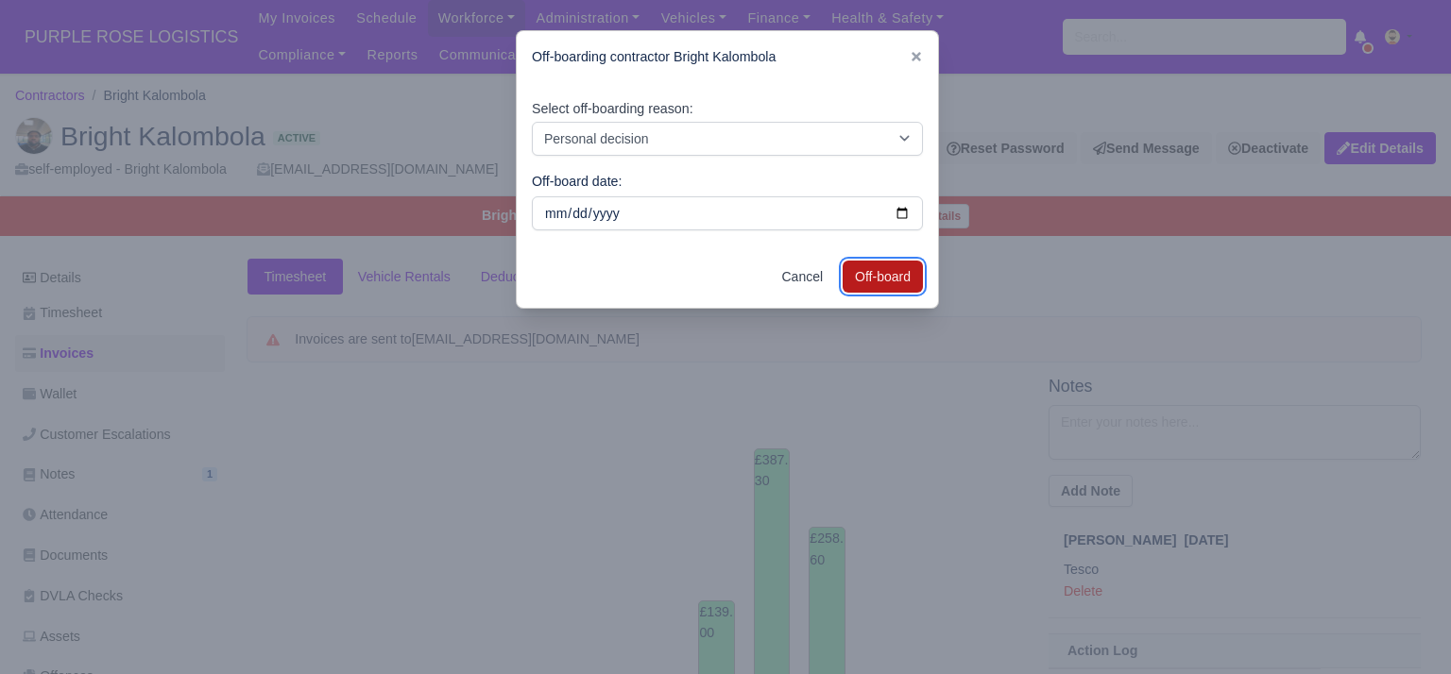
click at [892, 269] on button "Off-board" at bounding box center [882, 277] width 80 height 32
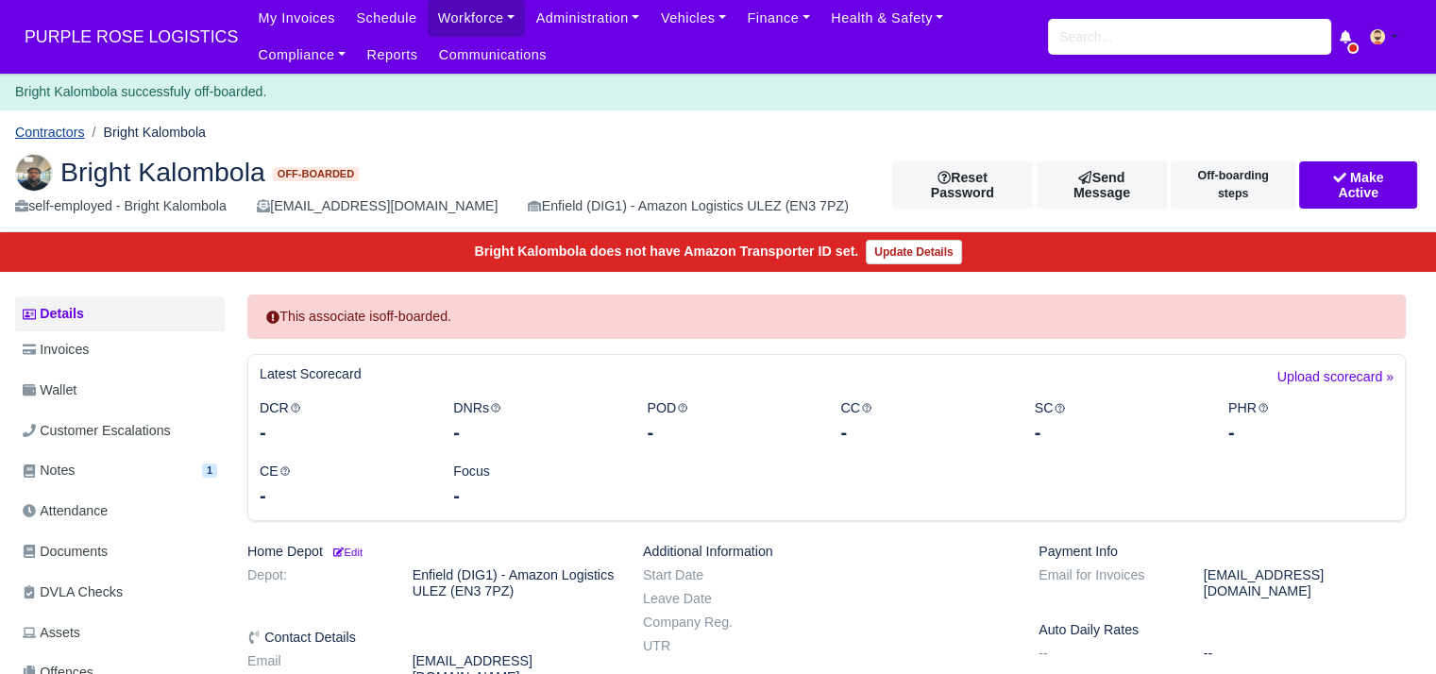
click at [59, 128] on link "Contractors" at bounding box center [50, 132] width 70 height 15
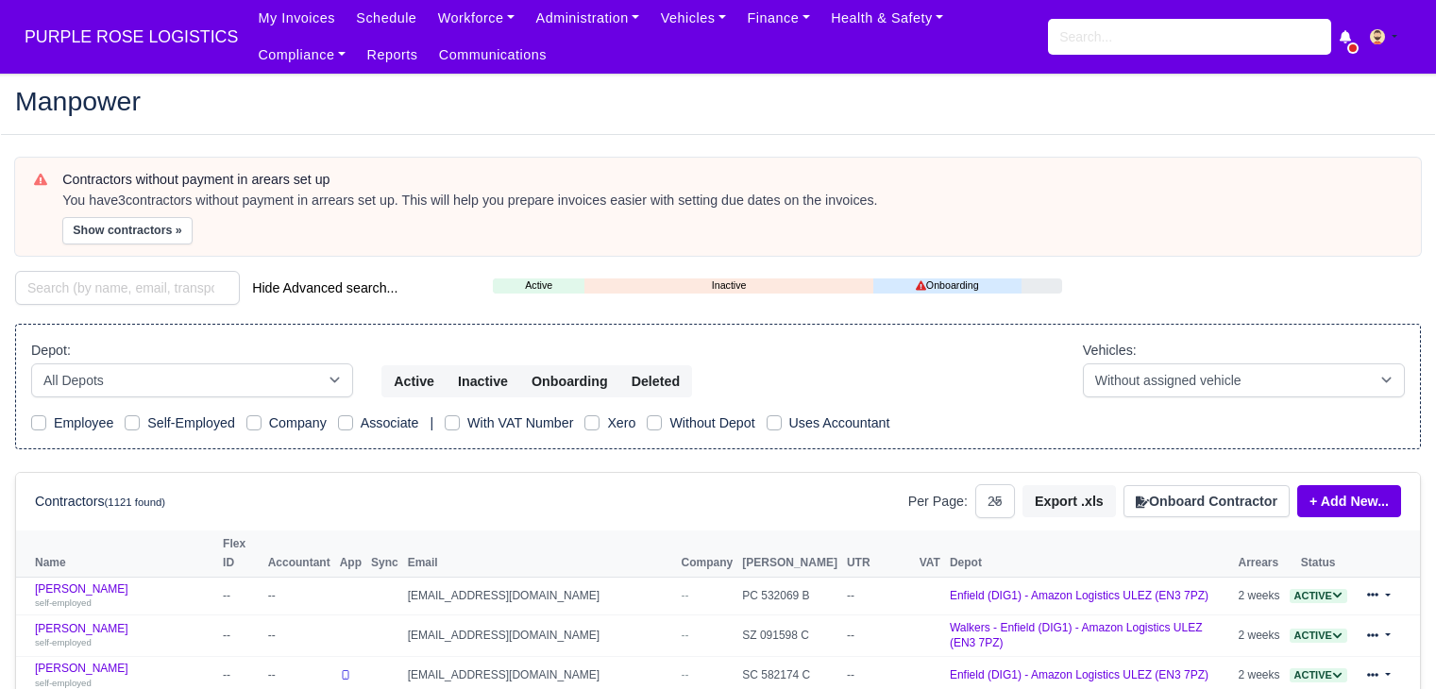
select select "25"
click at [105, 296] on input "search" at bounding box center [127, 288] width 225 height 34
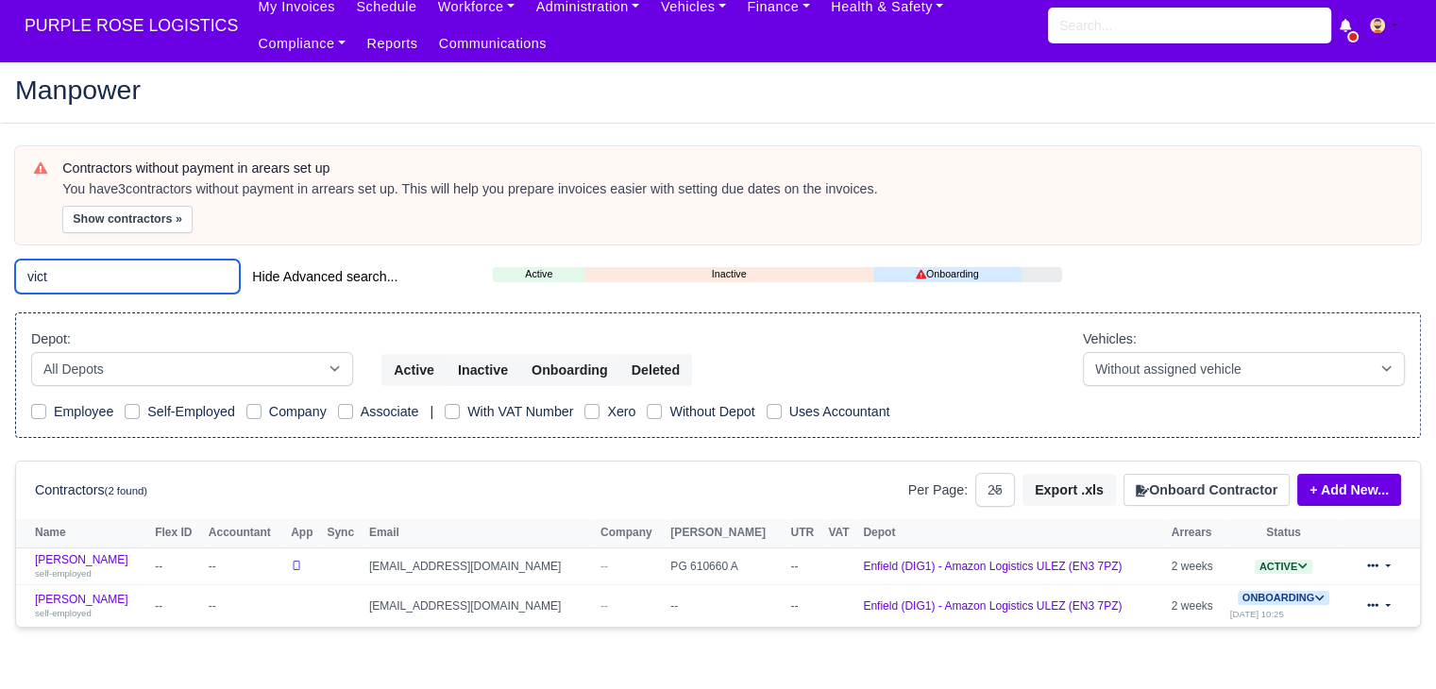
scroll to position [76, 0]
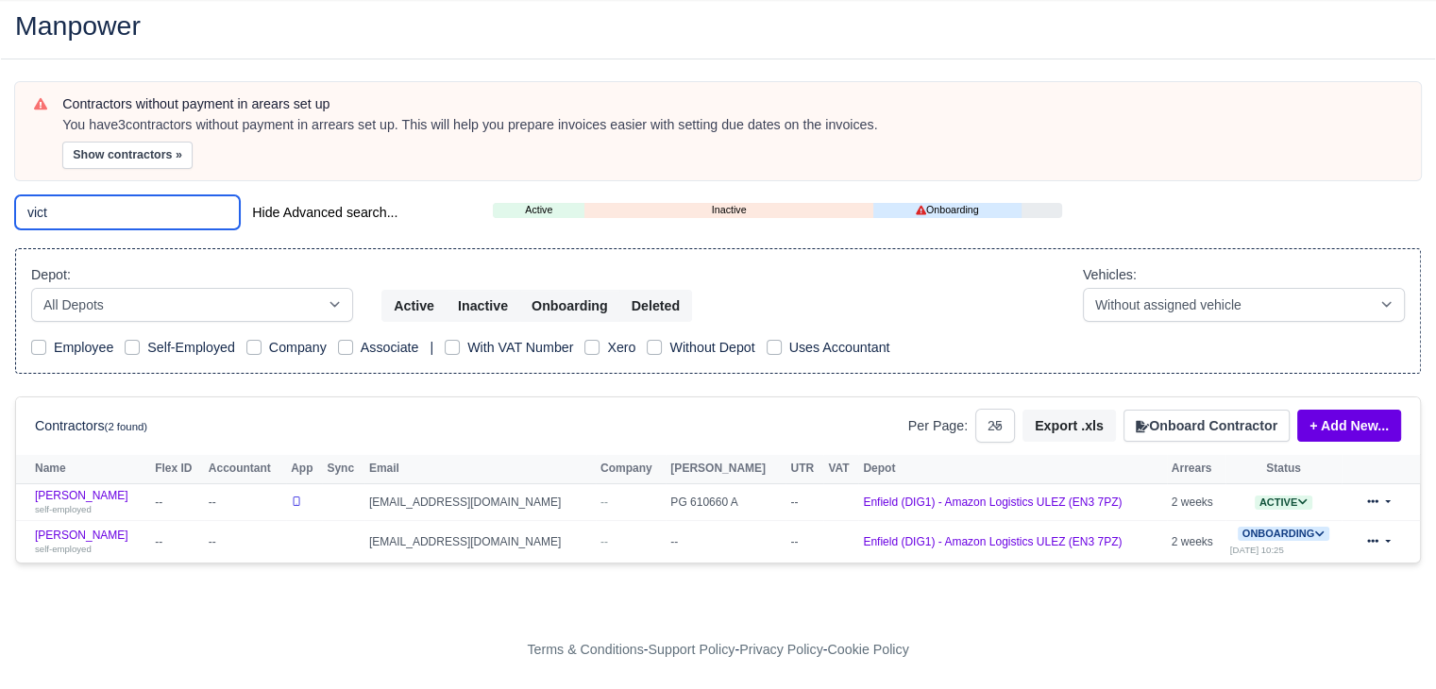
type input "vict"
click at [69, 490] on link "[PERSON_NAME] self-employed" at bounding box center [90, 502] width 110 height 27
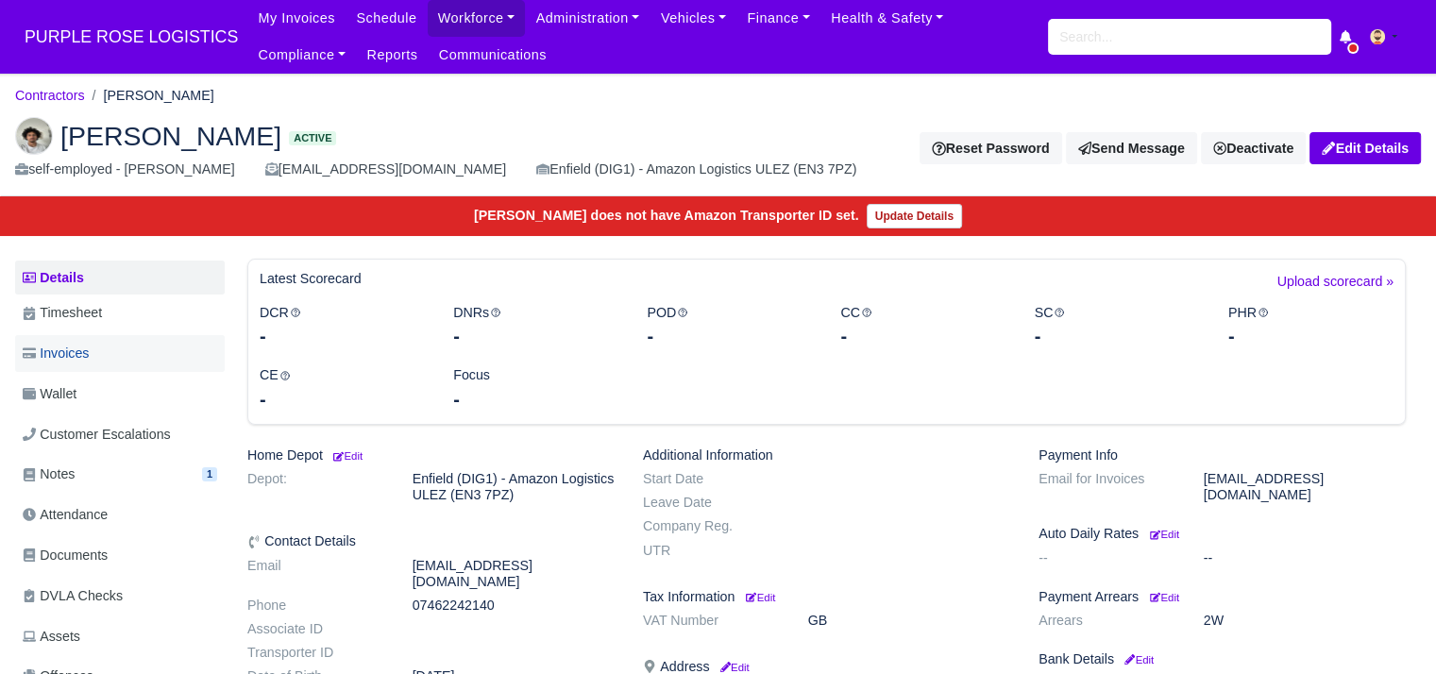
click at [174, 365] on link "Invoices" at bounding box center [120, 353] width 210 height 37
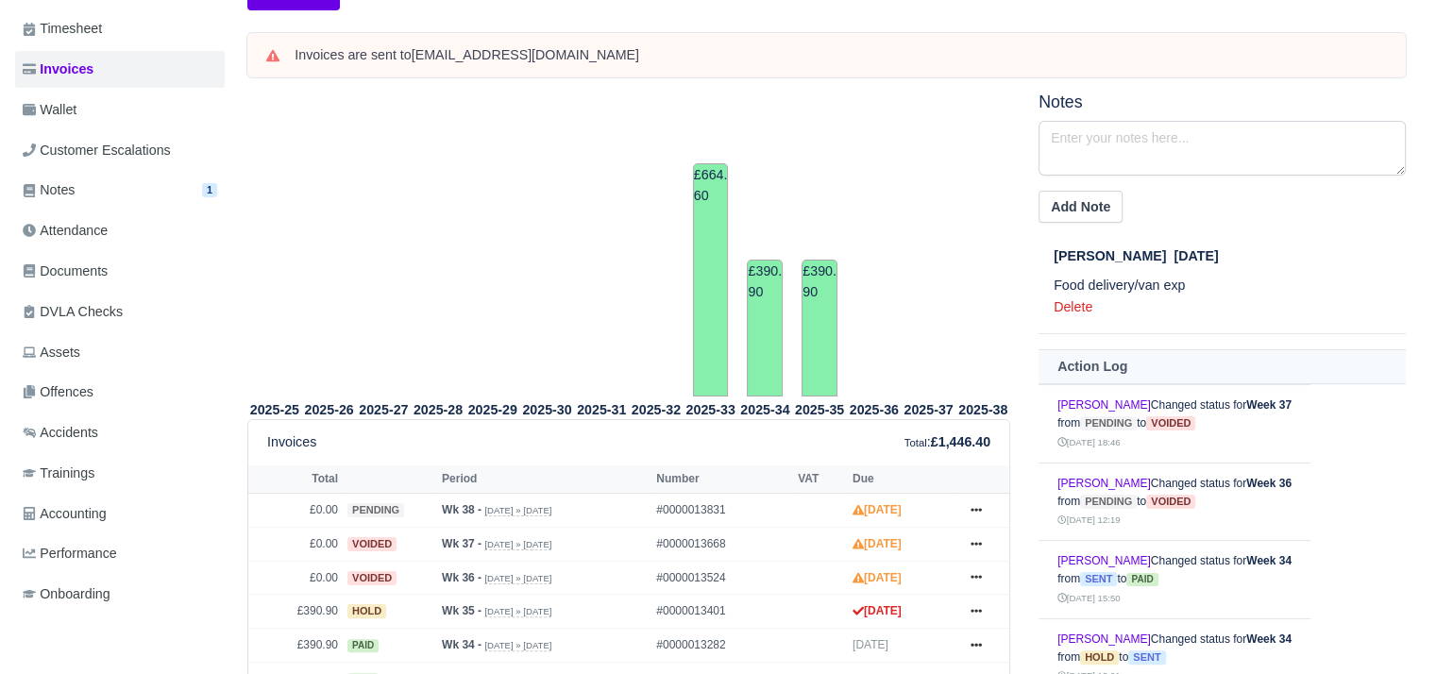
scroll to position [94, 0]
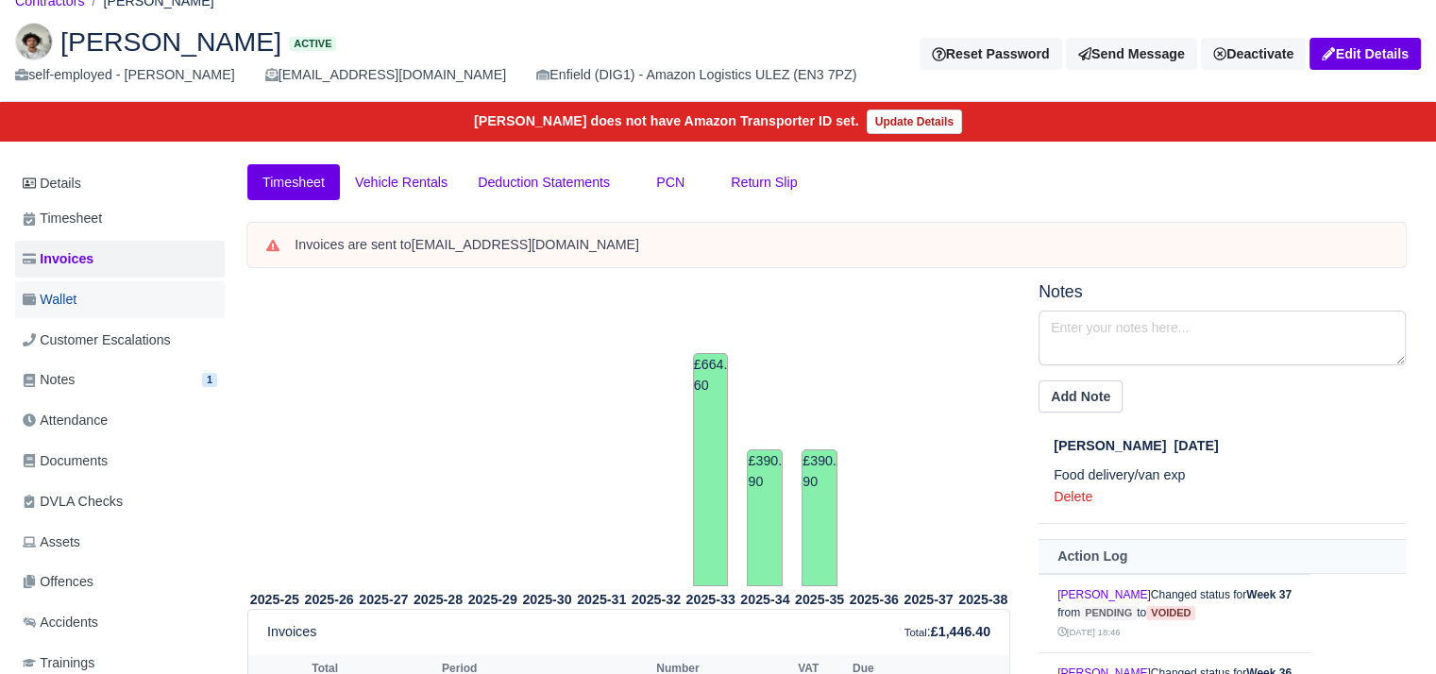
click at [128, 291] on link "Wallet" at bounding box center [120, 299] width 210 height 37
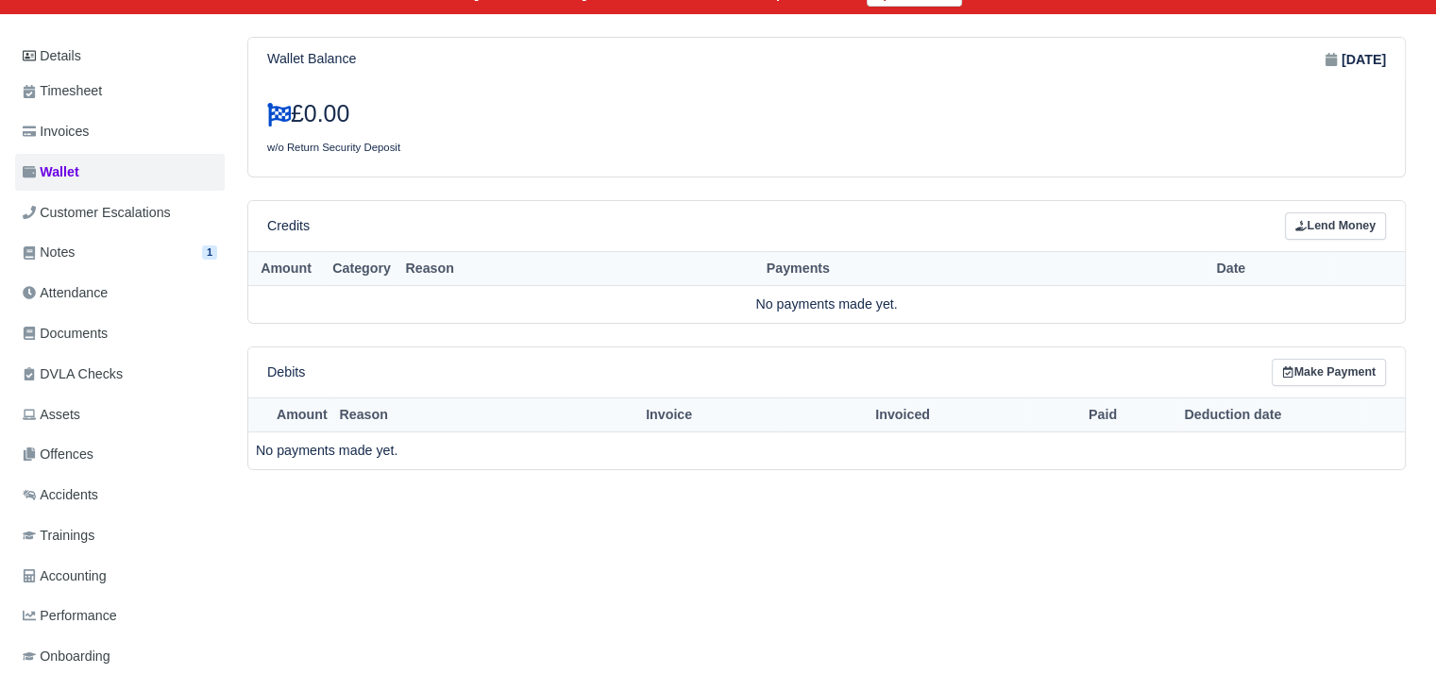
scroll to position [189, 0]
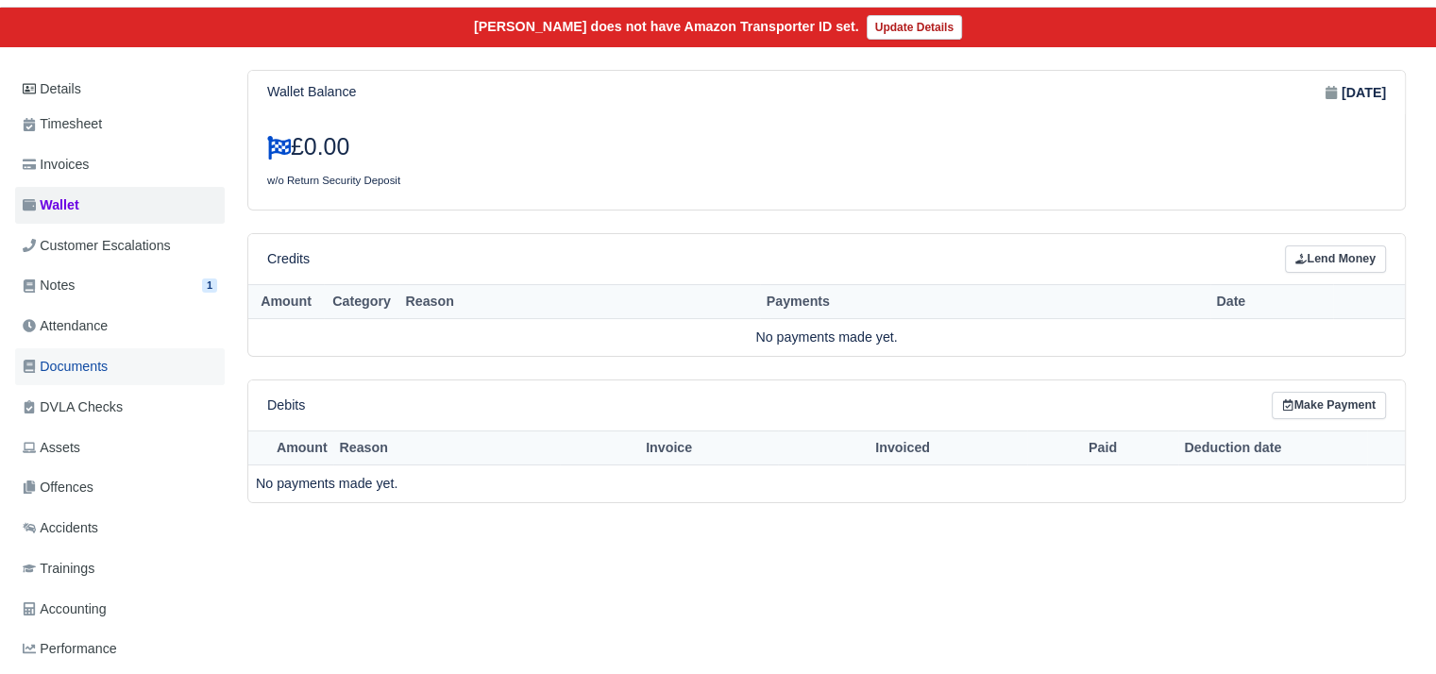
click at [116, 365] on link "Documents" at bounding box center [120, 366] width 210 height 37
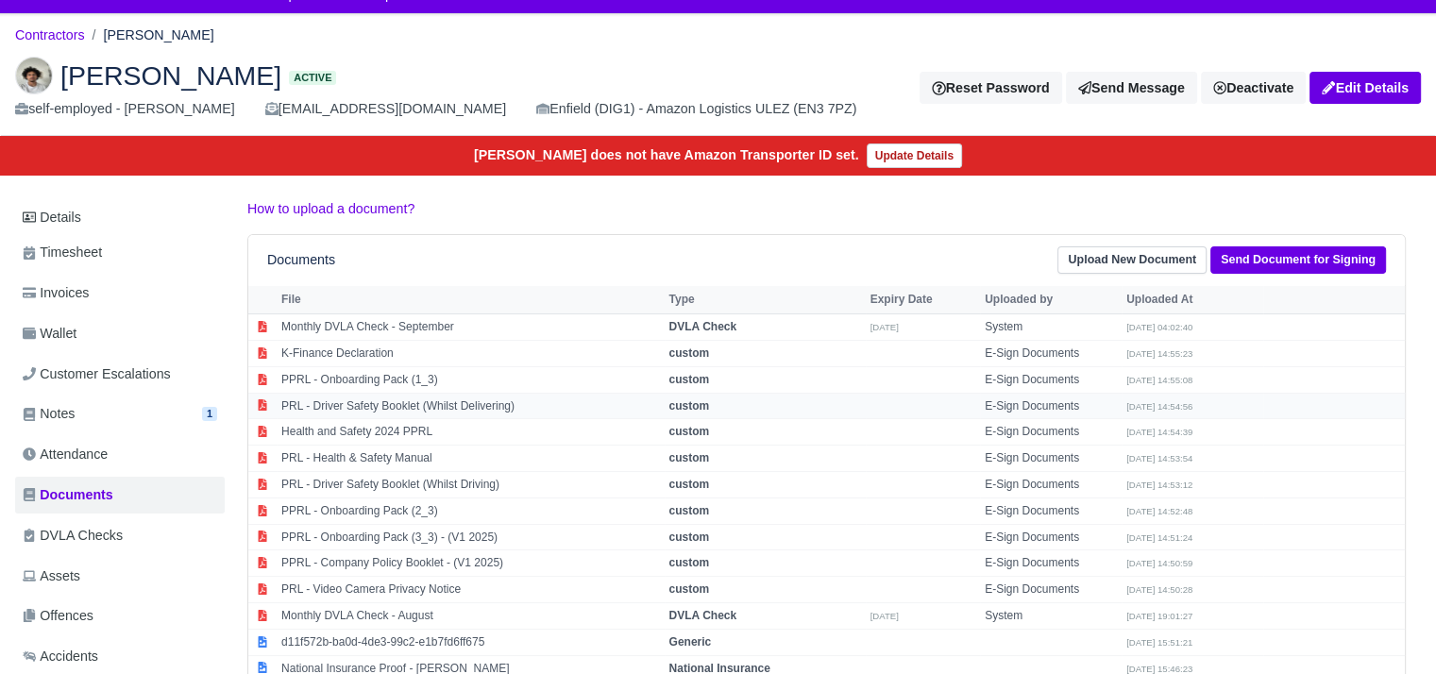
scroll to position [94, 0]
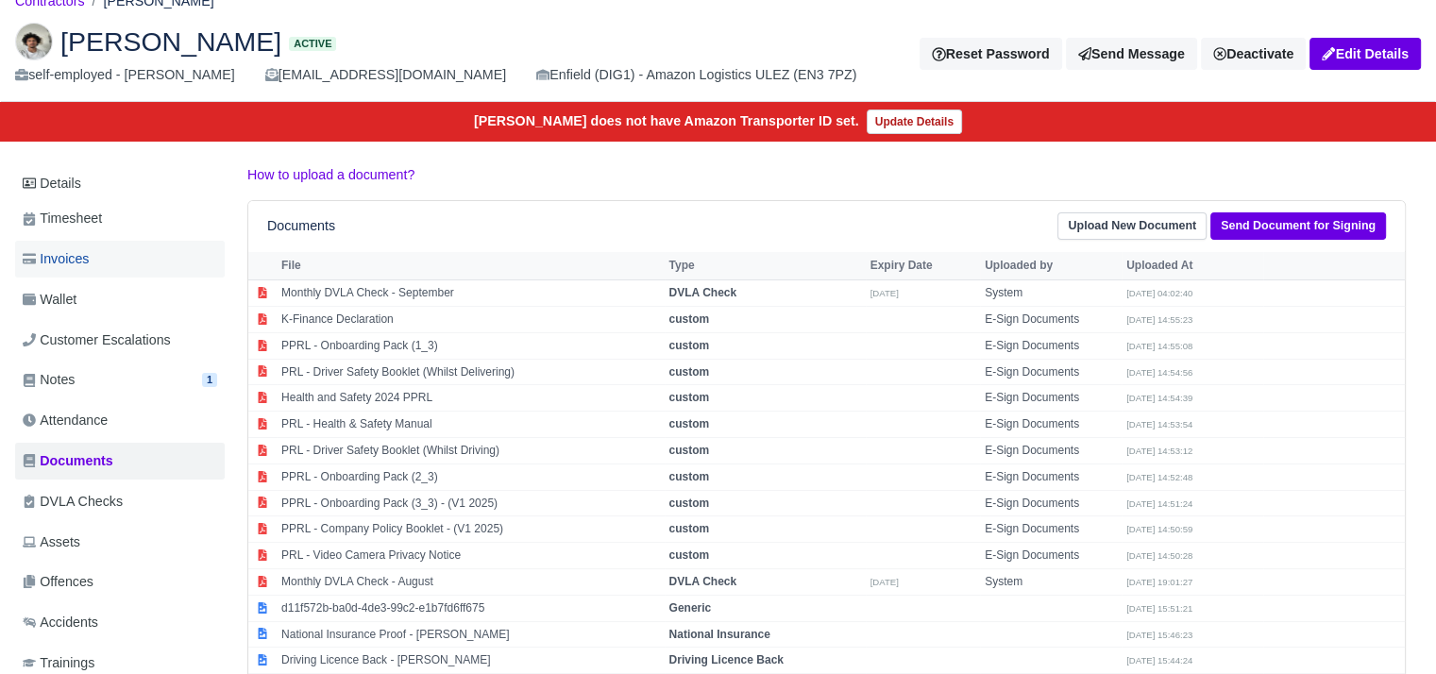
click at [95, 267] on link "Invoices" at bounding box center [120, 259] width 210 height 37
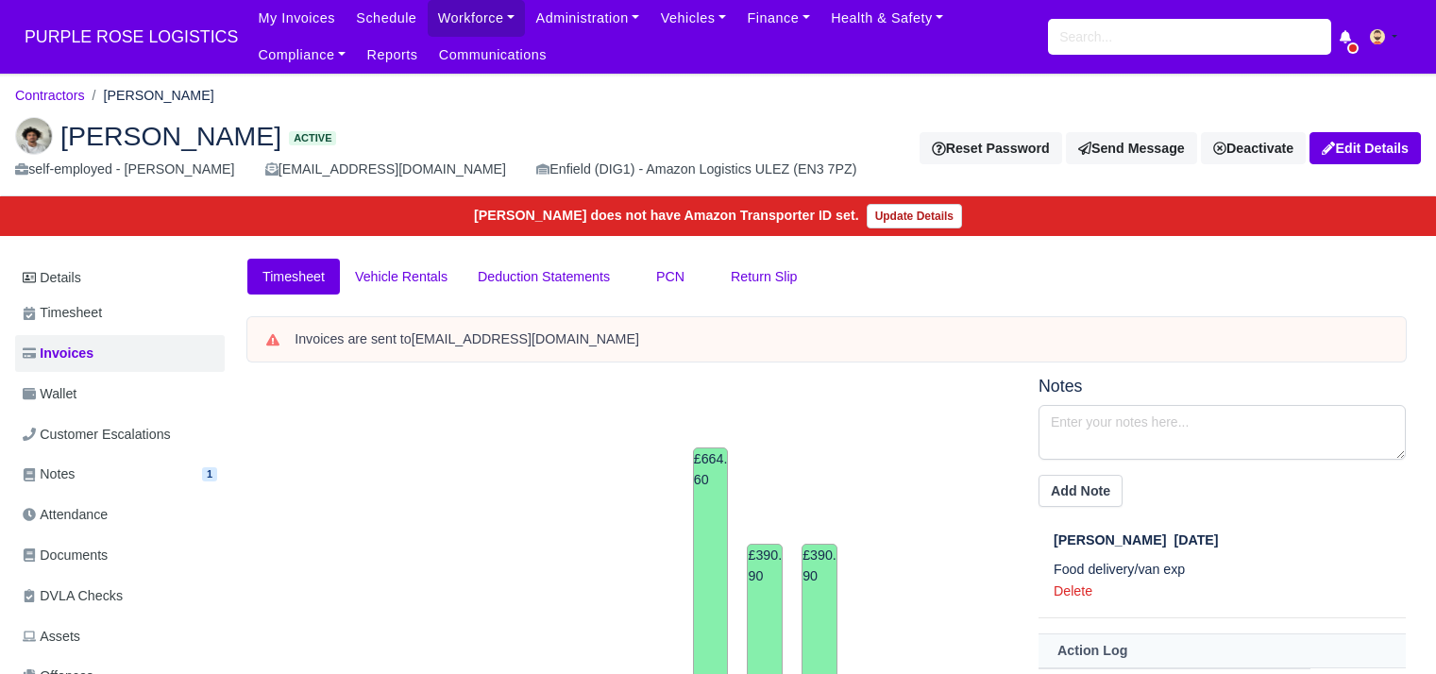
scroll to position [378, 0]
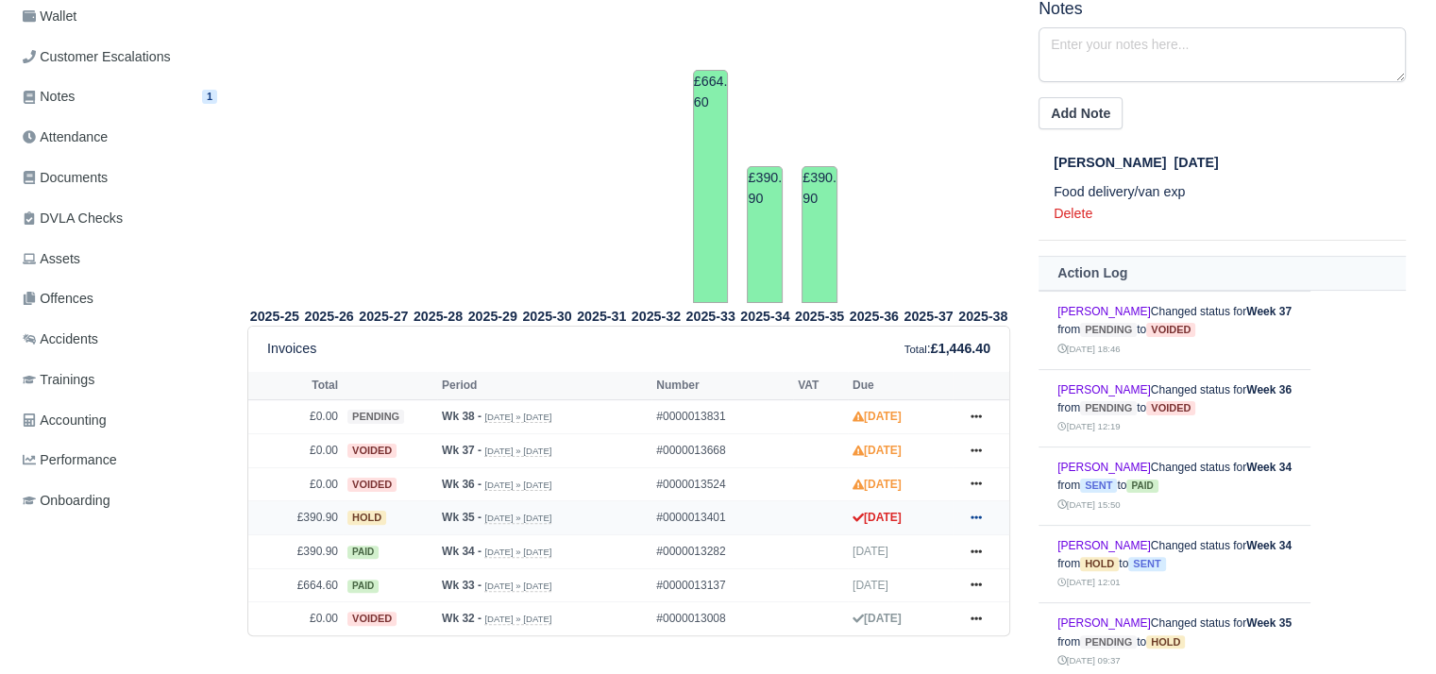
click at [981, 518] on icon at bounding box center [976, 517] width 11 height 11
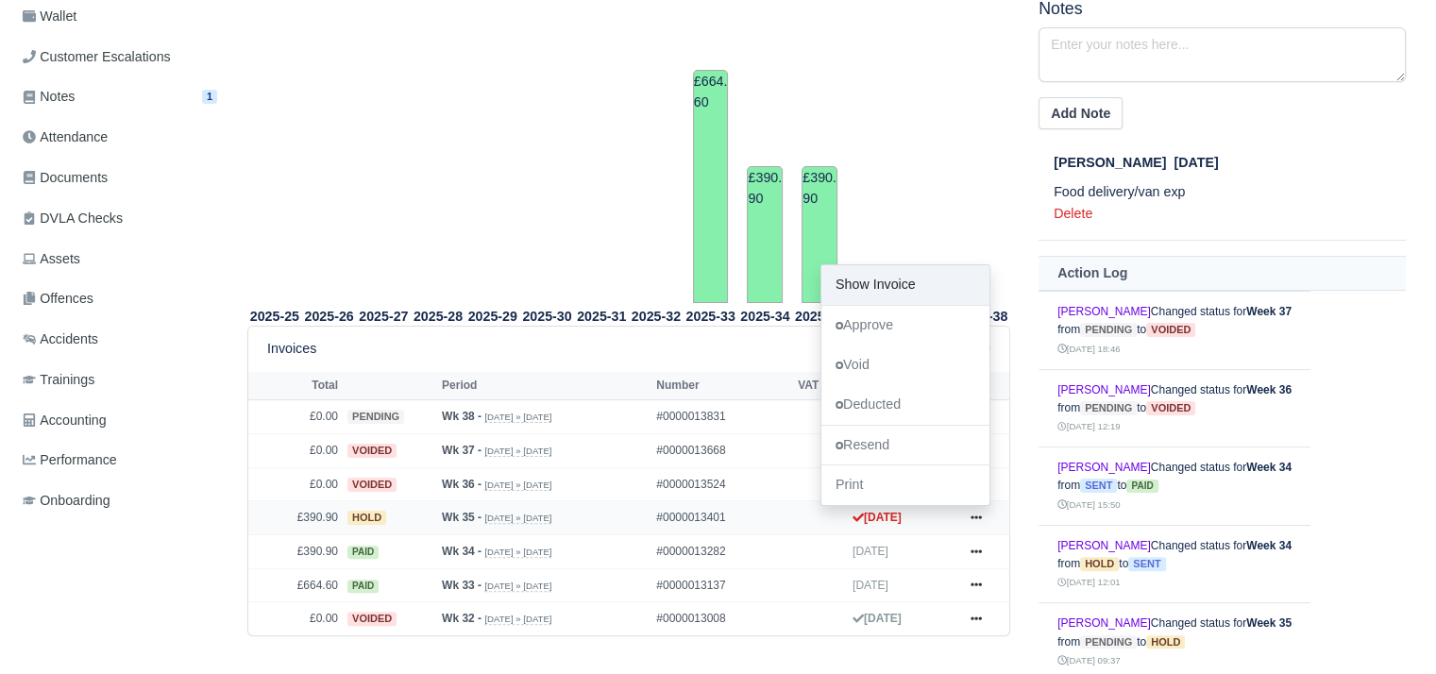
click at [885, 290] on link "Show Invoice" at bounding box center [906, 285] width 168 height 40
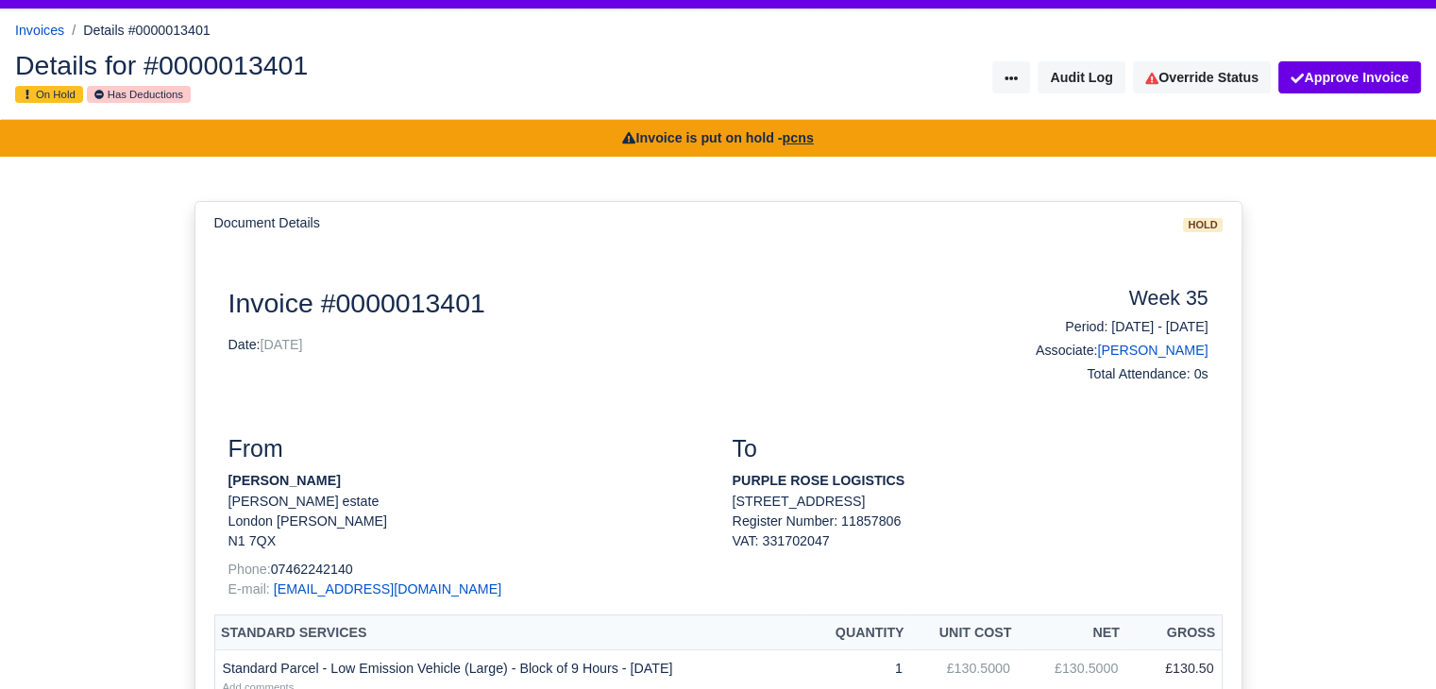
scroll to position [94, 0]
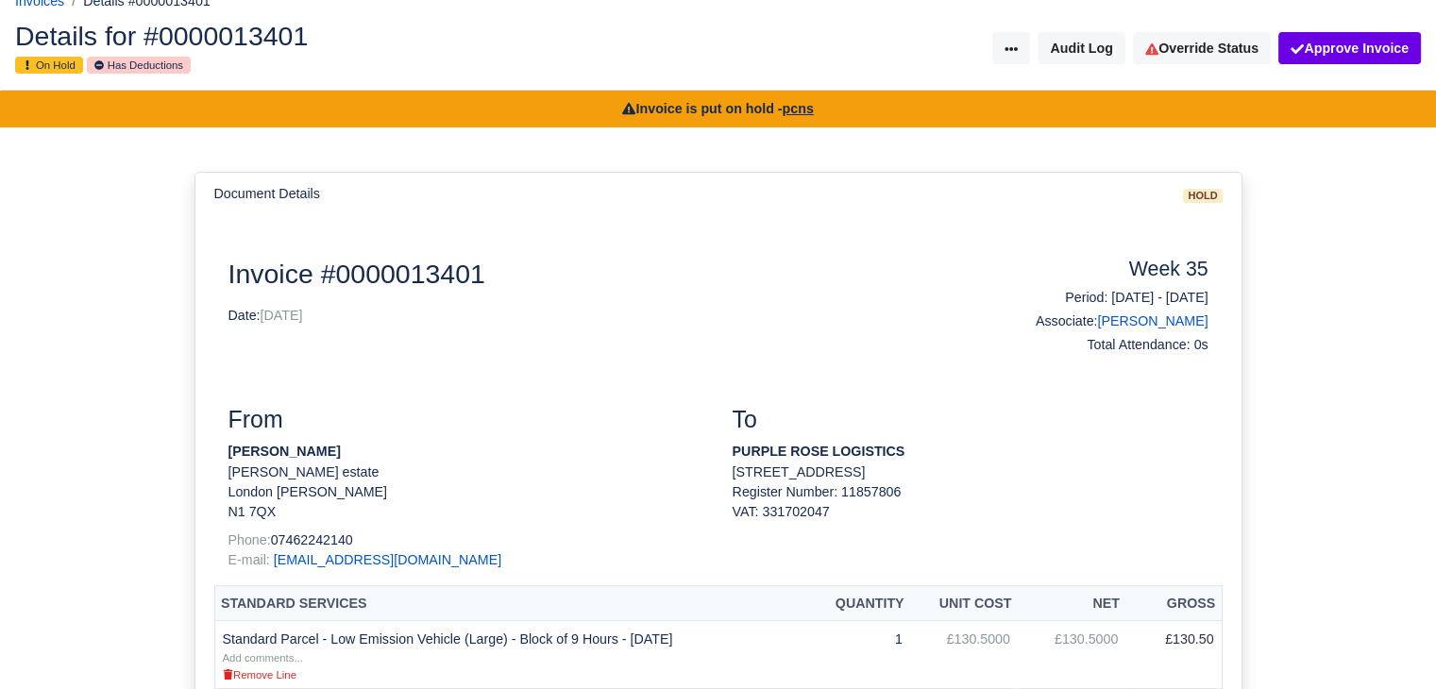
drag, startPoint x: 229, startPoint y: 446, endPoint x: 346, endPoint y: 450, distance: 117.2
click at [346, 450] on p "Victor Caballero" at bounding box center [467, 452] width 476 height 20
copy strong "Victor Caballero"
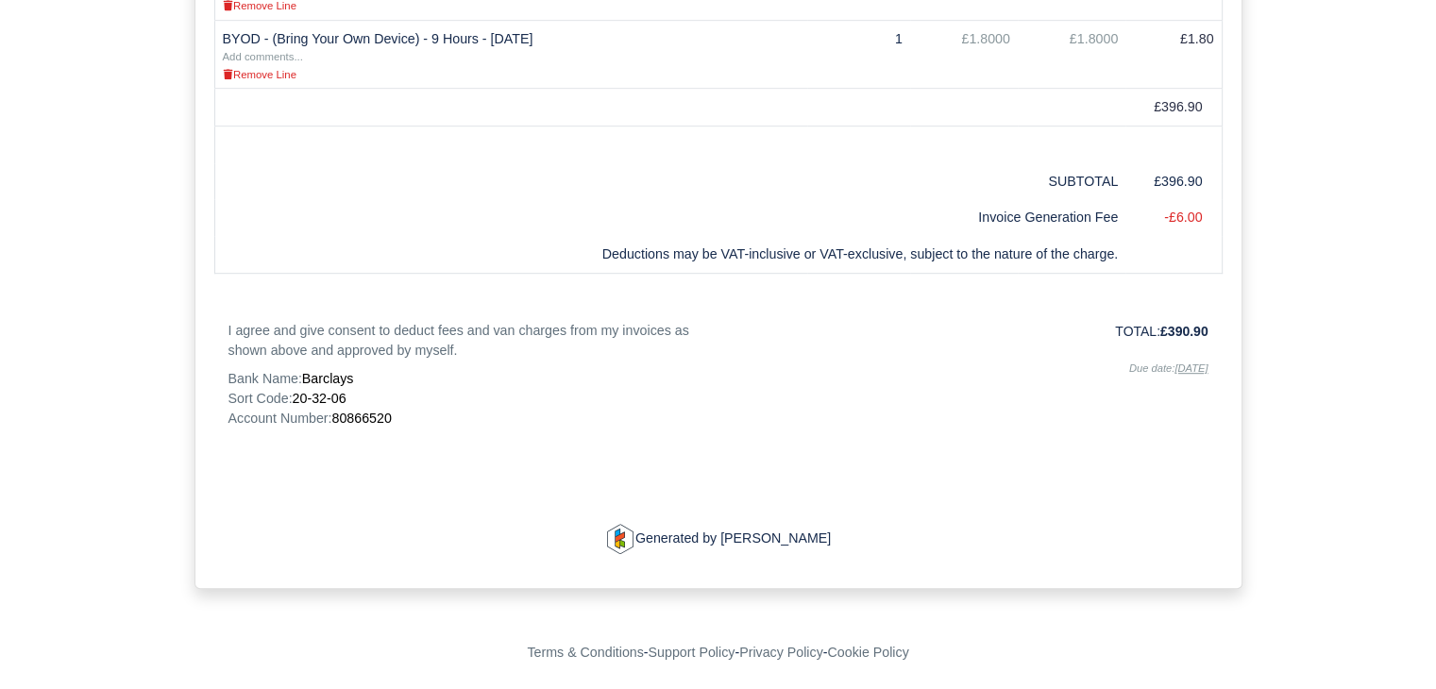
scroll to position [1039, 0]
click at [359, 413] on span "80866520" at bounding box center [360, 417] width 59 height 15
copy span "80866520"
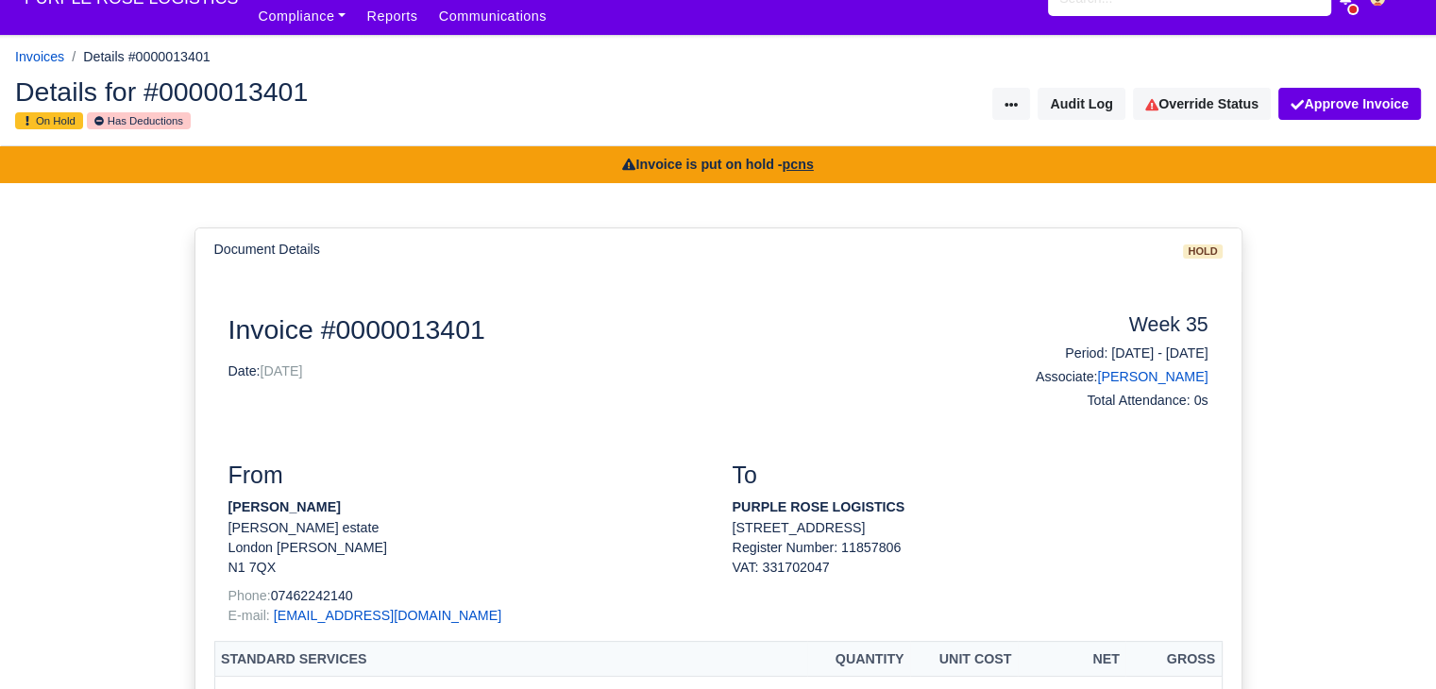
scroll to position [0, 0]
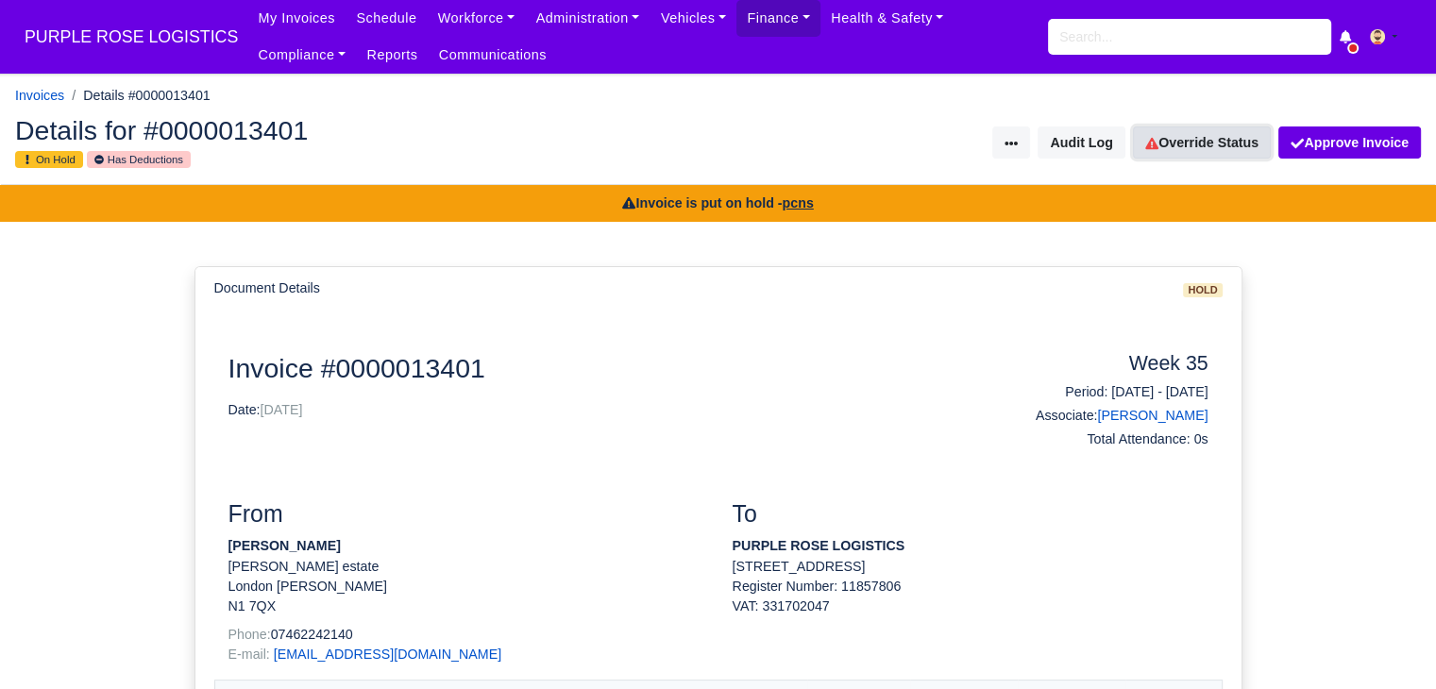
click at [1215, 156] on link "Override Status" at bounding box center [1202, 143] width 138 height 32
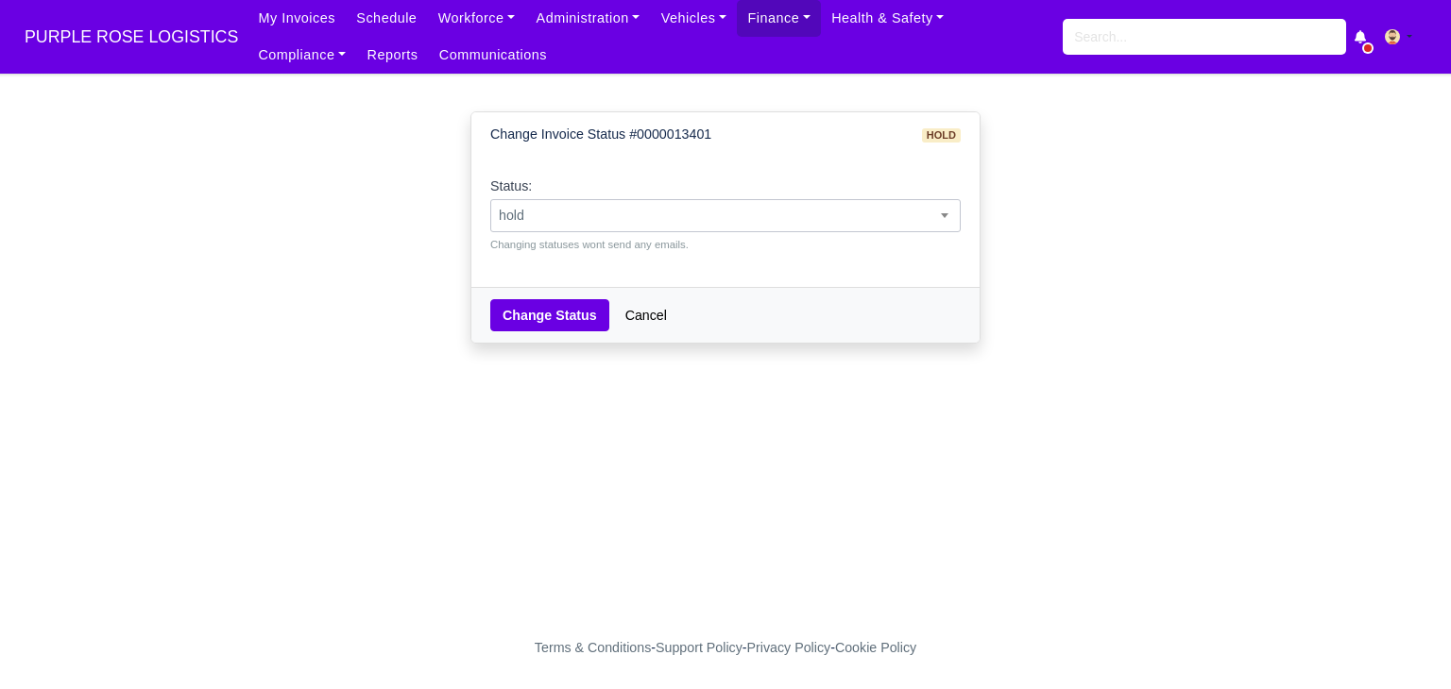
click at [722, 224] on span "hold" at bounding box center [725, 216] width 468 height 24
select select "paid"
click at [544, 322] on button "Change Status" at bounding box center [549, 315] width 119 height 32
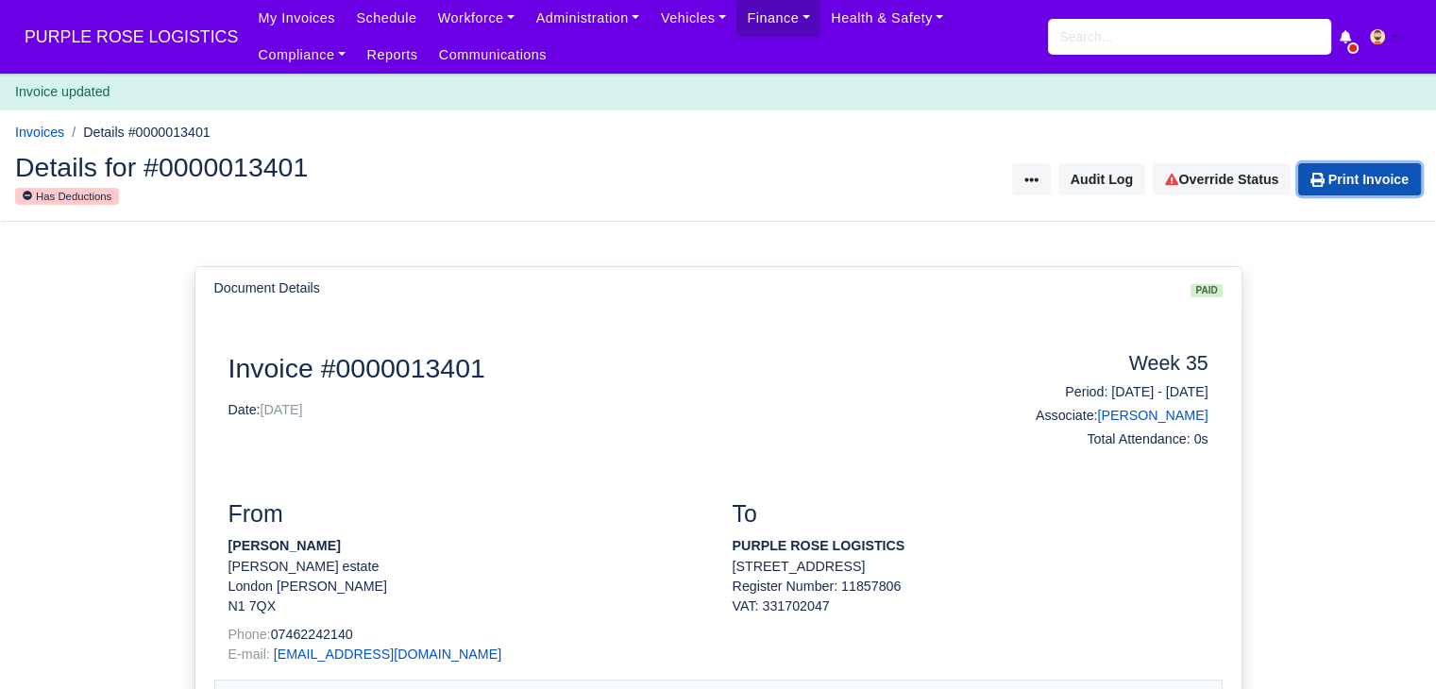
click at [1350, 186] on link "Print Invoice" at bounding box center [1360, 179] width 123 height 32
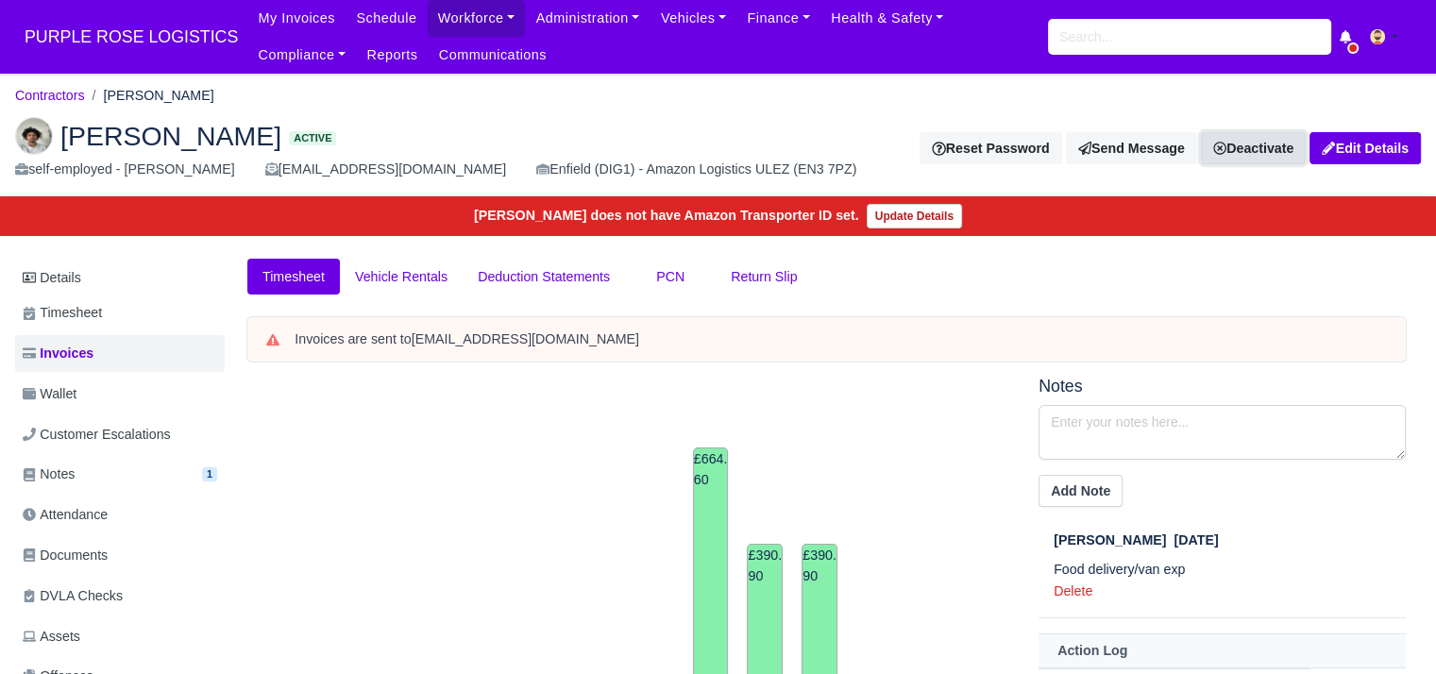
click at [1247, 137] on link "Deactivate" at bounding box center [1253, 148] width 105 height 32
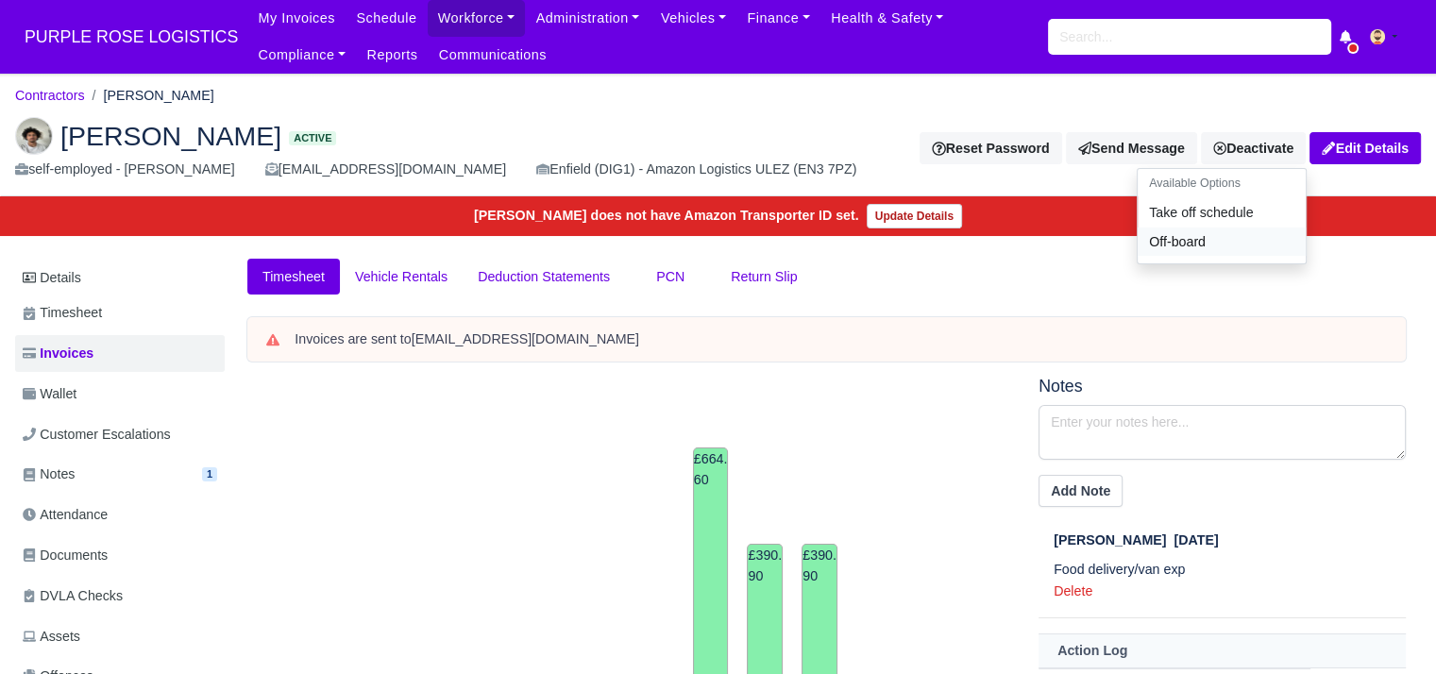
click at [1178, 237] on link "Off-board" at bounding box center [1222, 242] width 168 height 29
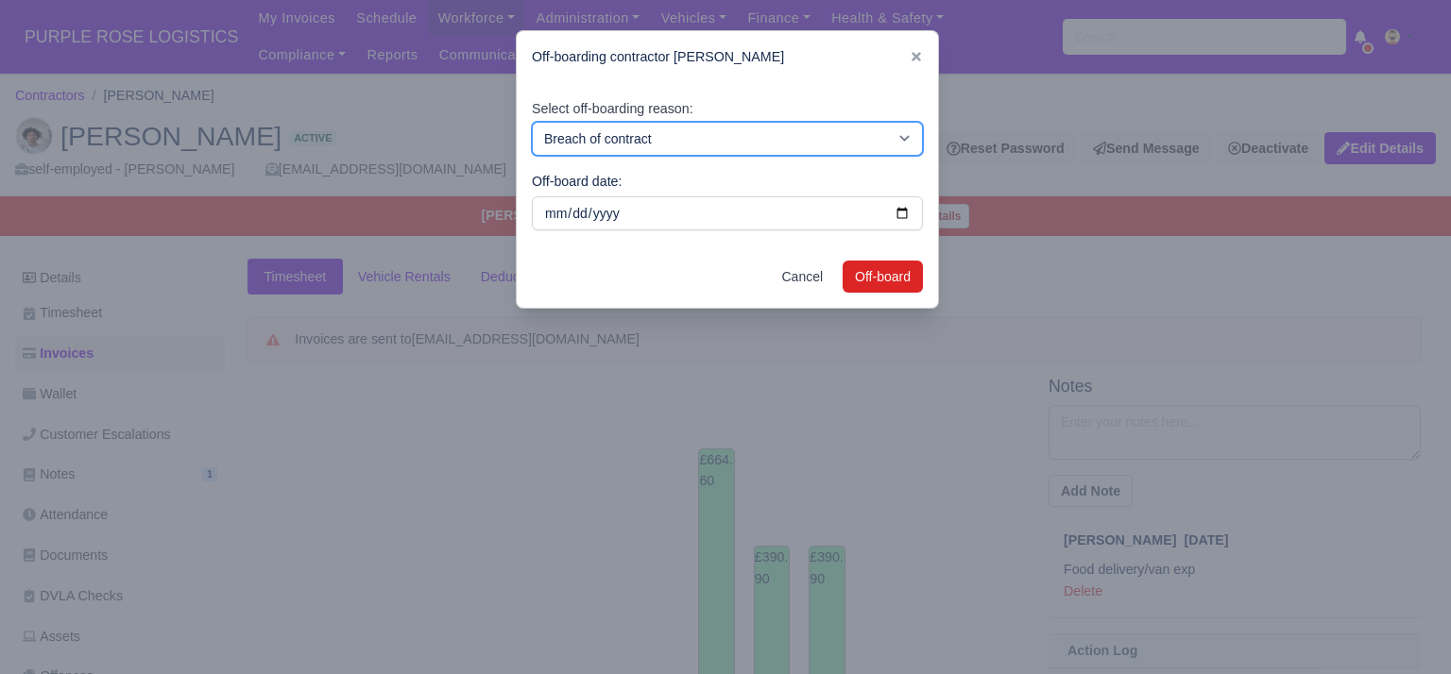
drag, startPoint x: 696, startPoint y: 135, endPoint x: 691, endPoint y: 149, distance: 14.9
click at [696, 135] on select "Breach of contract Personal decision Too many parcels Heavy routes Another comp…" at bounding box center [727, 139] width 391 height 34
select select "personal-decision"
click at [532, 122] on select "Breach of contract Personal decision Too many parcels Heavy routes Another comp…" at bounding box center [727, 139] width 391 height 34
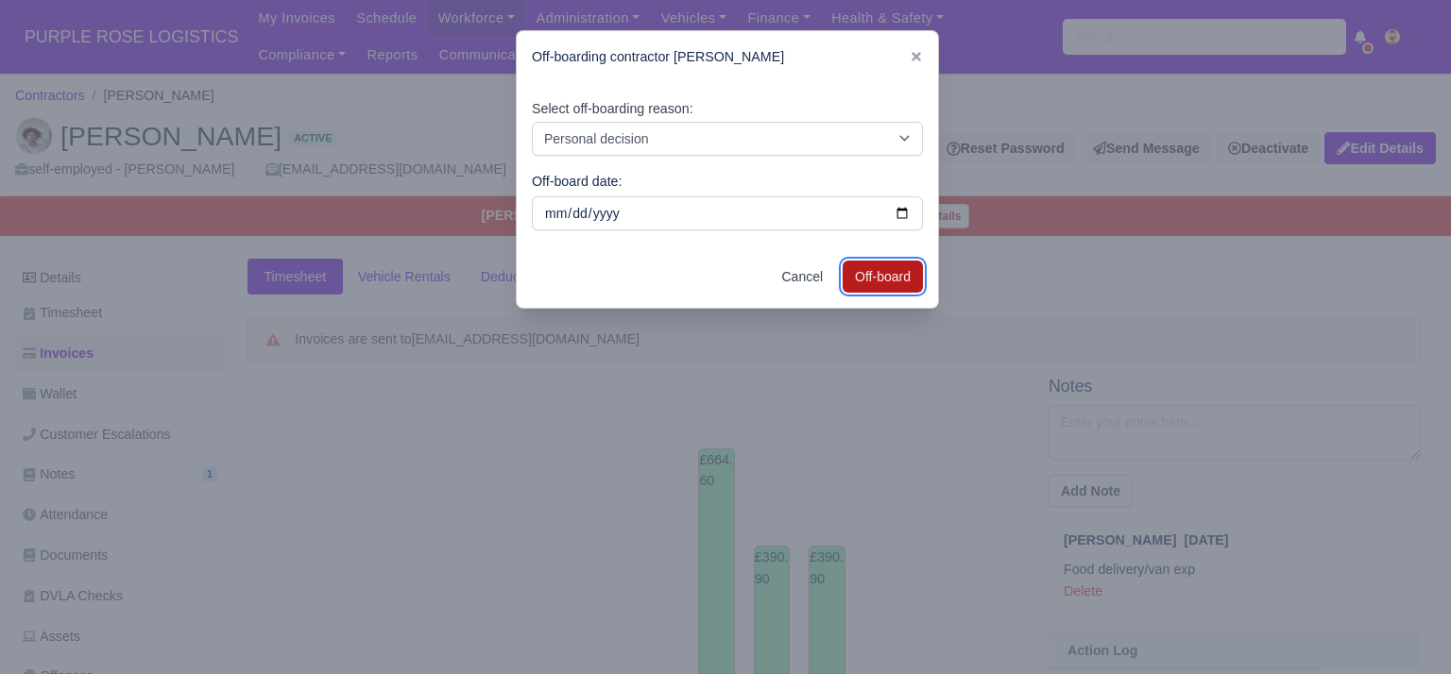
click at [903, 273] on button "Off-board" at bounding box center [882, 277] width 80 height 32
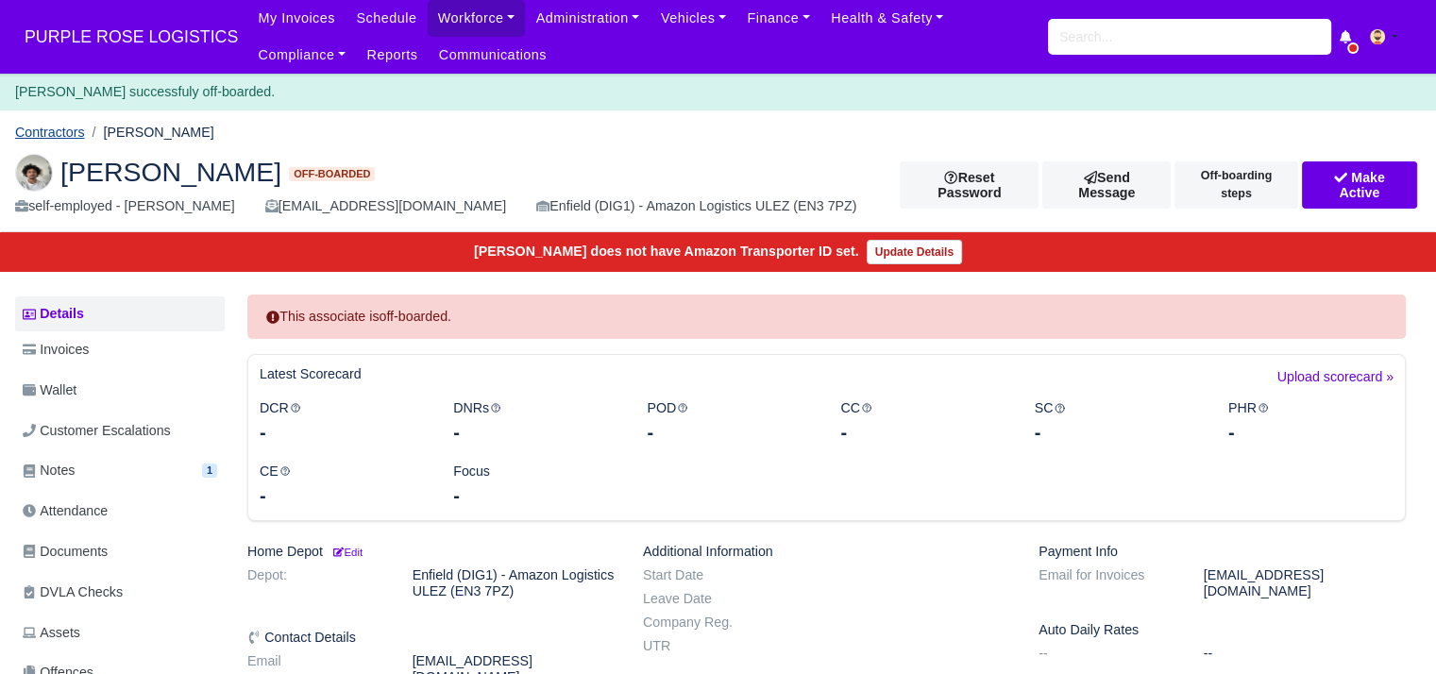
click at [66, 131] on link "Contractors" at bounding box center [50, 132] width 70 height 15
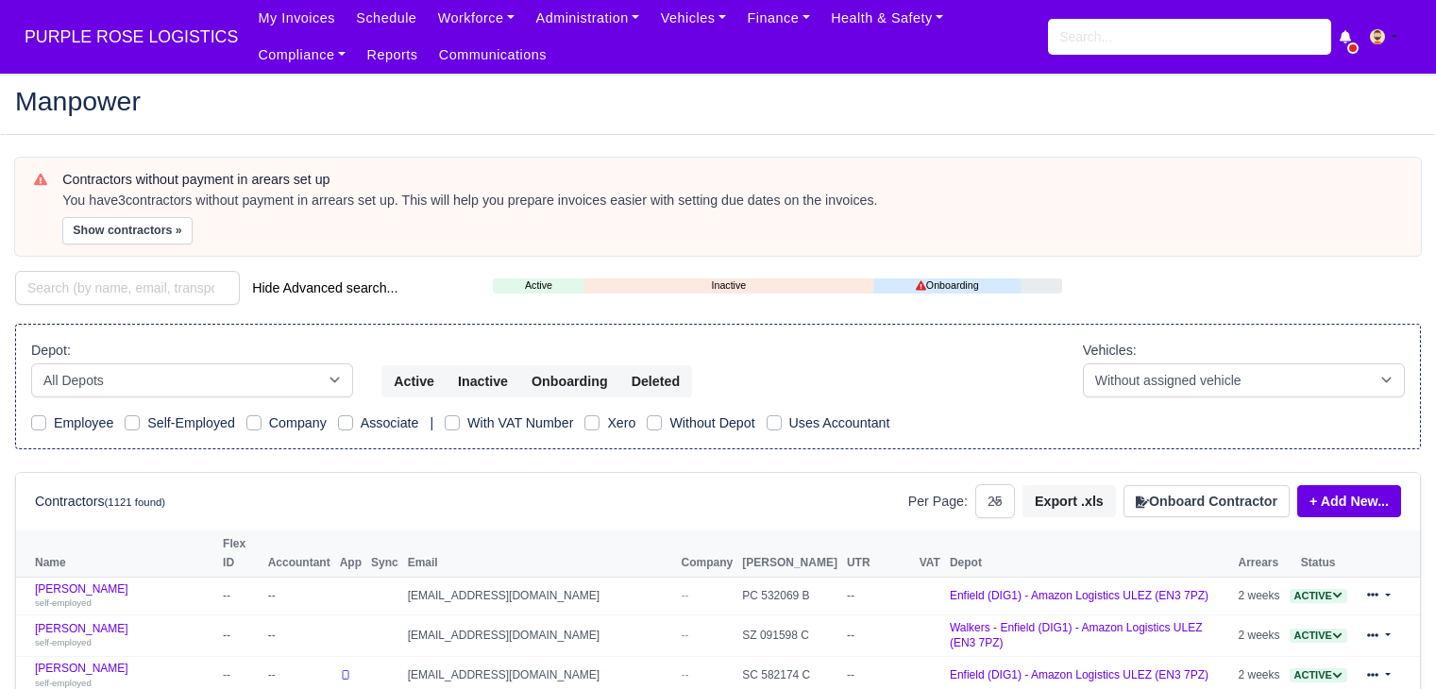
select select "25"
click at [139, 281] on input "search" at bounding box center [127, 288] width 225 height 34
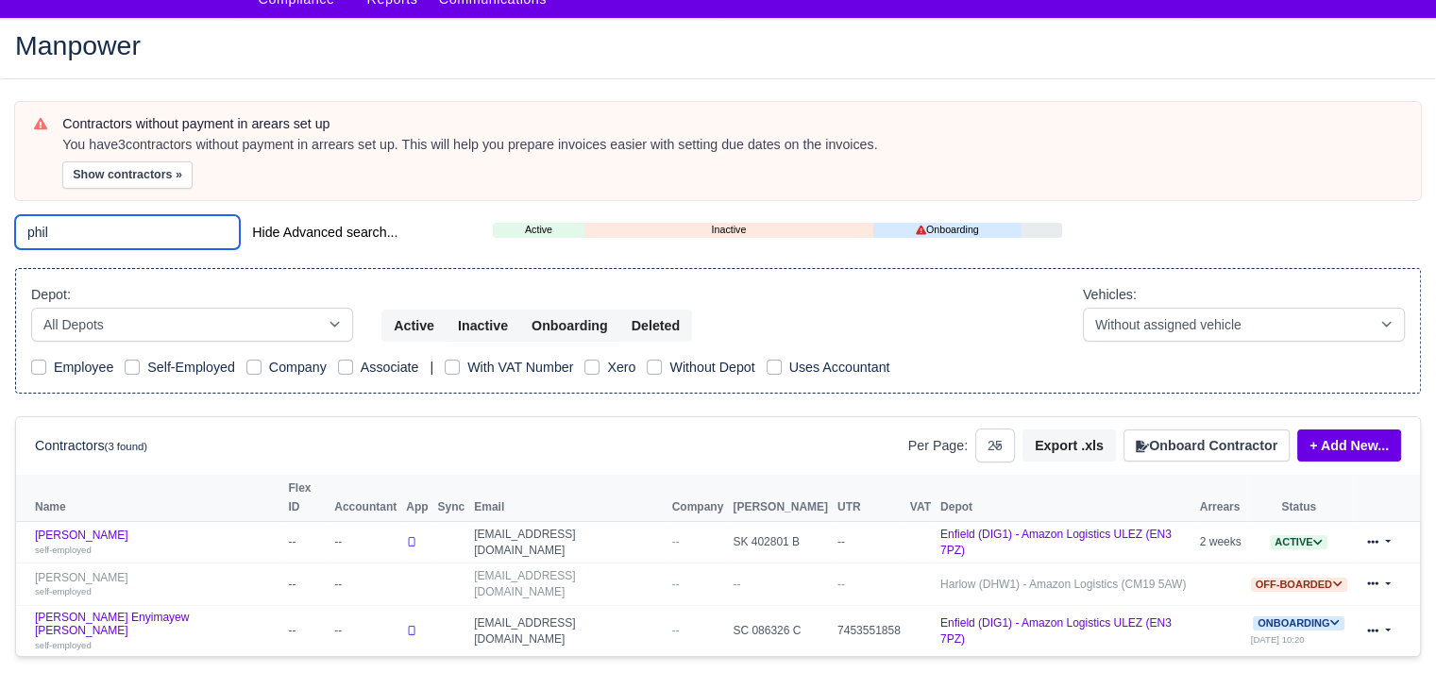
scroll to position [112, 0]
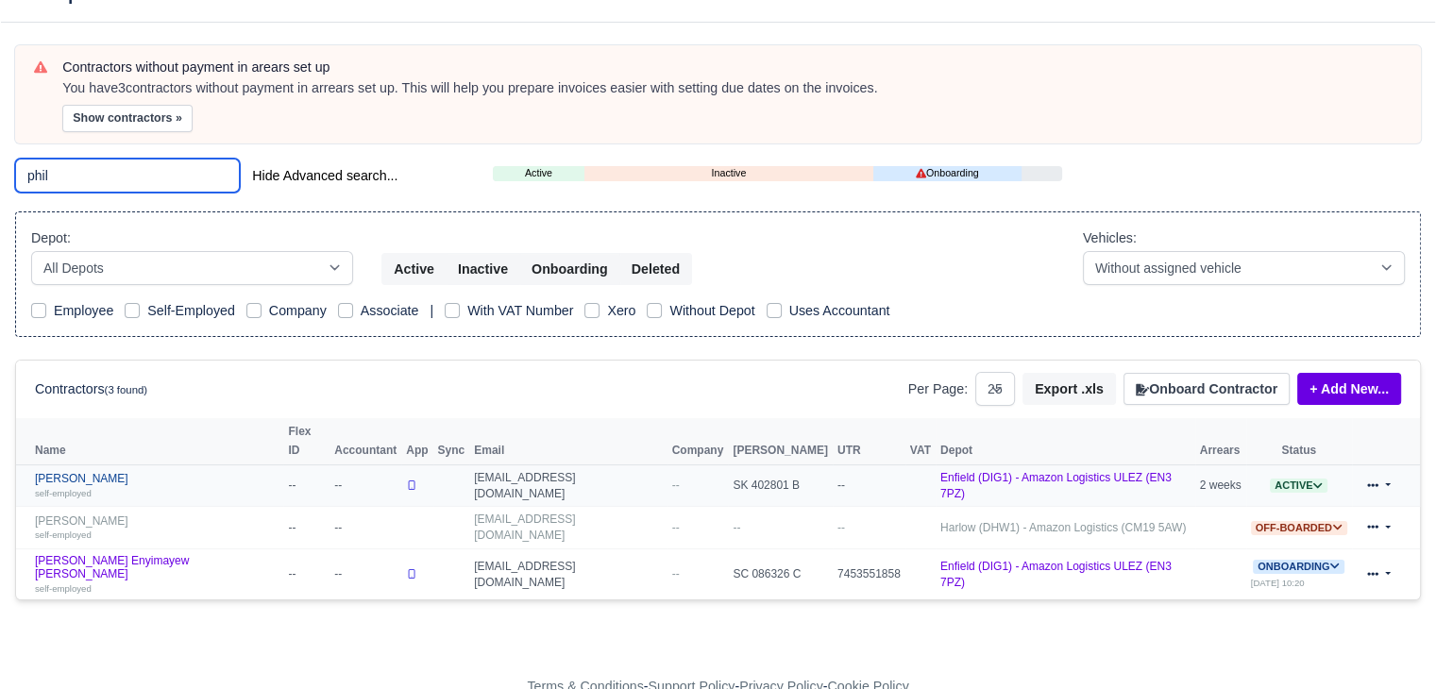
type input "phil"
click at [118, 486] on div "self-employed" at bounding box center [157, 492] width 244 height 13
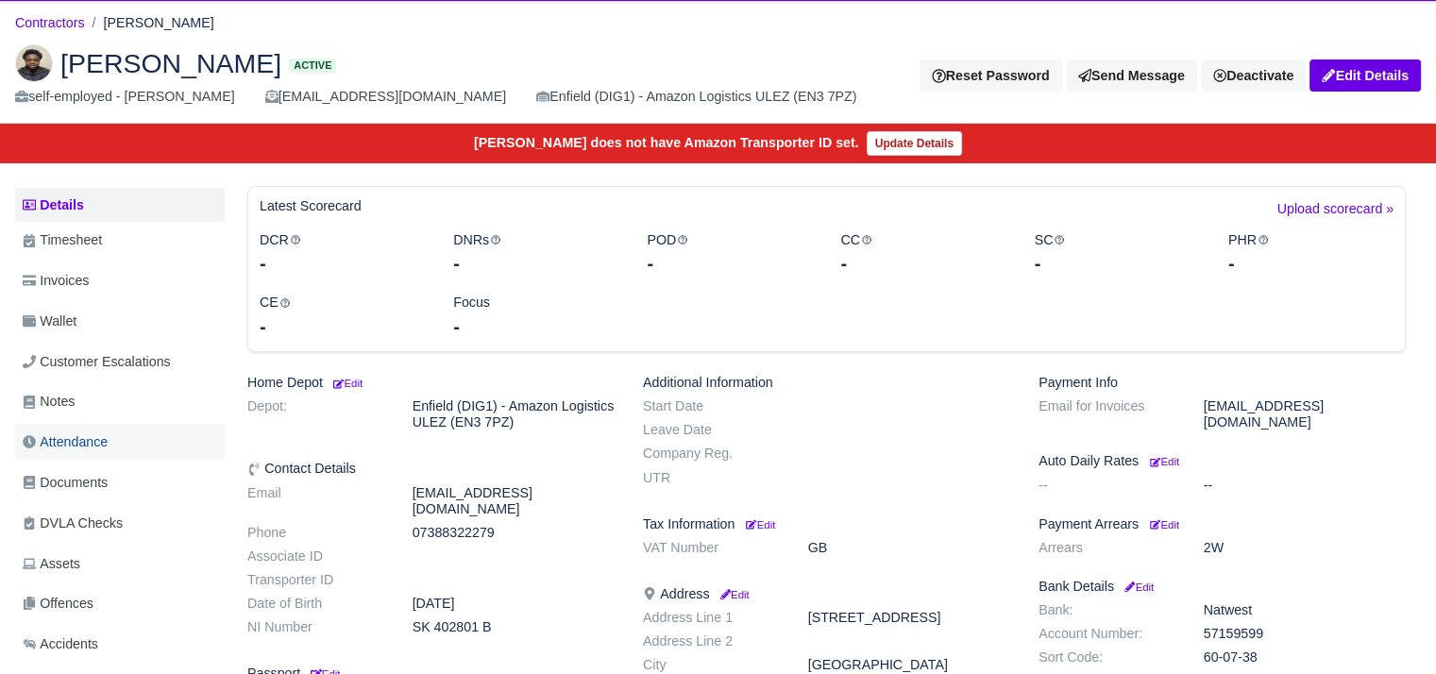
scroll to position [189, 0]
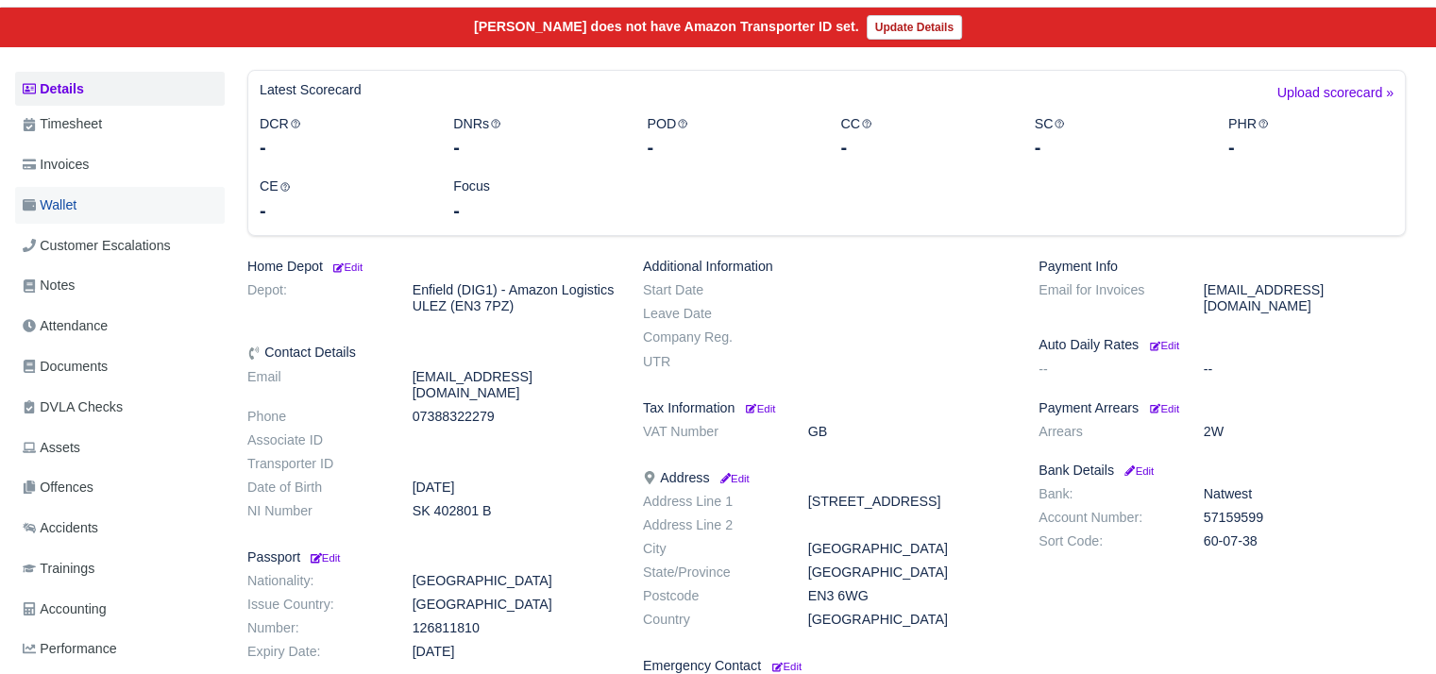
click at [106, 198] on link "Wallet" at bounding box center [120, 205] width 210 height 37
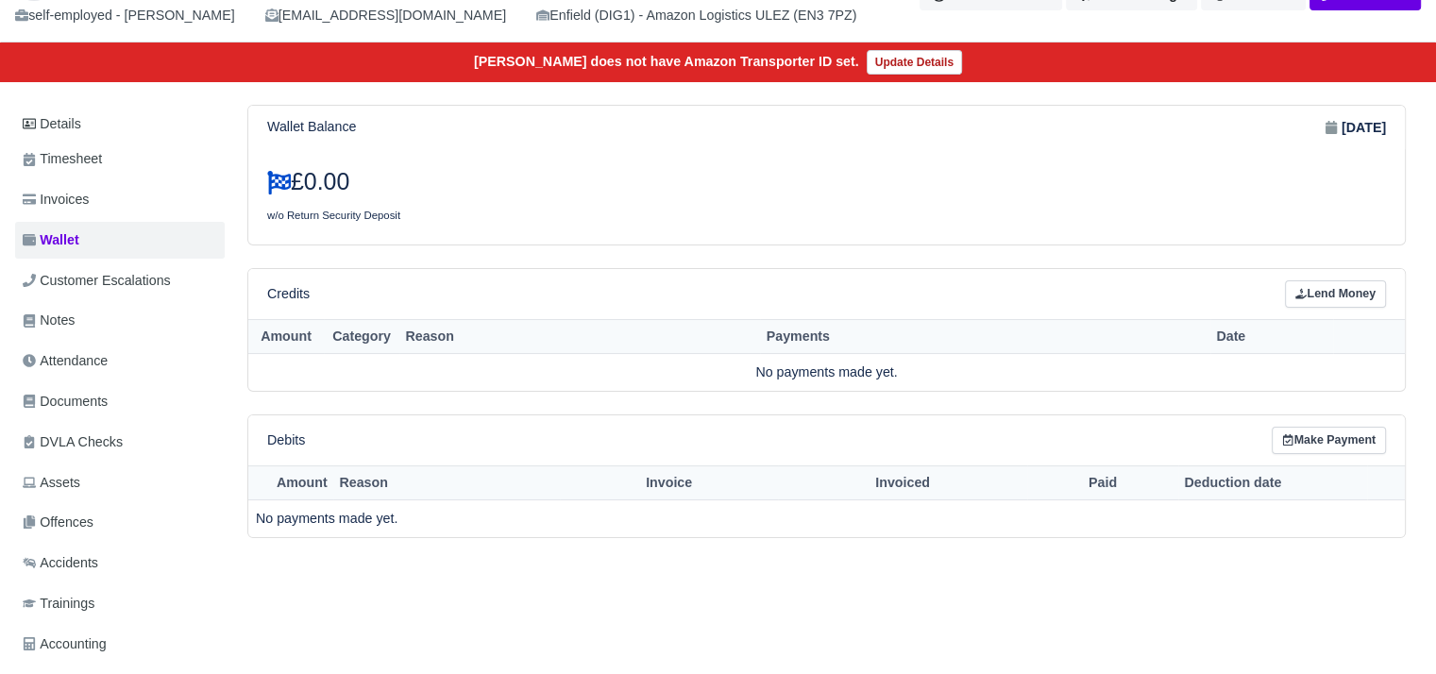
scroll to position [283, 0]
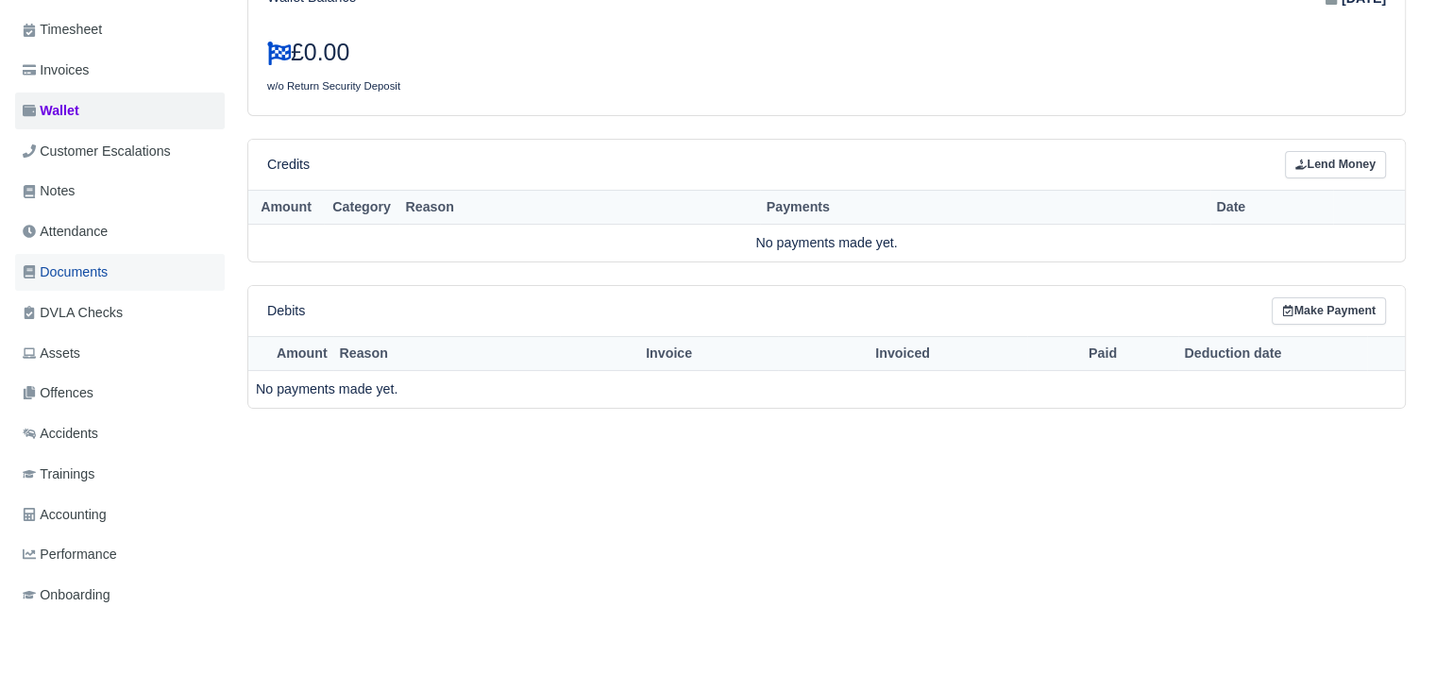
click at [93, 276] on span "Documents" at bounding box center [65, 273] width 85 height 22
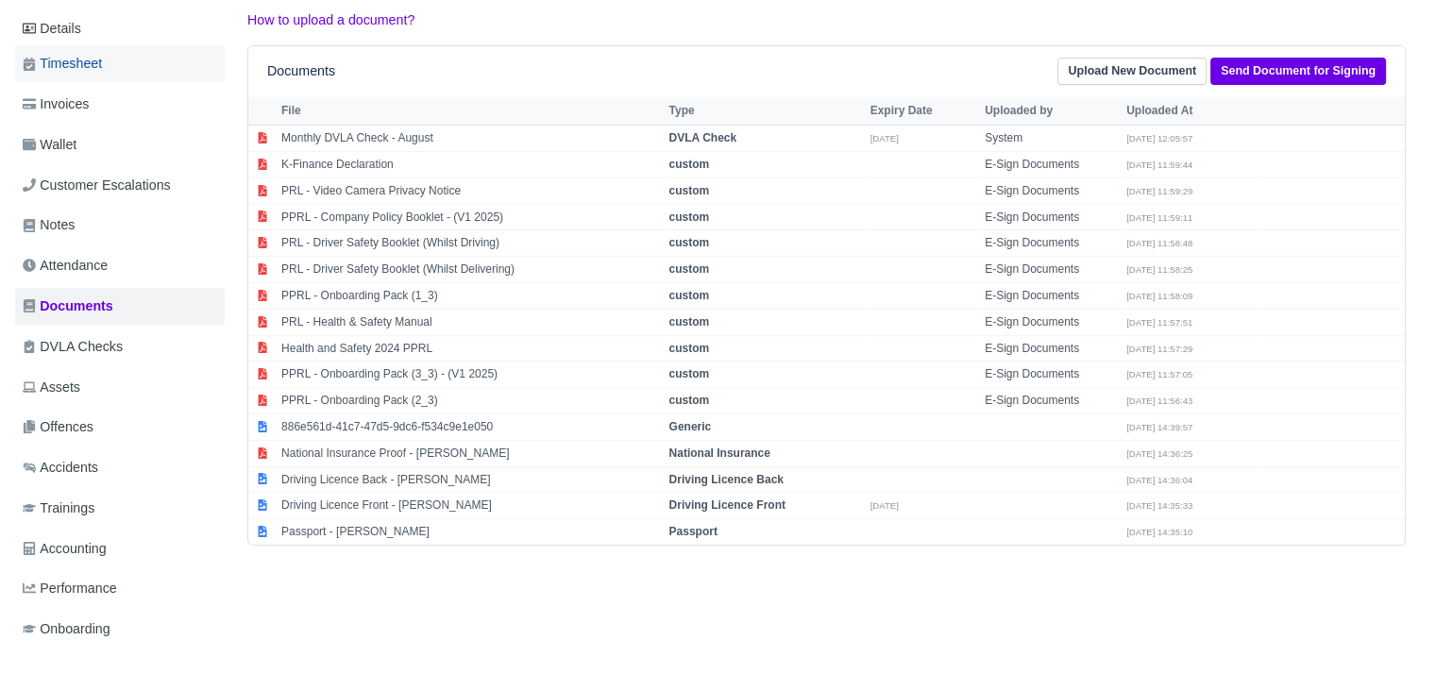
scroll to position [152, 0]
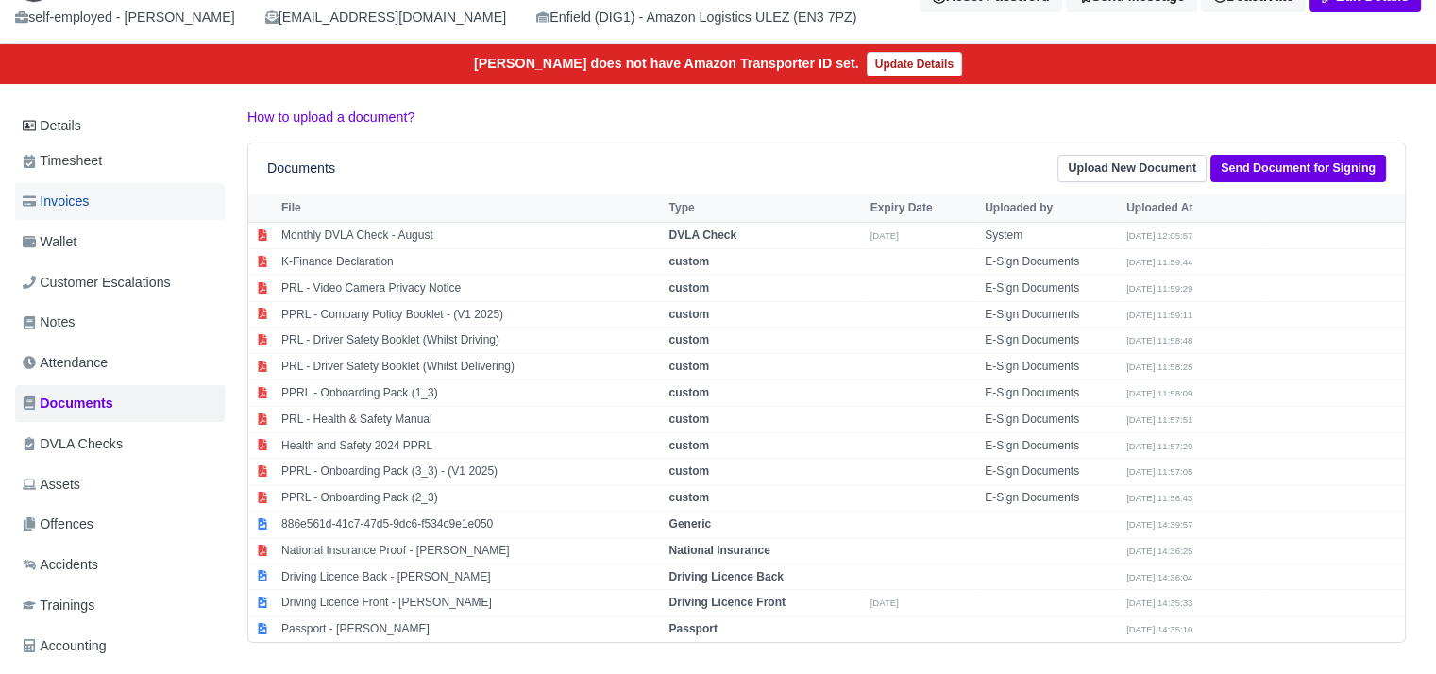
click at [140, 201] on link "Invoices" at bounding box center [120, 201] width 210 height 37
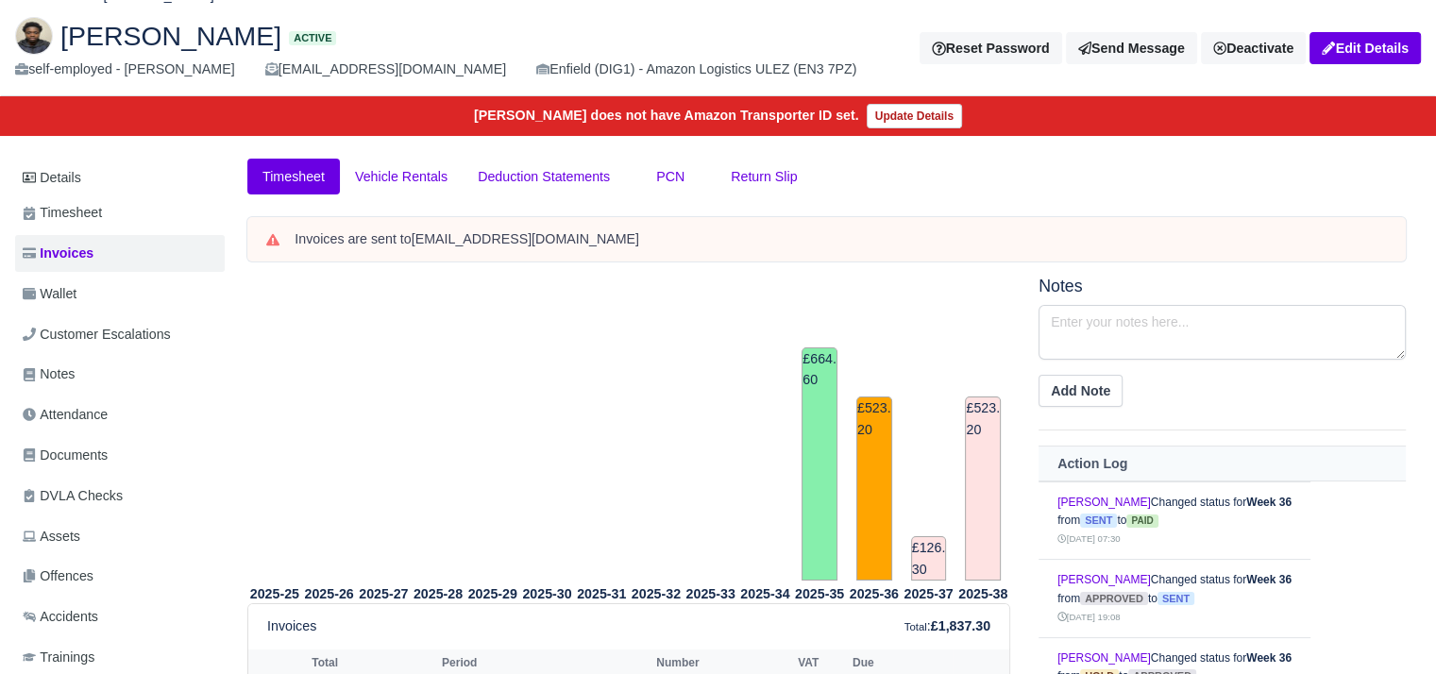
scroll to position [283, 0]
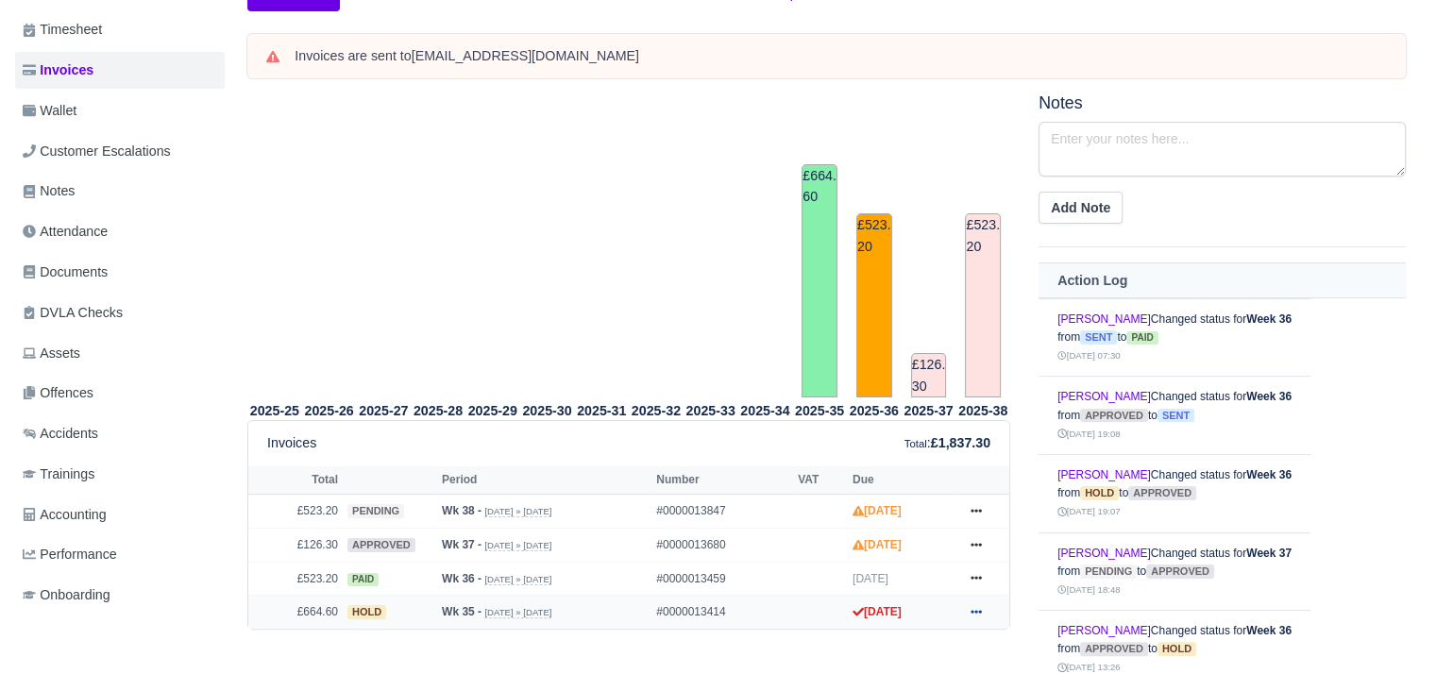
click at [969, 617] on link at bounding box center [976, 613] width 28 height 24
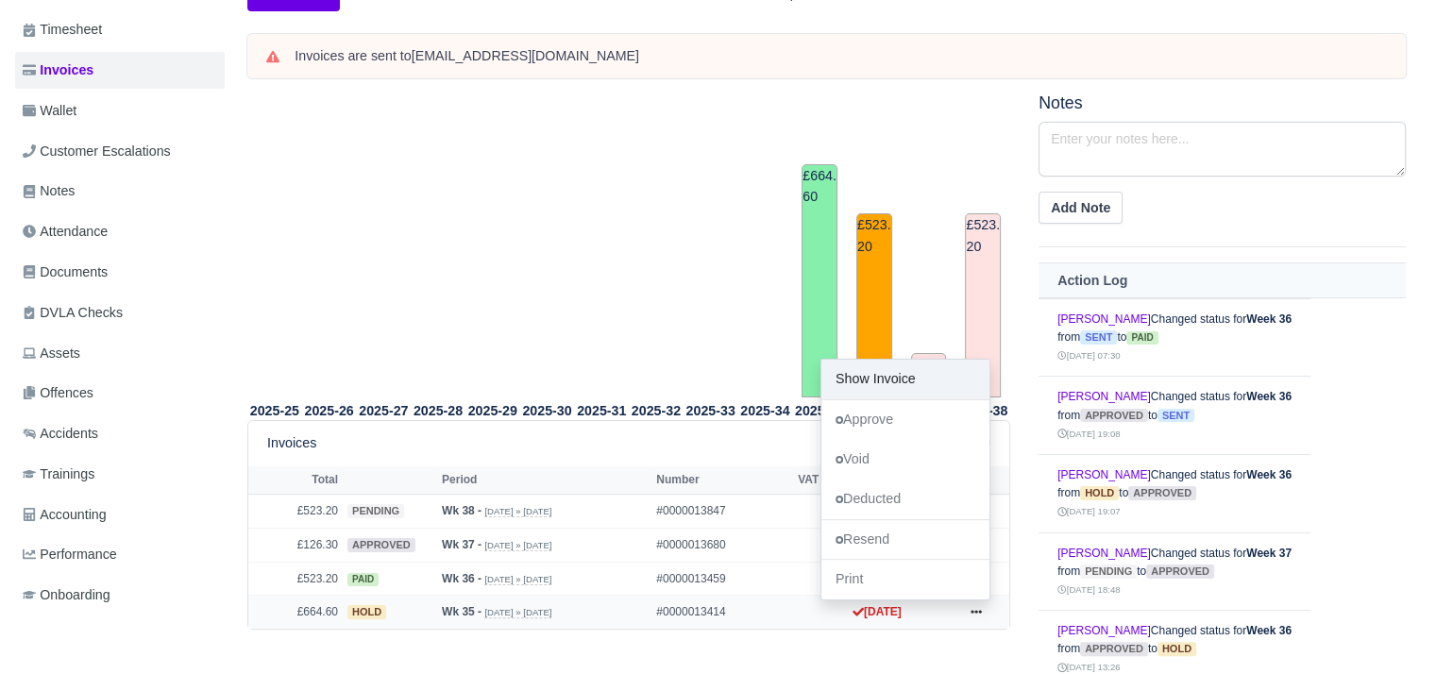
click at [888, 386] on link "Show Invoice" at bounding box center [906, 380] width 168 height 40
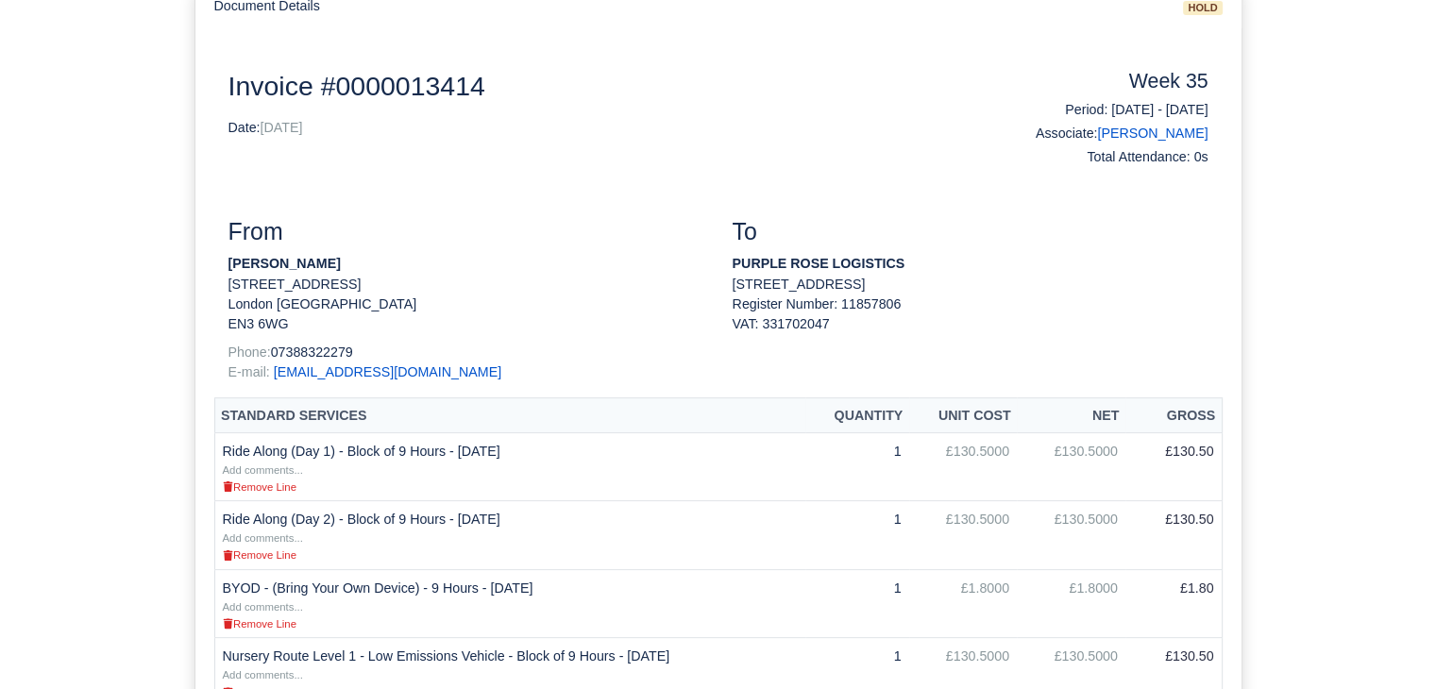
scroll to position [283, 0]
drag, startPoint x: 355, startPoint y: 265, endPoint x: 225, endPoint y: 265, distance: 130.3
click at [225, 265] on div "From [PERSON_NAME] [STREET_ADDRESS] Phone: [PHONE_NUMBER] E-mail: [EMAIL_ADDRES…" at bounding box center [466, 306] width 504 height 179
copy strong "[PERSON_NAME]"
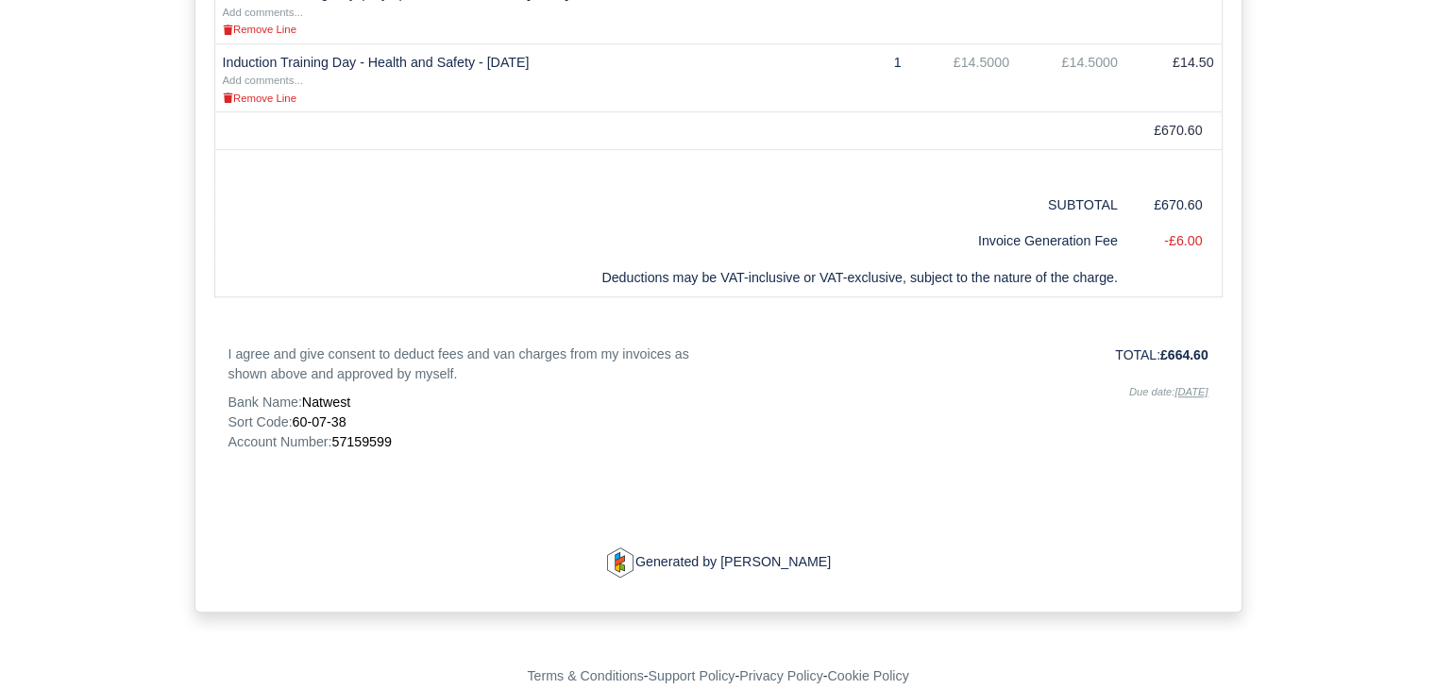
scroll to position [1180, 0]
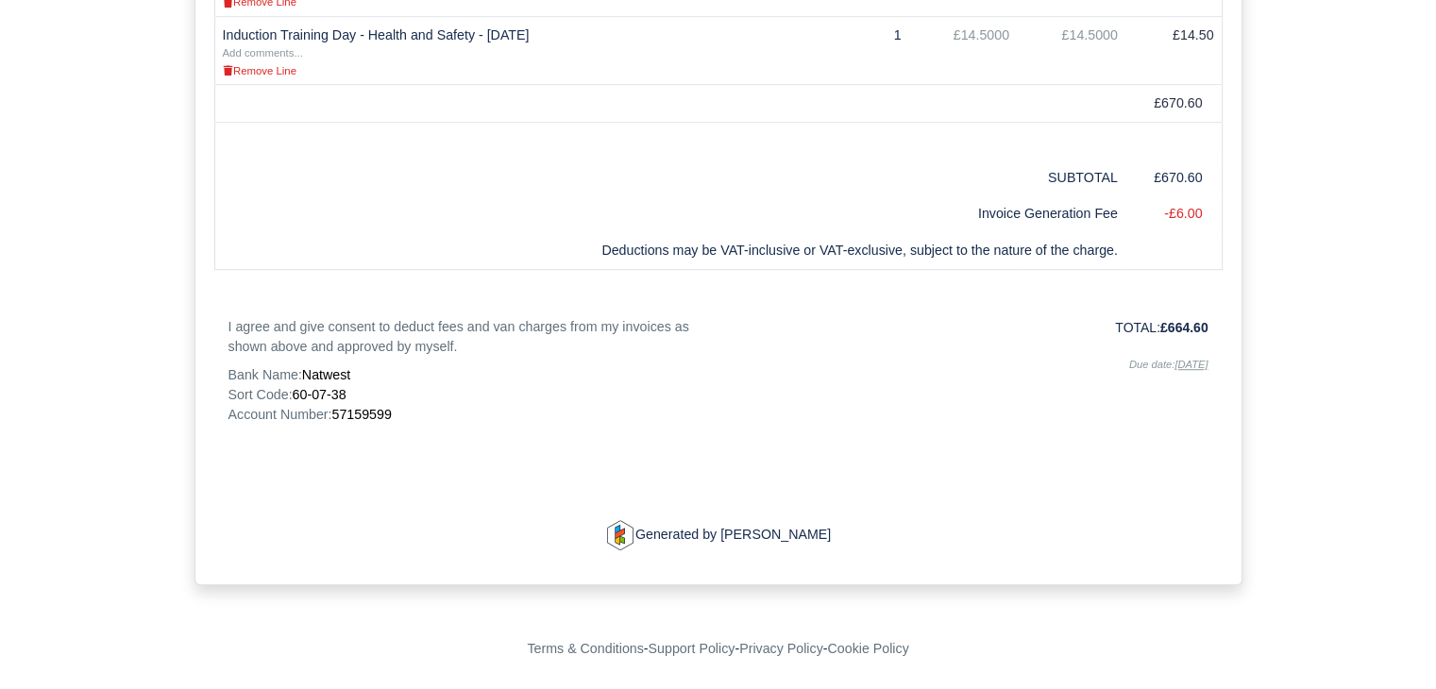
click at [351, 413] on span "57159599" at bounding box center [360, 414] width 59 height 15
copy span "57159599"
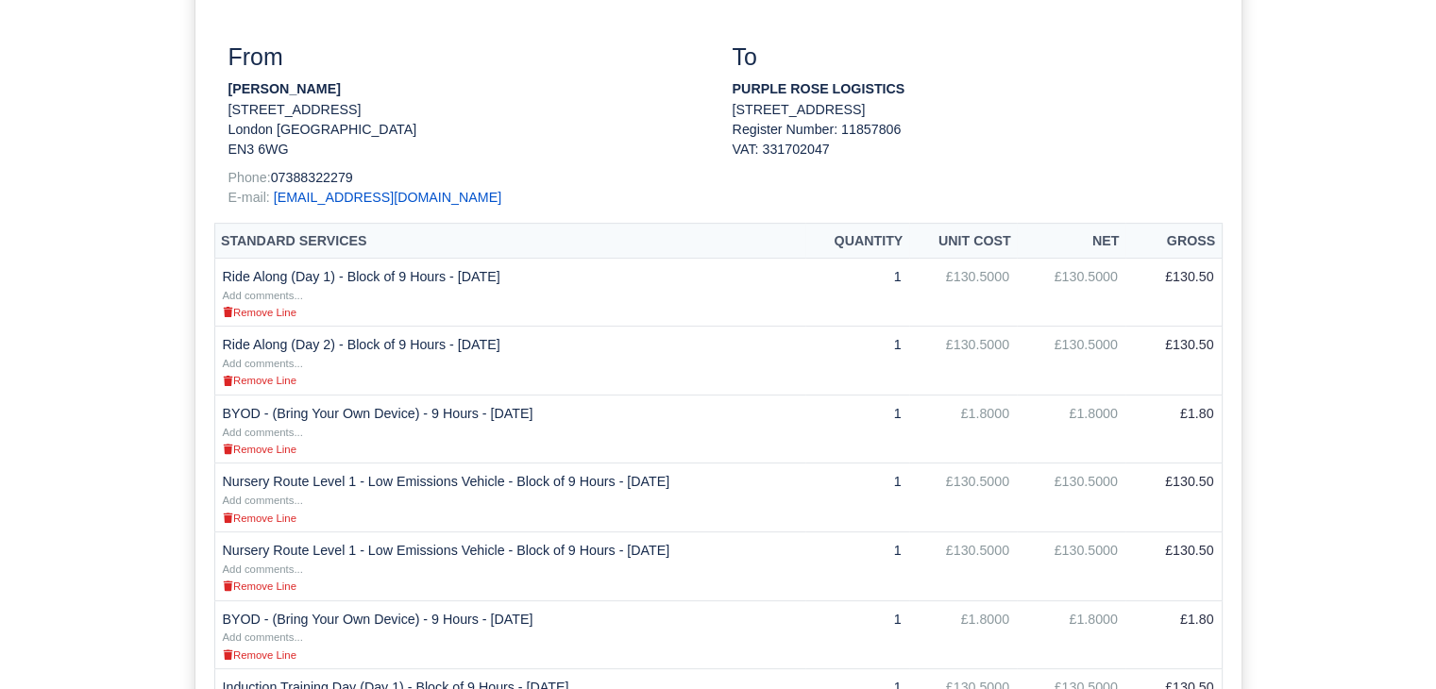
scroll to position [0, 0]
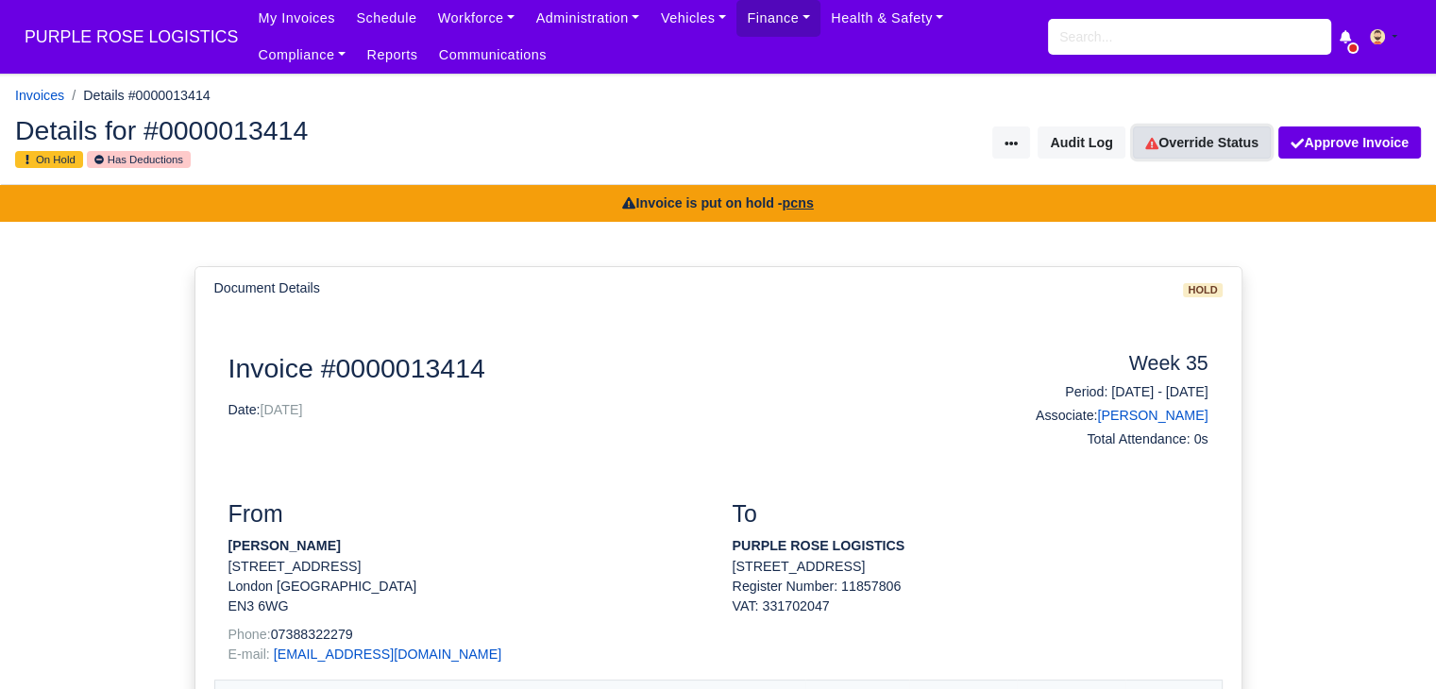
click at [1197, 143] on link "Override Status" at bounding box center [1202, 143] width 138 height 32
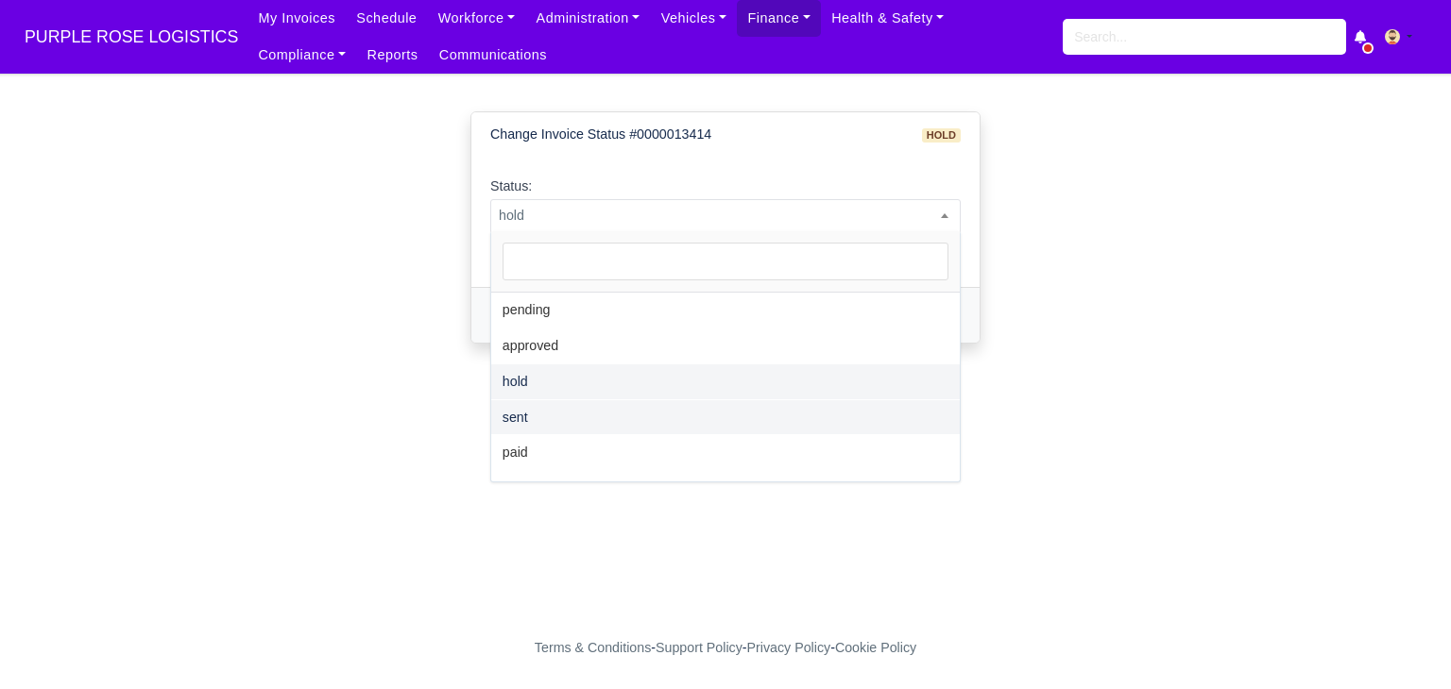
select select "paid"
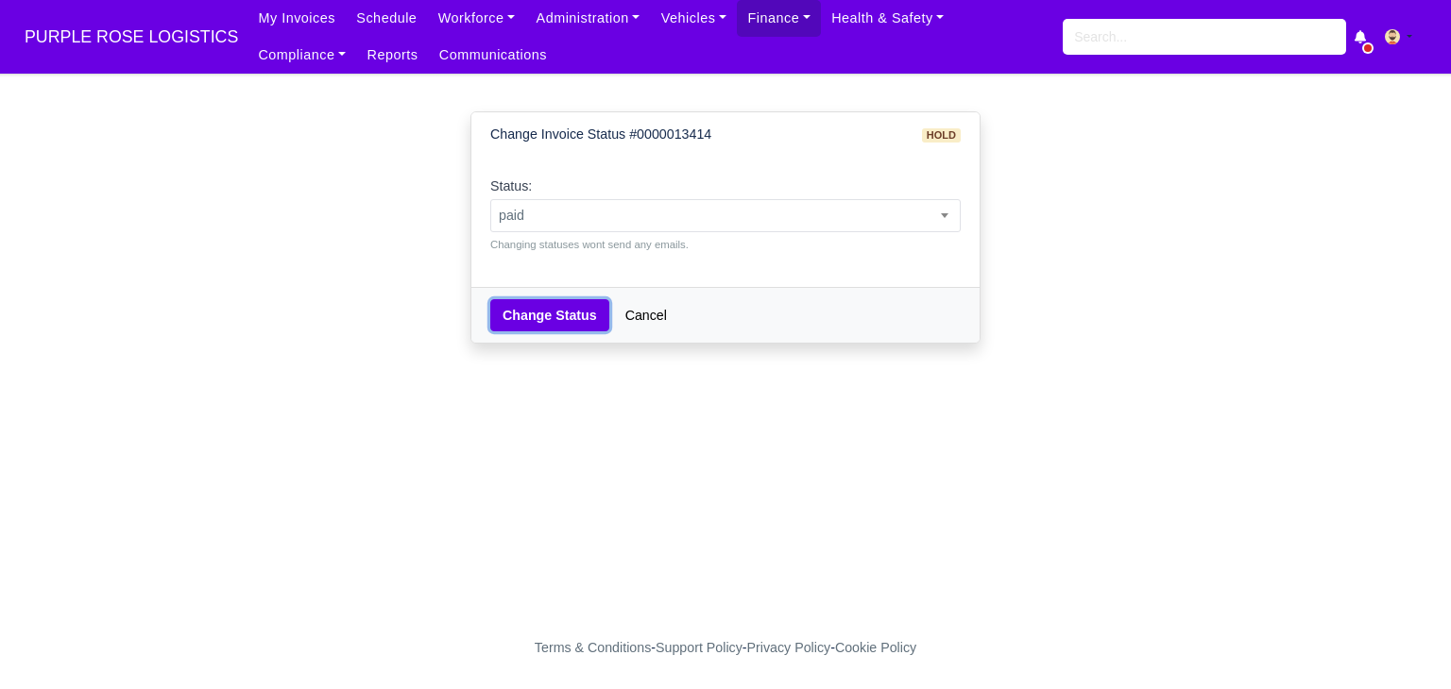
click at [533, 313] on button "Change Status" at bounding box center [549, 315] width 119 height 32
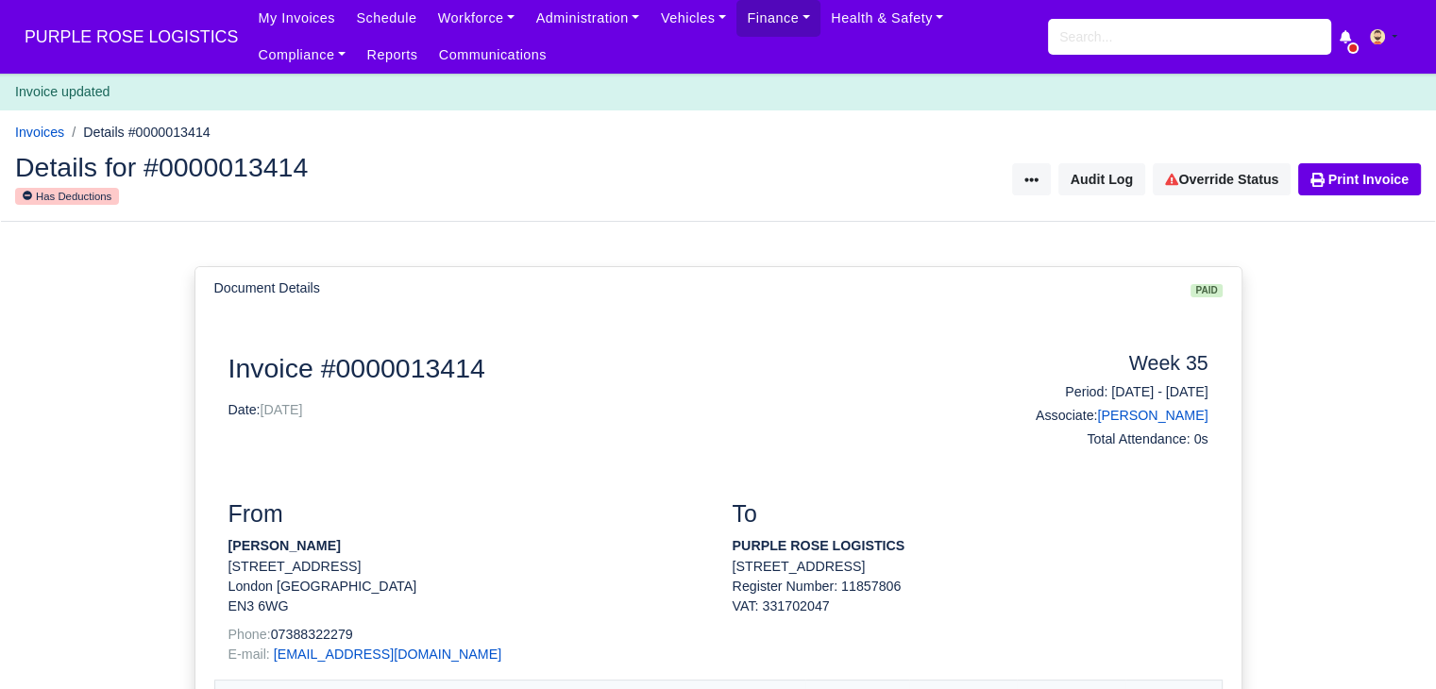
click at [756, 287] on div "Document Details paid" at bounding box center [718, 290] width 1009 height 22
